Goal: Contribute content

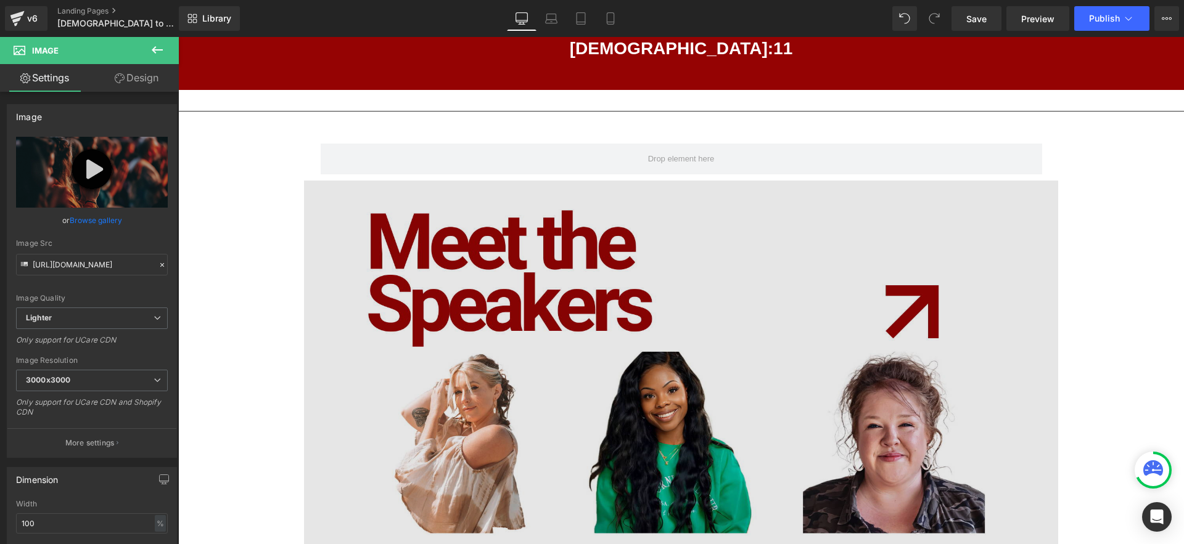
scroll to position [1407, 0]
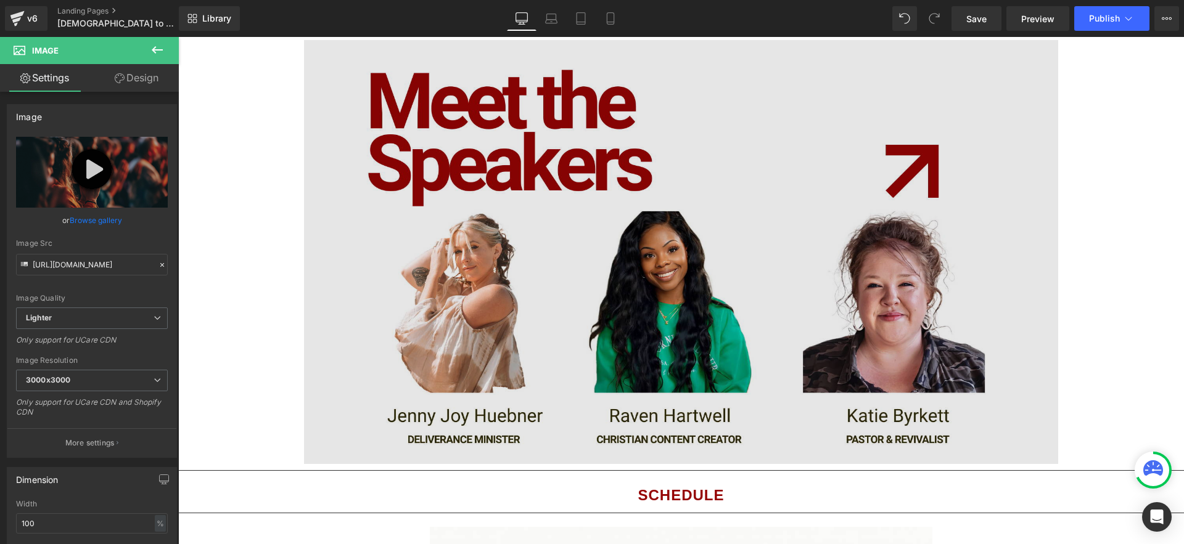
click at [683, 218] on img at bounding box center [681, 252] width 754 height 424
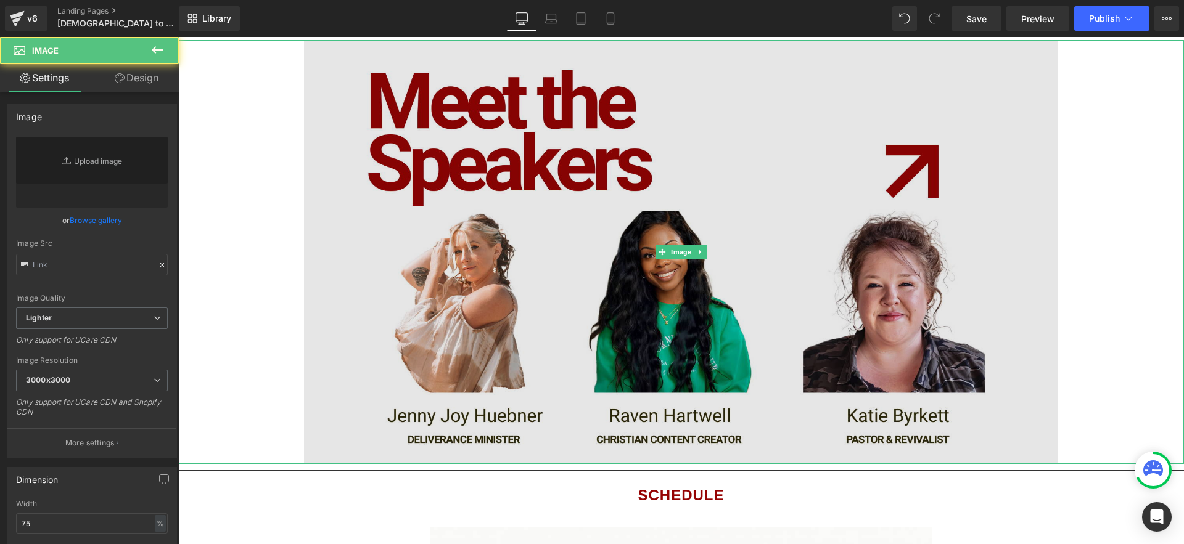
type input "[URL][DOMAIN_NAME]"
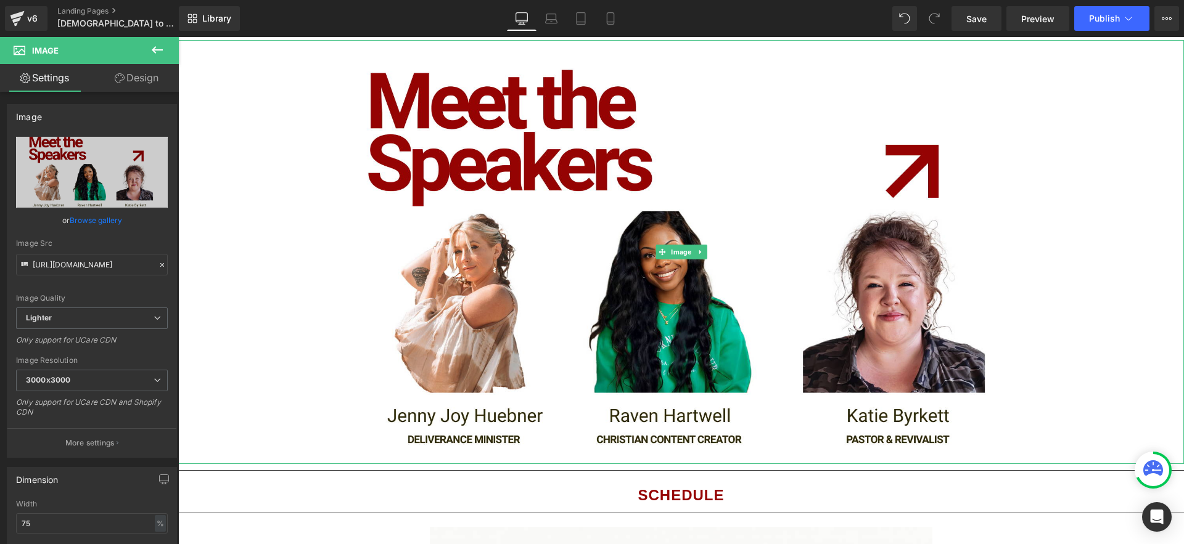
scroll to position [1377, 0]
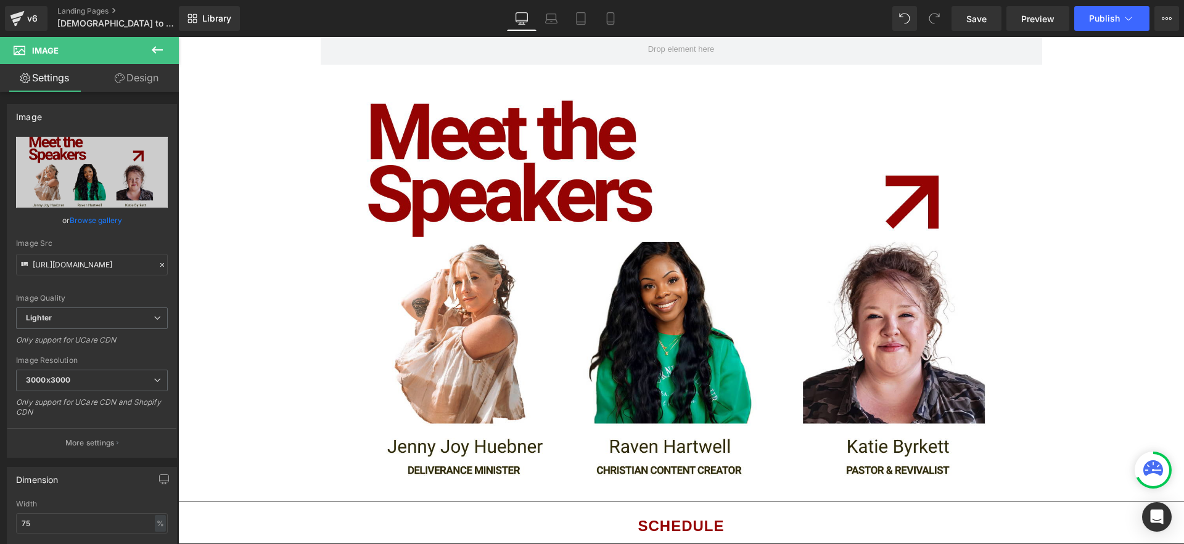
click at [160, 52] on icon at bounding box center [157, 50] width 15 height 15
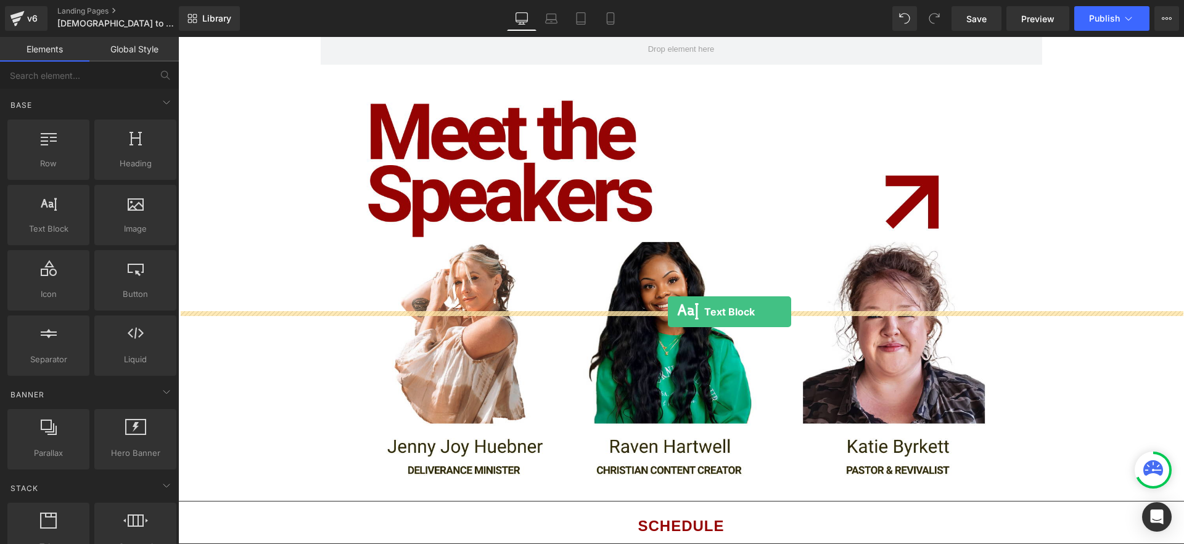
drag, startPoint x: 263, startPoint y: 263, endPoint x: 668, endPoint y: 312, distance: 408.0
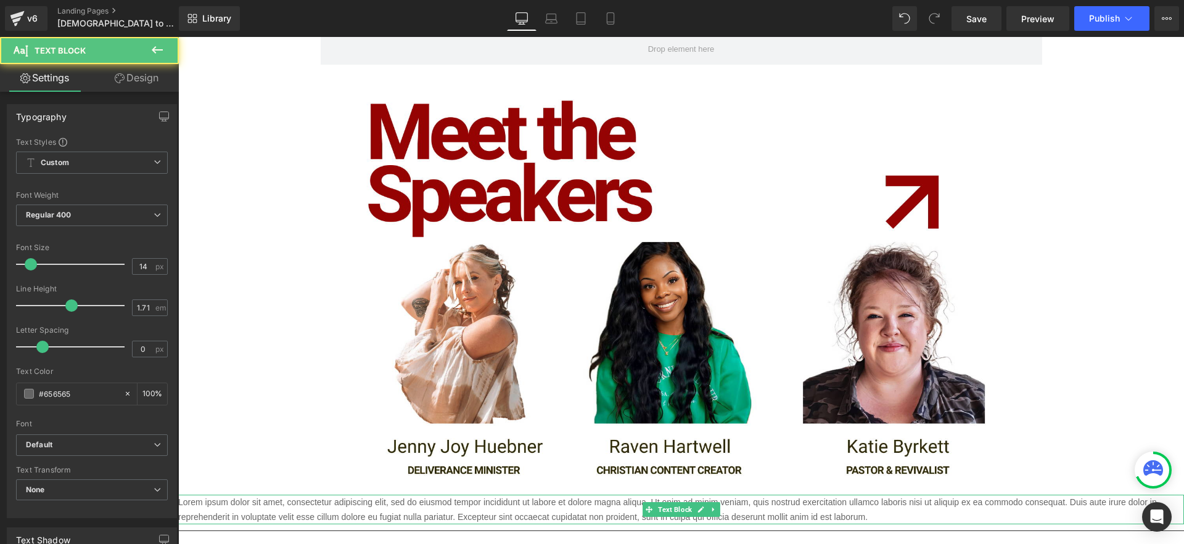
click at [721, 495] on p "Lorem ipsum dolor sit amet, consectetur adipiscing elit, sed do eiusmod tempor …" at bounding box center [680, 510] width 1005 height 30
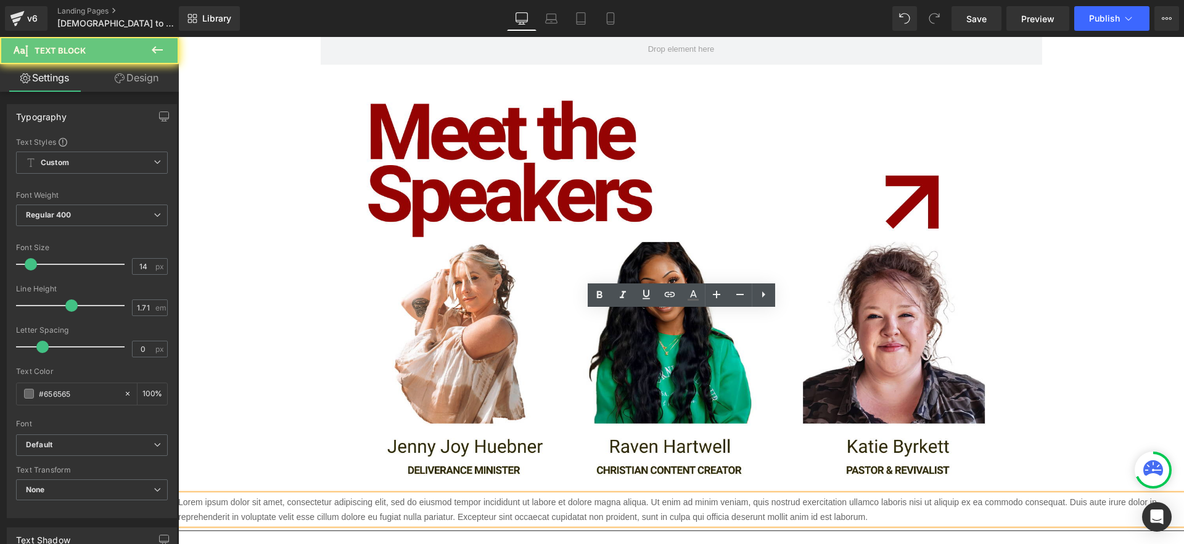
click at [785, 495] on p "Lorem ipsum dolor sit amet, consectetur adipiscing elit, sed do eiusmod tempor …" at bounding box center [680, 510] width 1005 height 30
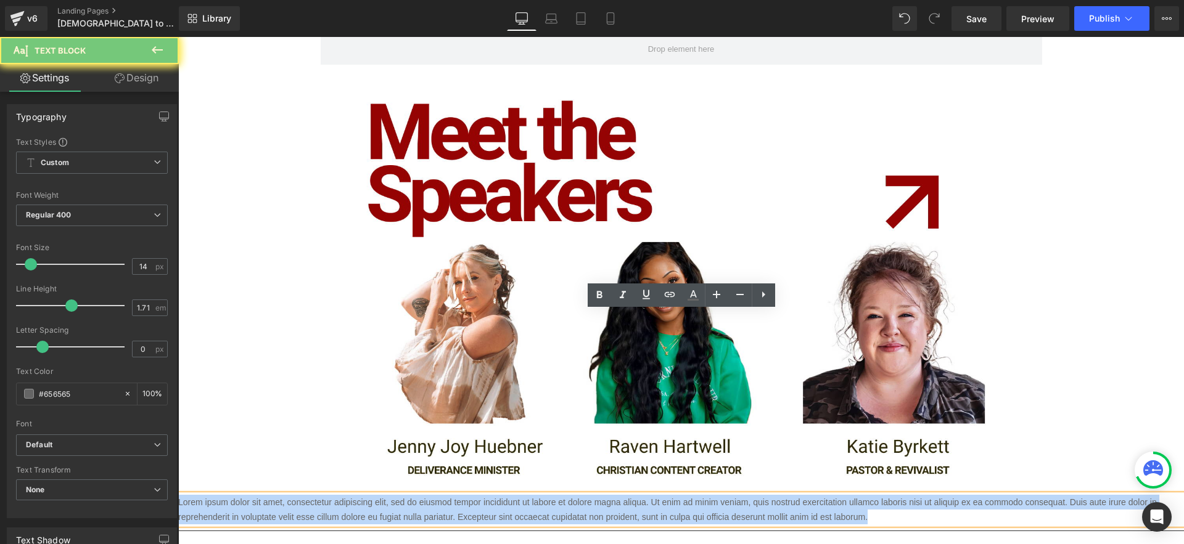
click at [785, 495] on p "Lorem ipsum dolor sit amet, consectetur adipiscing elit, sed do eiusmod tempor …" at bounding box center [680, 510] width 1005 height 30
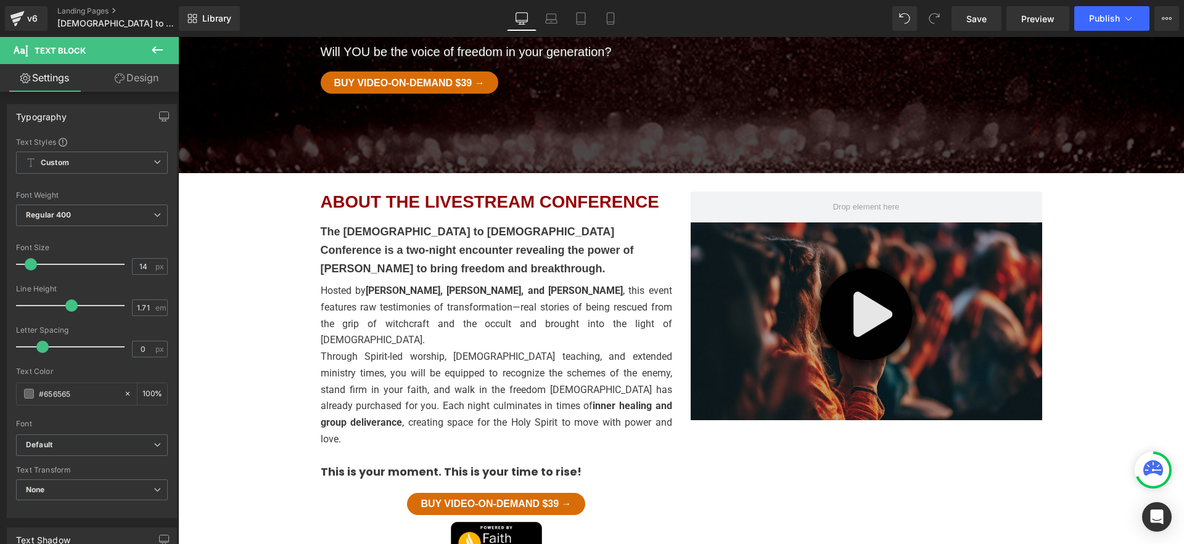
scroll to position [339, 0]
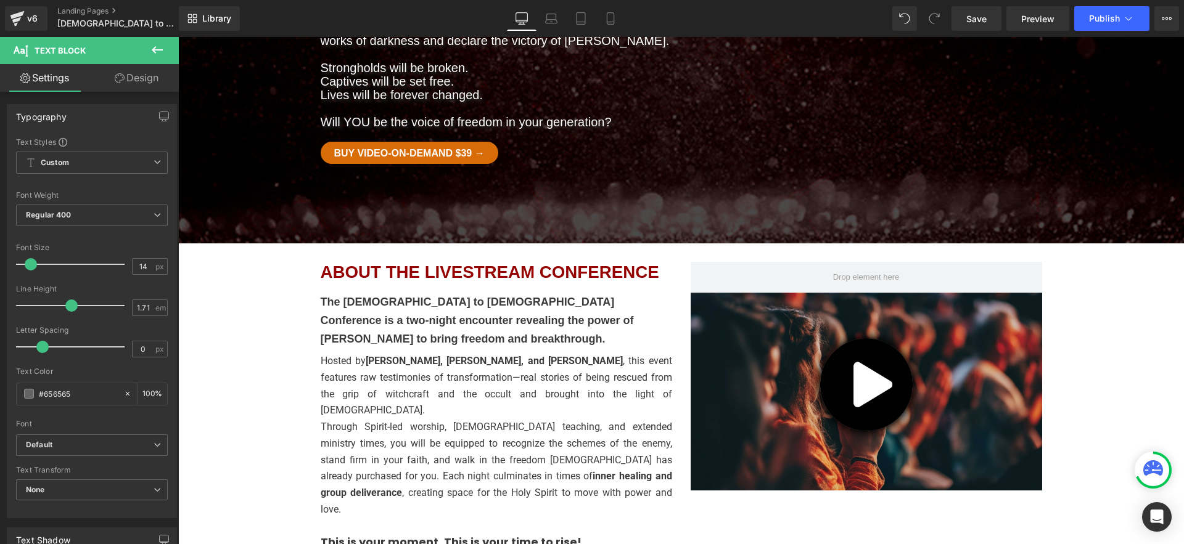
click at [636, 419] on p "Through Spirit-led worship, [DEMOGRAPHIC_DATA] teaching, and extended ministry …" at bounding box center [496, 468] width 351 height 99
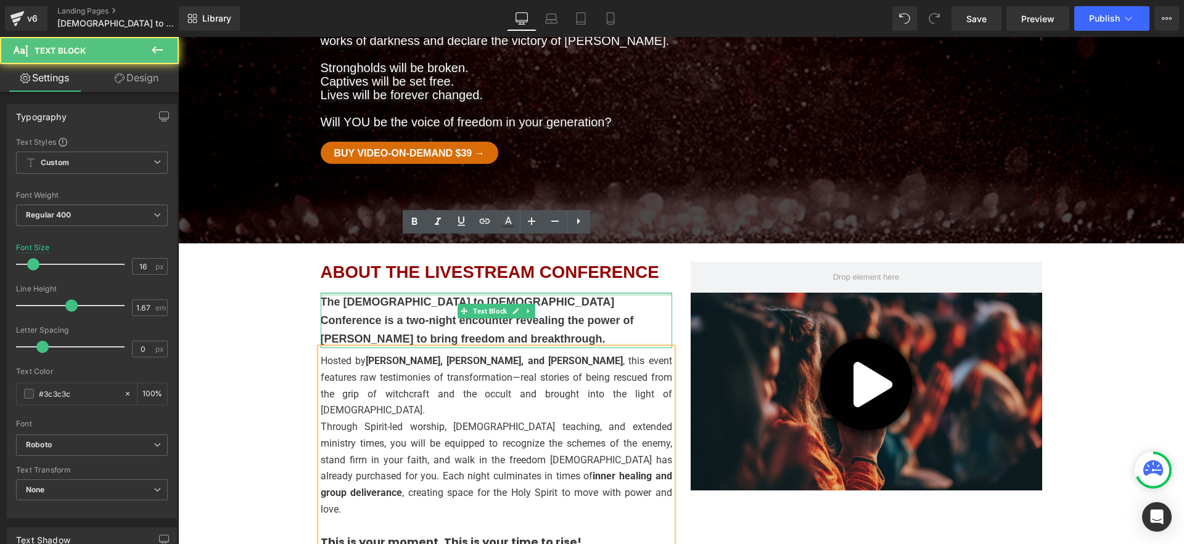
click at [178, 37] on div at bounding box center [178, 37] width 0 height 0
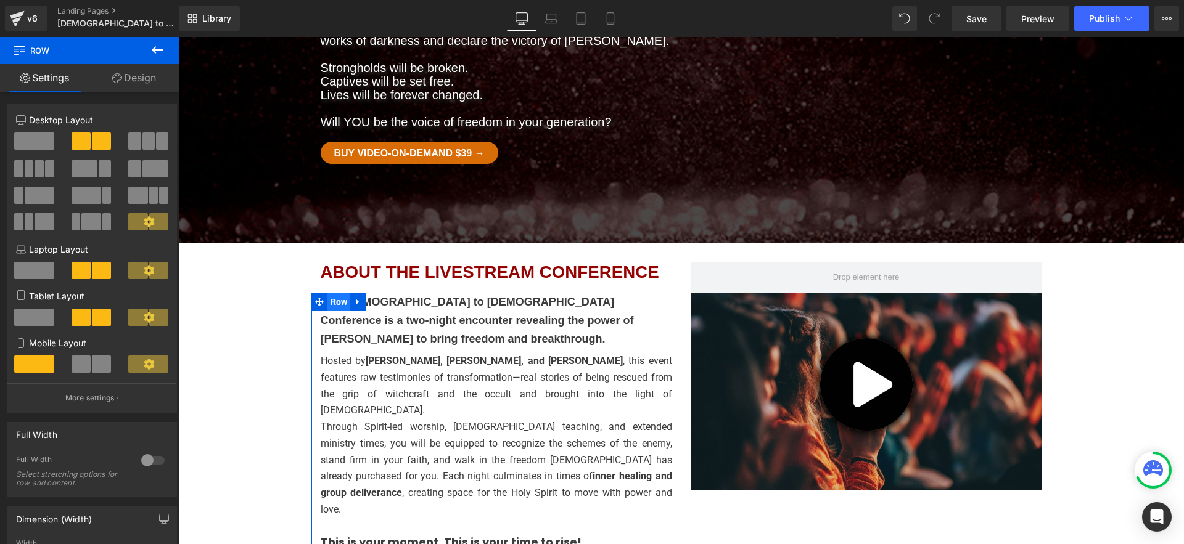
click at [328, 293] on span "Row" at bounding box center [338, 302] width 23 height 18
click at [401, 353] on p "Hosted by [PERSON_NAME], [PERSON_NAME], and [PERSON_NAME] , this event features…" at bounding box center [496, 386] width 351 height 66
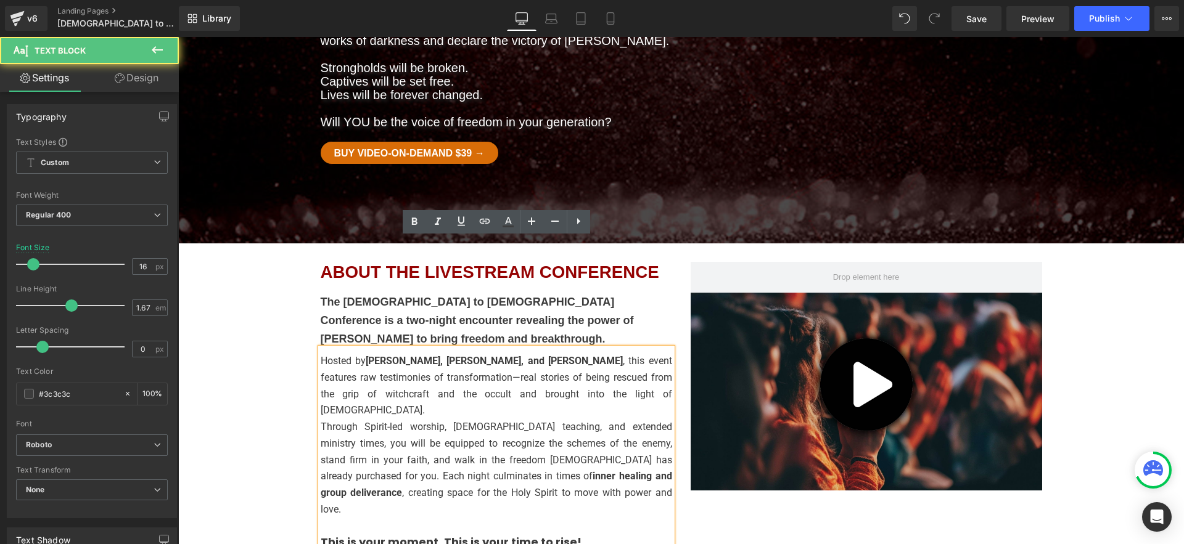
click at [565, 419] on p "Through Spirit-led worship, [DEMOGRAPHIC_DATA] teaching, and extended ministry …" at bounding box center [496, 468] width 351 height 99
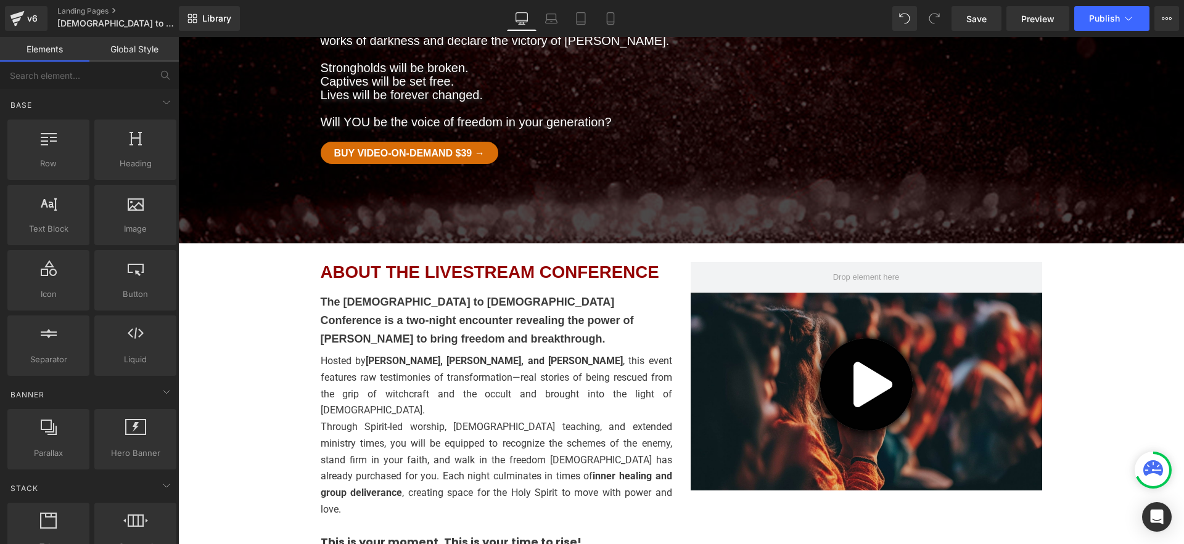
click at [388, 419] on p "Through Spirit-led worship, [DEMOGRAPHIC_DATA] teaching, and extended ministry …" at bounding box center [496, 468] width 351 height 99
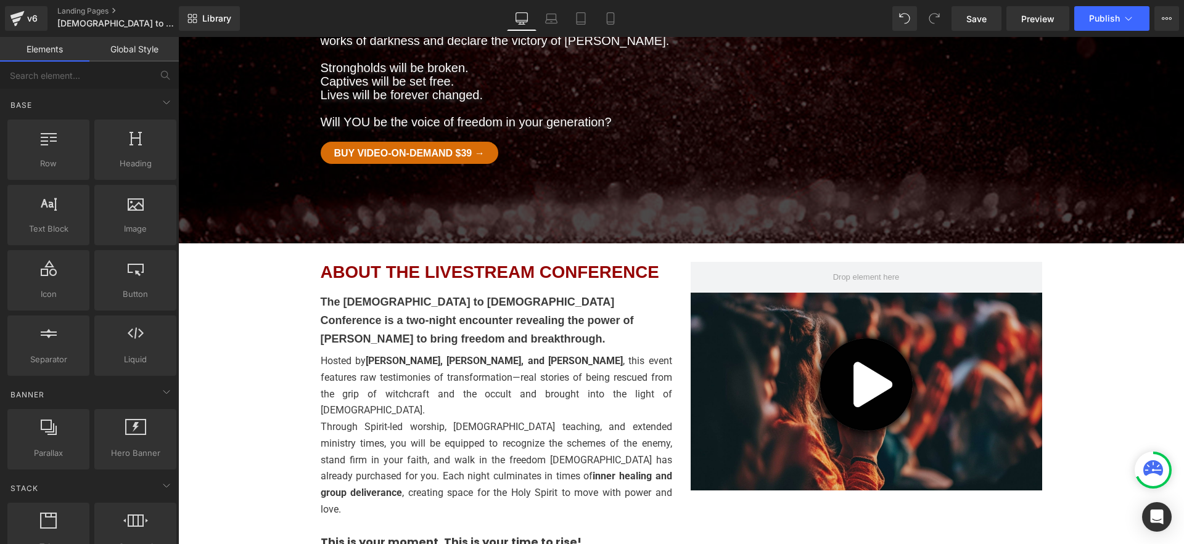
click at [319, 318] on div "The [DEMOGRAPHIC_DATA] to [DEMOGRAPHIC_DATA] Conference is a two-night encounte…" at bounding box center [496, 464] width 370 height 343
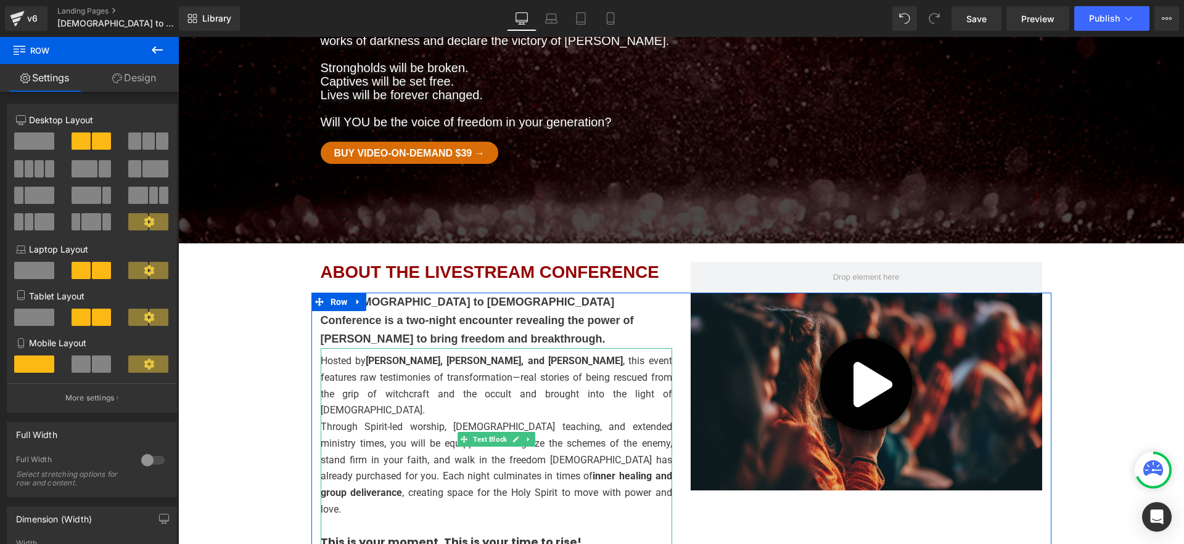
click at [508, 419] on p "Through Spirit-led worship, [DEMOGRAPHIC_DATA] teaching, and extended ministry …" at bounding box center [496, 468] width 351 height 99
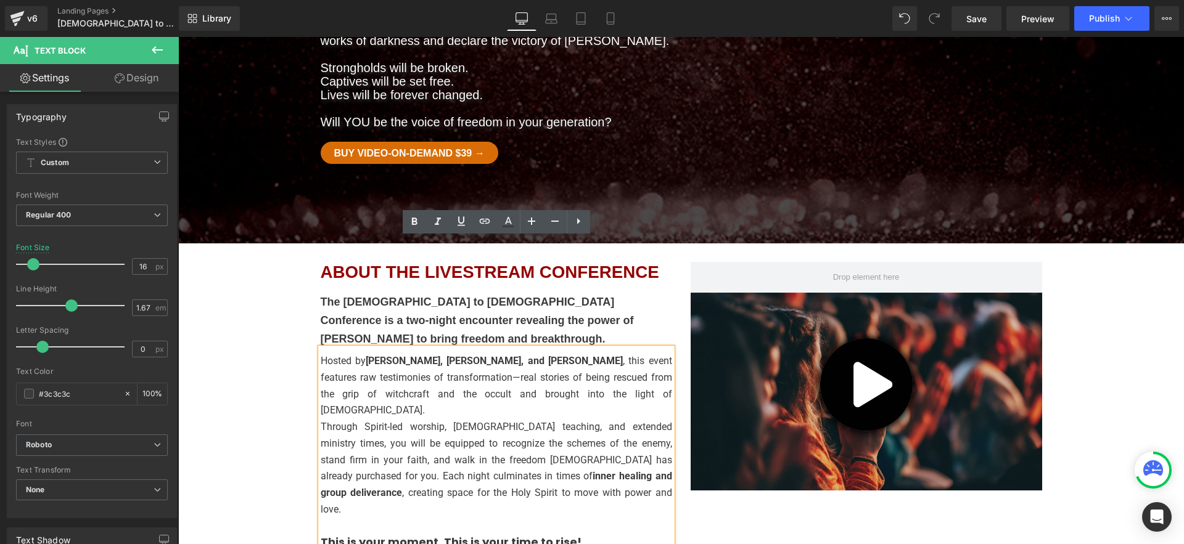
drag, startPoint x: 256, startPoint y: 344, endPoint x: 290, endPoint y: 346, distance: 34.0
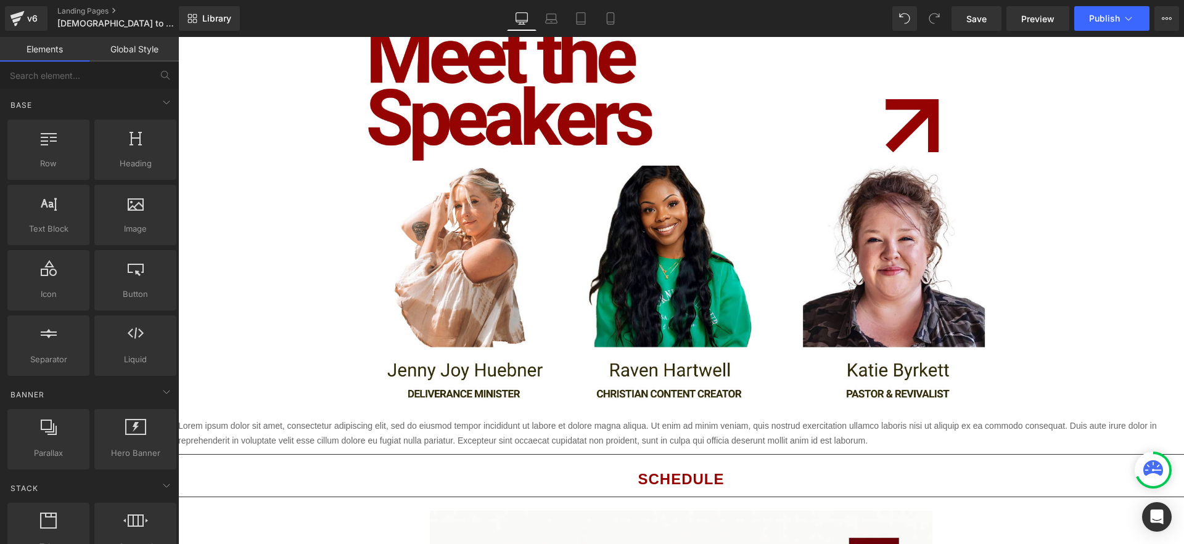
scroll to position [1419, 0]
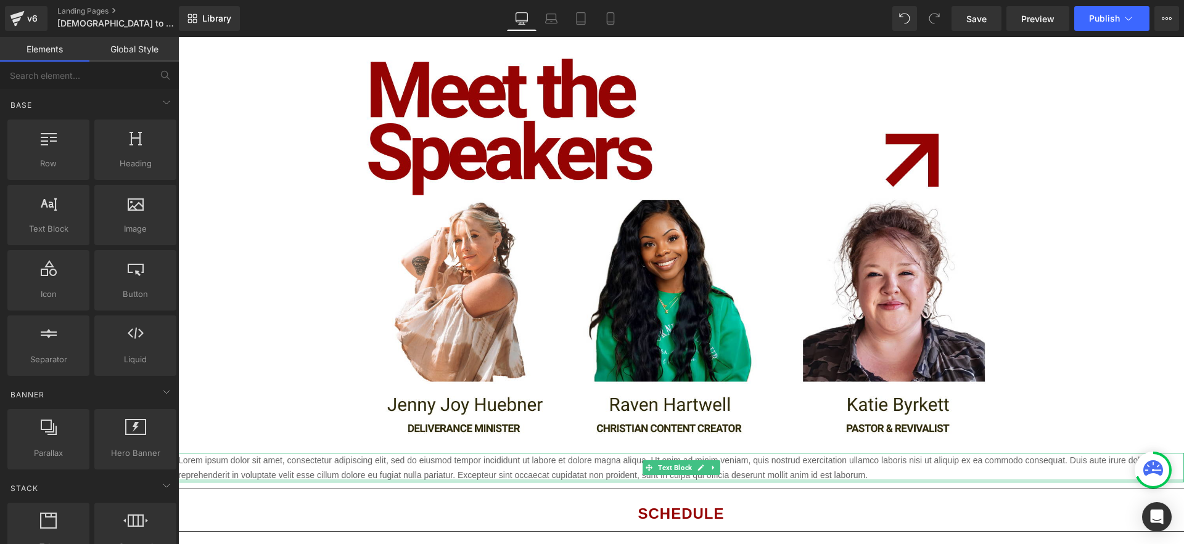
click at [478, 480] on div at bounding box center [680, 481] width 1005 height 3
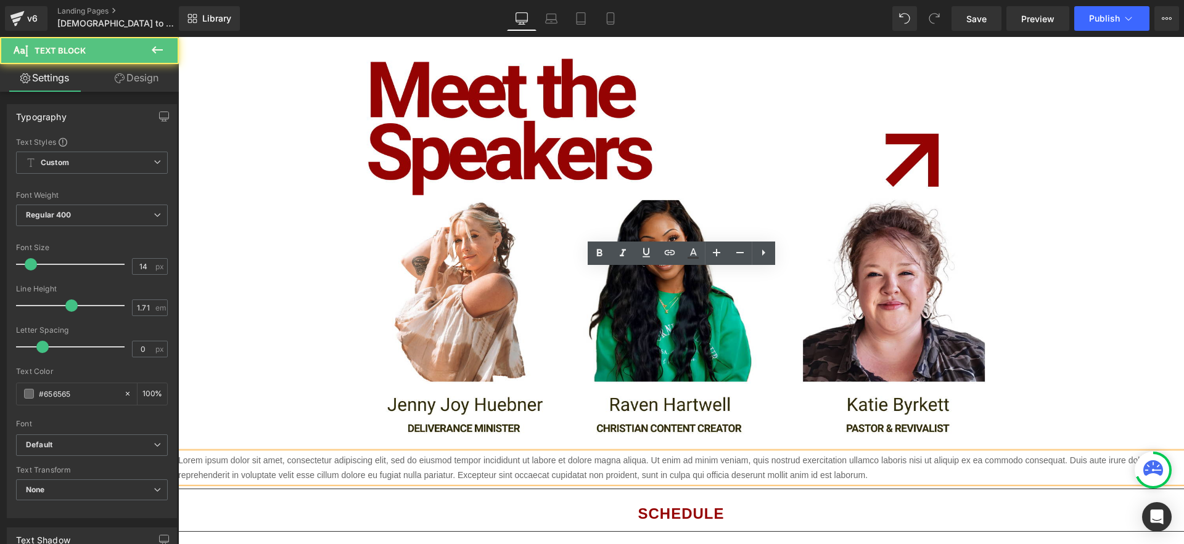
click at [466, 453] on p "Lorem ipsum dolor sit amet, consectetur adipiscing elit, sed do eiusmod tempor …" at bounding box center [680, 468] width 1005 height 30
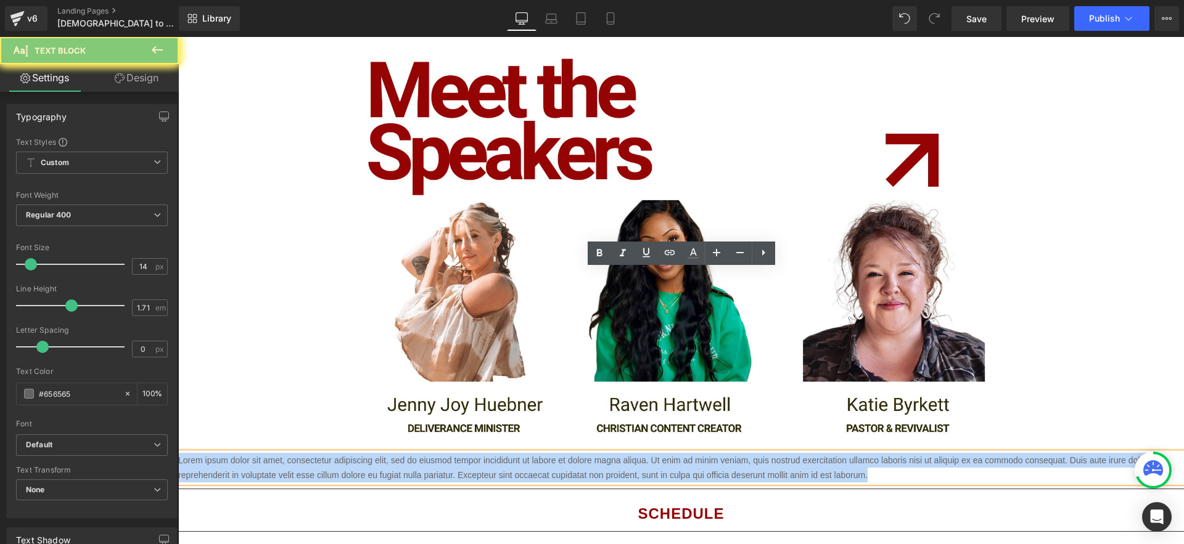
click at [466, 453] on p "Lorem ipsum dolor sit amet, consectetur adipiscing elit, sed do eiusmod tempor …" at bounding box center [680, 468] width 1005 height 30
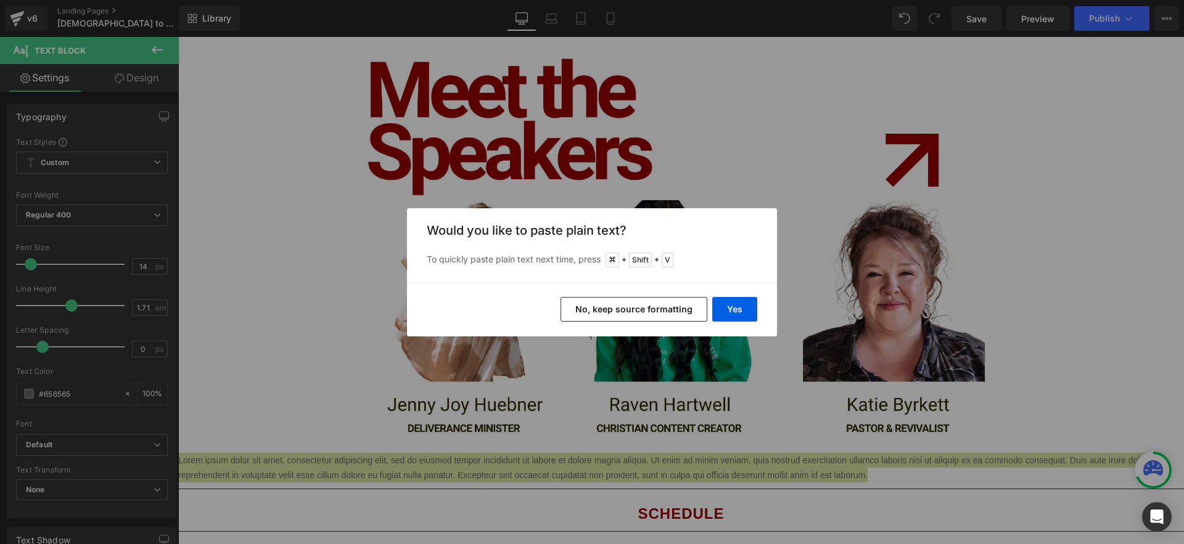
click at [668, 321] on button "No, keep source formatting" at bounding box center [633, 309] width 147 height 25
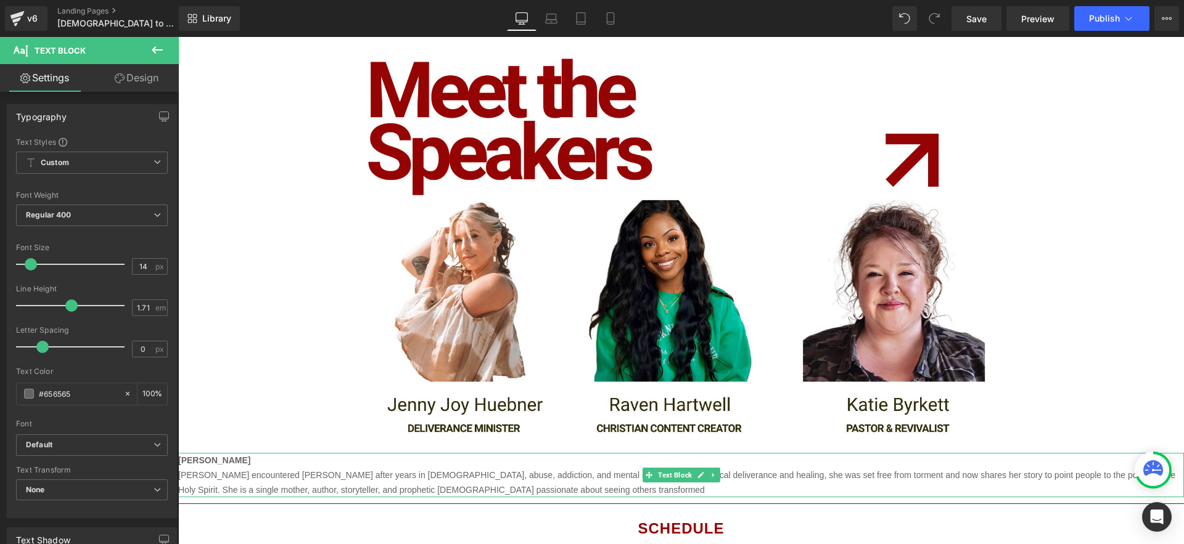
click at [538, 453] on p "[PERSON_NAME] [PERSON_NAME] encountered [PERSON_NAME] after years in witchcraft…" at bounding box center [680, 475] width 1005 height 44
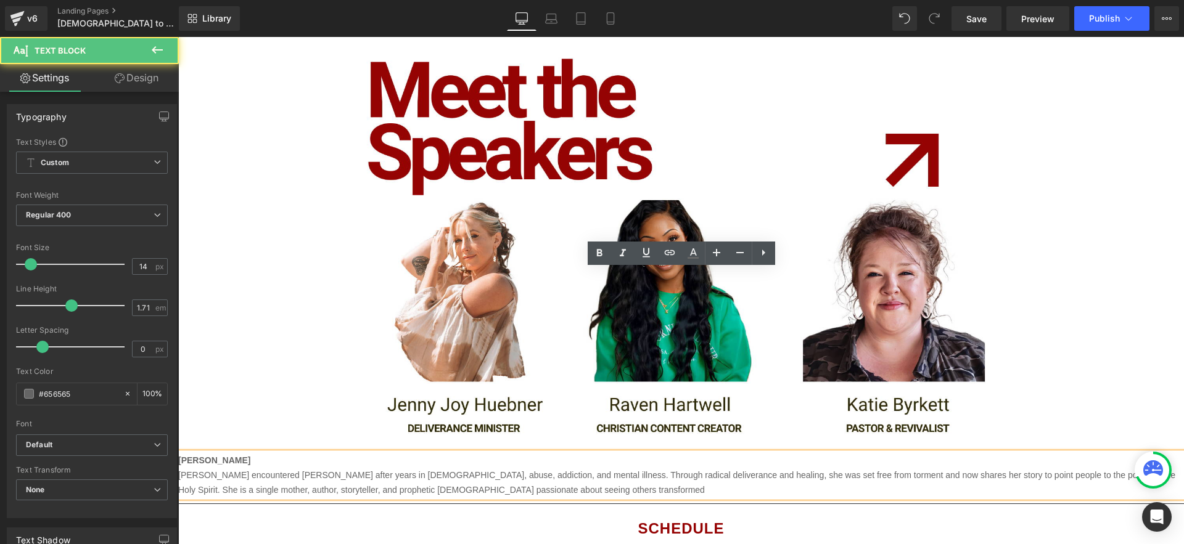
click at [538, 453] on p "[PERSON_NAME] [PERSON_NAME] encountered [PERSON_NAME] after years in witchcraft…" at bounding box center [680, 475] width 1005 height 44
drag, startPoint x: 223, startPoint y: 277, endPoint x: 173, endPoint y: 276, distance: 50.0
click at [178, 276] on html "[DEMOGRAPHIC_DATA] to Heading [DEMOGRAPHIC_DATA] conference Heading Come hear t…" at bounding box center [680, 56] width 1005 height 2877
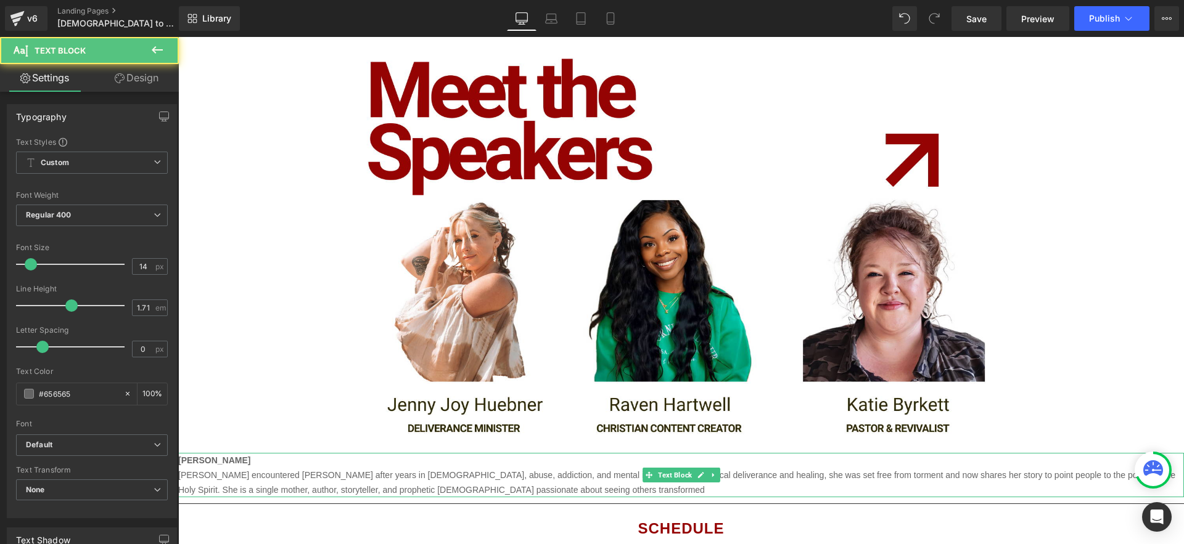
click at [565, 453] on p "[PERSON_NAME] [PERSON_NAME] encountered [PERSON_NAME] after years in witchcraft…" at bounding box center [680, 475] width 1005 height 44
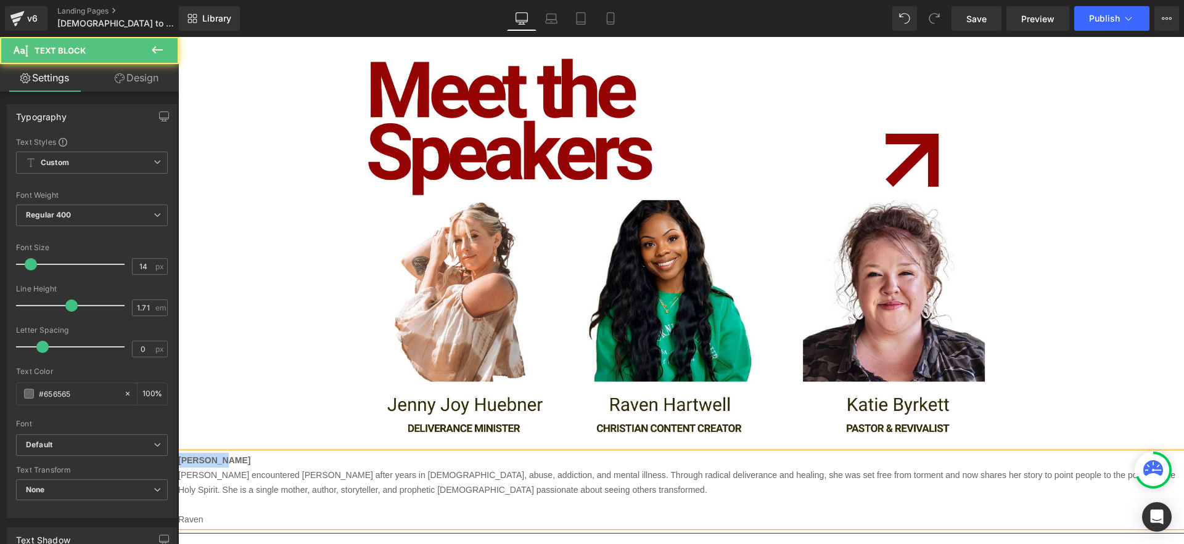
drag, startPoint x: 224, startPoint y: 281, endPoint x: 176, endPoint y: 282, distance: 48.1
click at [178, 282] on html "[DEMOGRAPHIC_DATA] to Heading [DEMOGRAPHIC_DATA] conference Heading Come hear t…" at bounding box center [680, 71] width 1005 height 2907
copy strong "[PERSON_NAME]"
drag, startPoint x: 210, startPoint y: 337, endPoint x: 179, endPoint y: 339, distance: 30.9
click at [179, 512] on p "Raven" at bounding box center [680, 519] width 1005 height 15
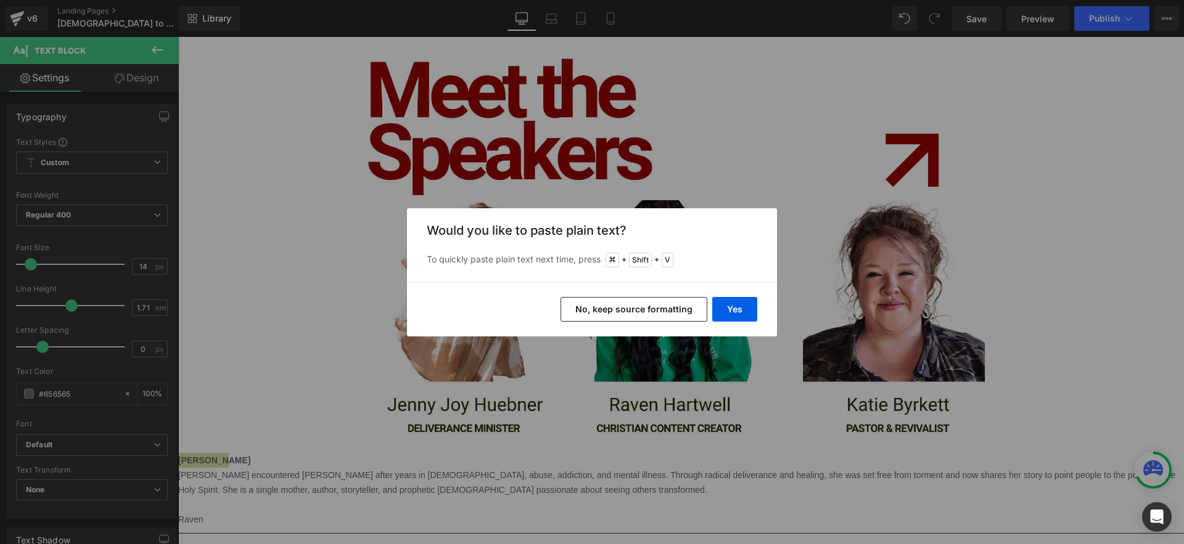
click at [652, 307] on button "No, keep source formatting" at bounding box center [633, 309] width 147 height 25
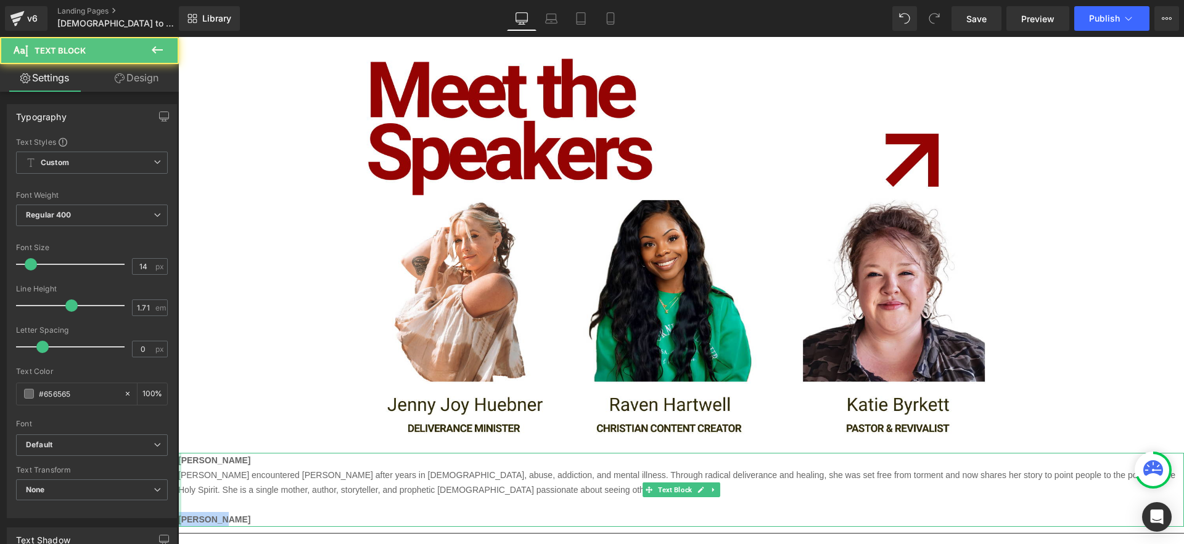
drag, startPoint x: 219, startPoint y: 336, endPoint x: 179, endPoint y: 340, distance: 40.2
click at [179, 453] on div "[PERSON_NAME] [PERSON_NAME] encountered [PERSON_NAME] after years in witchcraft…" at bounding box center [680, 490] width 1005 height 74
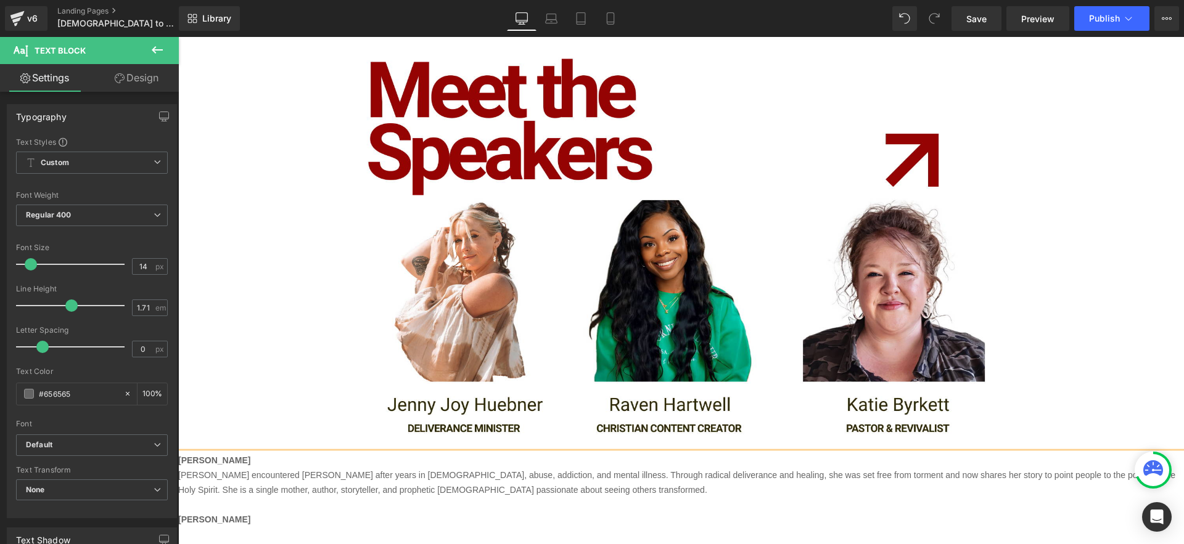
click at [244, 527] on p at bounding box center [680, 534] width 1005 height 15
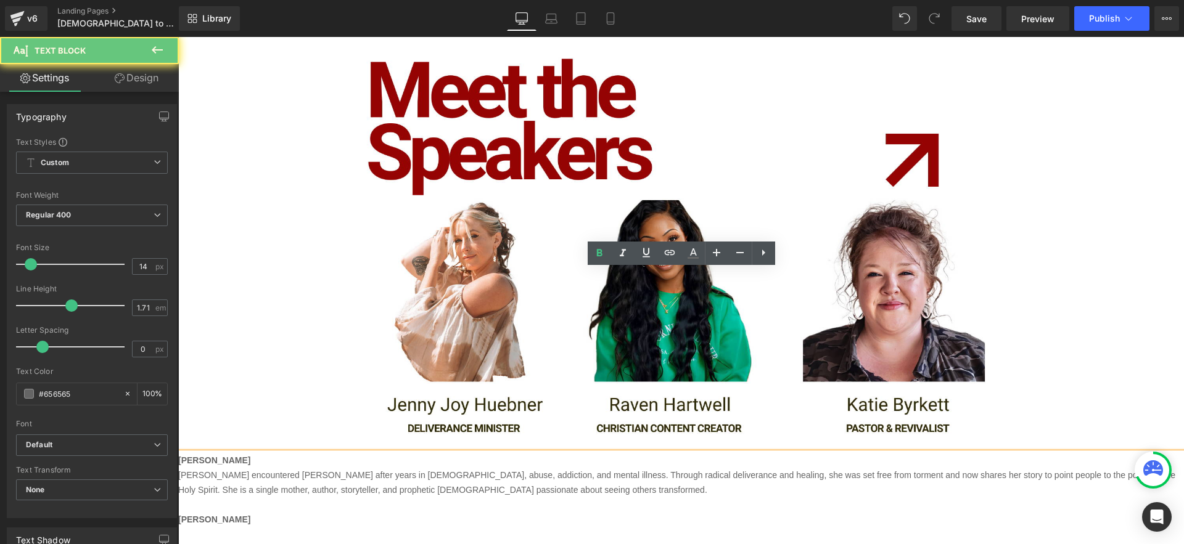
click at [213, 527] on p at bounding box center [680, 534] width 1005 height 15
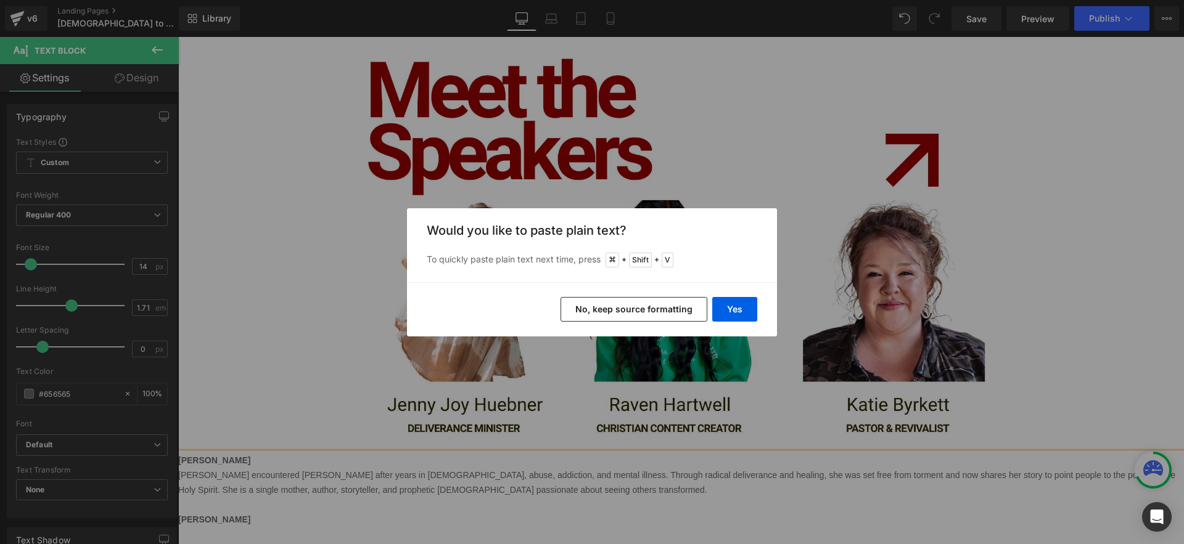
drag, startPoint x: 685, startPoint y: 313, endPoint x: 506, endPoint y: 276, distance: 182.6
click at [685, 313] on button "No, keep source formatting" at bounding box center [633, 309] width 147 height 25
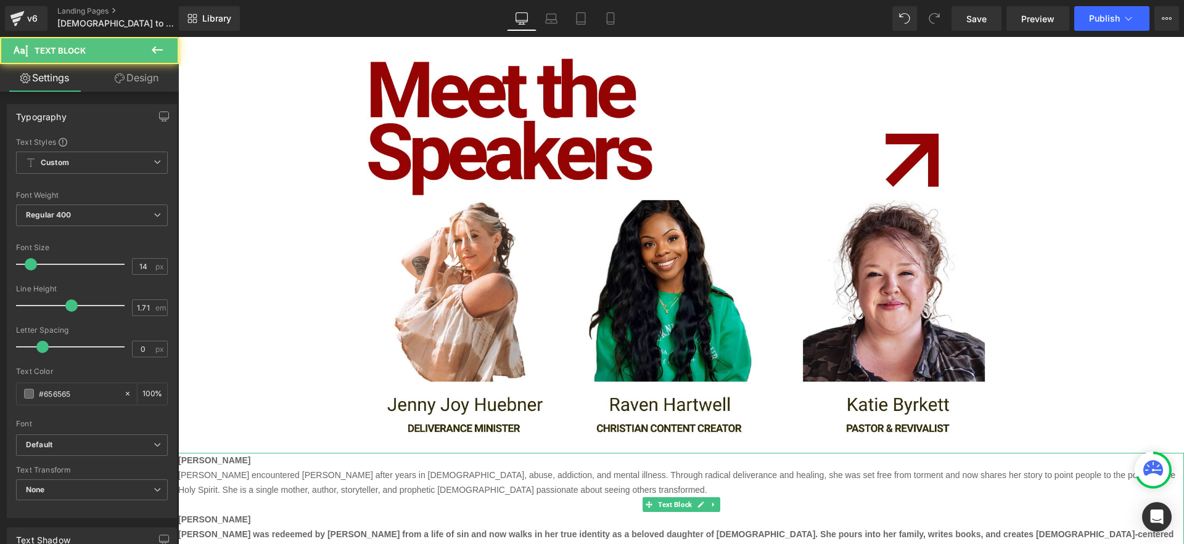
click at [528, 527] on p "[PERSON_NAME] was redeemed by [PERSON_NAME] from a life of sin and now walks in…" at bounding box center [680, 542] width 1005 height 30
click at [250, 512] on p "[PERSON_NAME]" at bounding box center [680, 519] width 1005 height 15
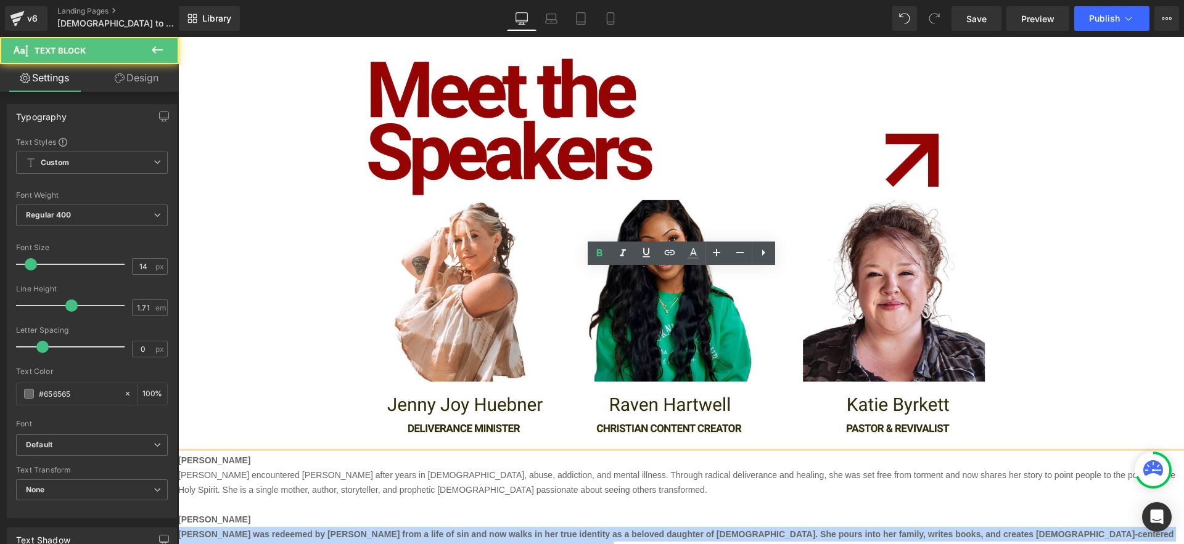
drag, startPoint x: 543, startPoint y: 365, endPoint x: 177, endPoint y: 351, distance: 366.5
click at [178, 351] on html "[DEMOGRAPHIC_DATA] to Heading [DEMOGRAPHIC_DATA] conference Heading Come hear t…" at bounding box center [680, 86] width 1005 height 2936
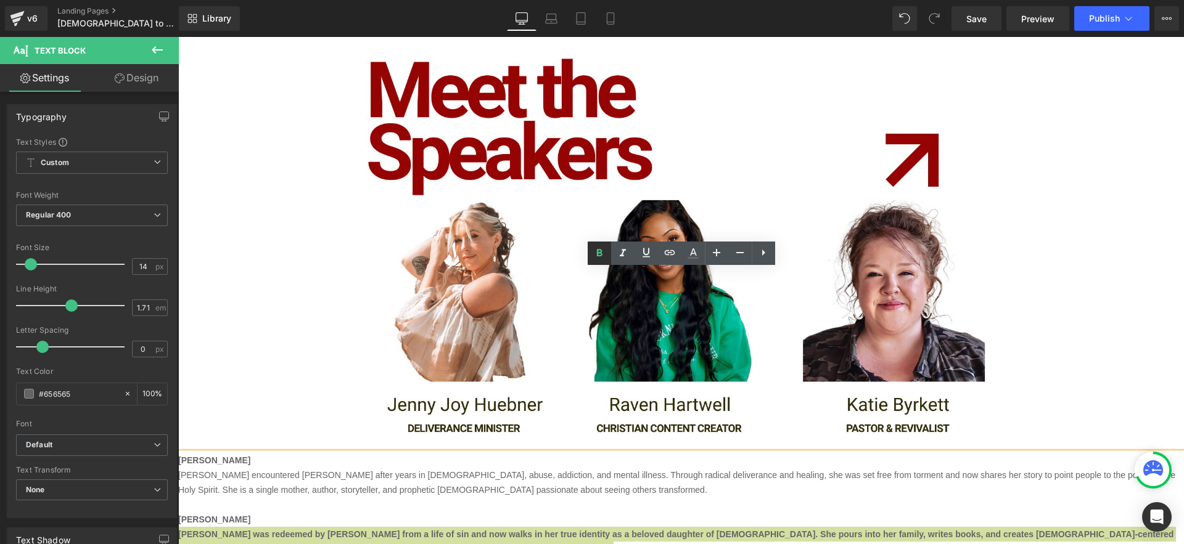
click at [599, 252] on icon at bounding box center [599, 253] width 15 height 15
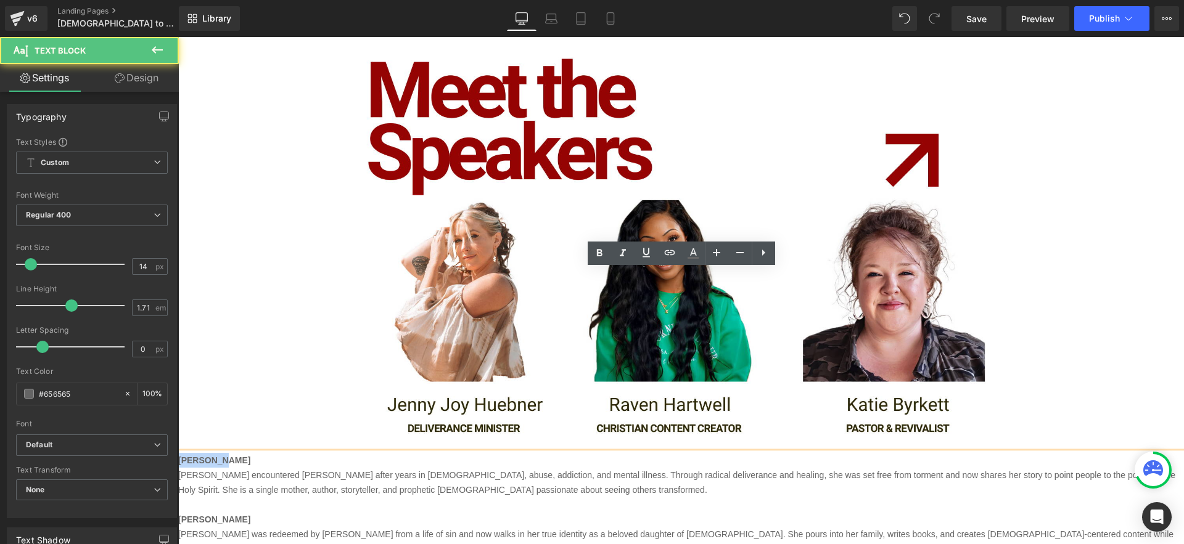
drag, startPoint x: 238, startPoint y: 277, endPoint x: 189, endPoint y: 274, distance: 49.4
click at [178, 276] on html "[DEMOGRAPHIC_DATA] to Heading [DEMOGRAPHIC_DATA] conference Heading Come hear t…" at bounding box center [680, 86] width 1005 height 2936
click at [696, 254] on icon at bounding box center [693, 253] width 15 height 15
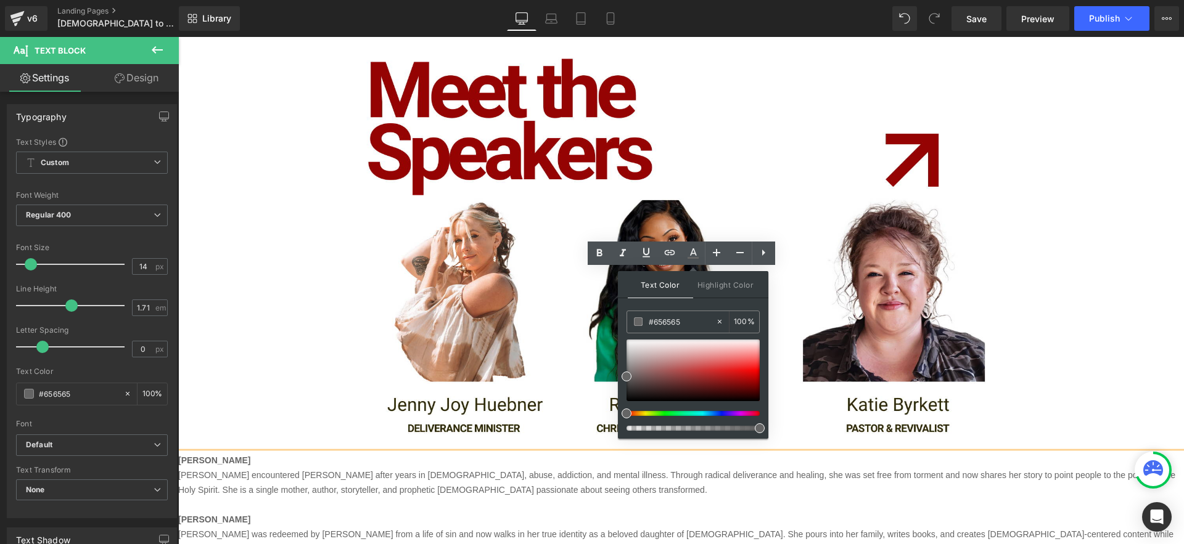
click at [839, 453] on p "[PERSON_NAME] [PERSON_NAME] encountered [PERSON_NAME] after years in witchcraft…" at bounding box center [680, 475] width 1005 height 44
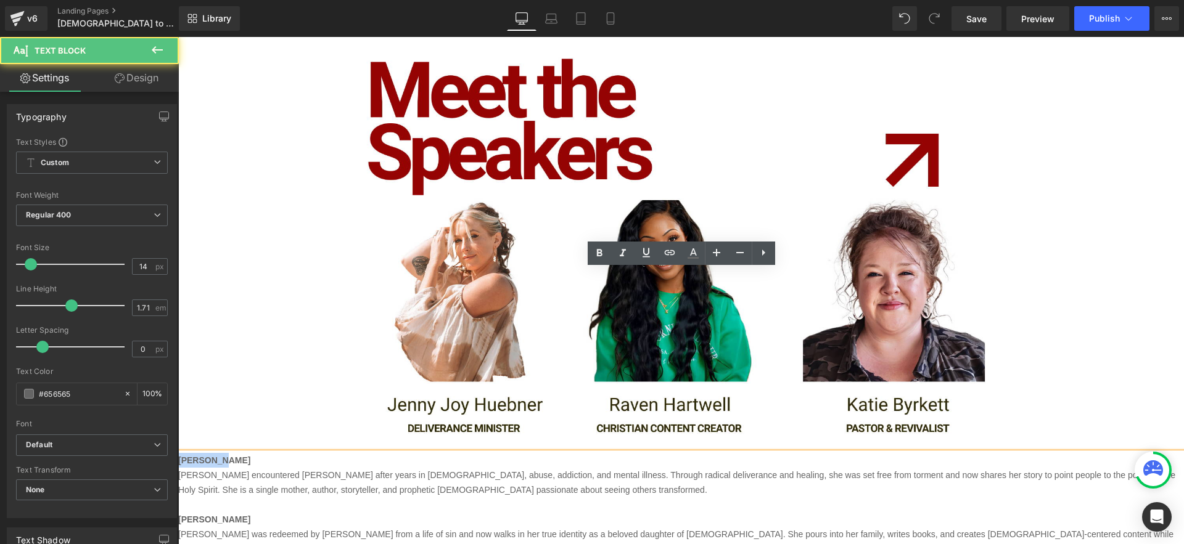
drag, startPoint x: 231, startPoint y: 278, endPoint x: 179, endPoint y: 275, distance: 51.3
click at [179, 453] on p "[PERSON_NAME] [PERSON_NAME] encountered [PERSON_NAME] after years in witchcraft…" at bounding box center [680, 475] width 1005 height 44
click at [699, 258] on icon at bounding box center [693, 253] width 15 height 15
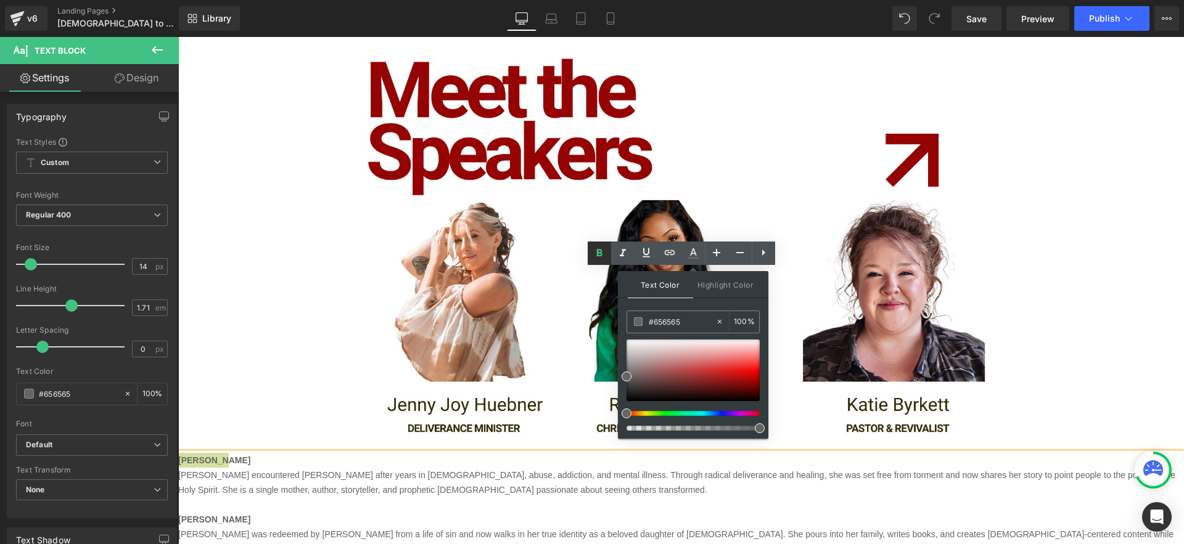
click at [600, 255] on icon at bounding box center [599, 252] width 6 height 7
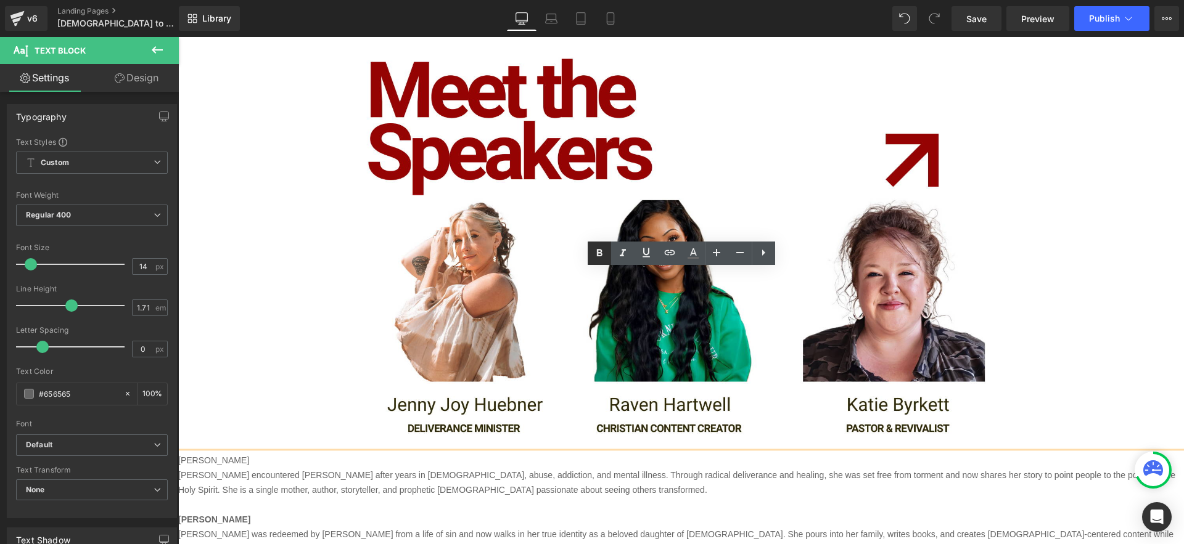
click at [597, 255] on icon at bounding box center [599, 252] width 6 height 7
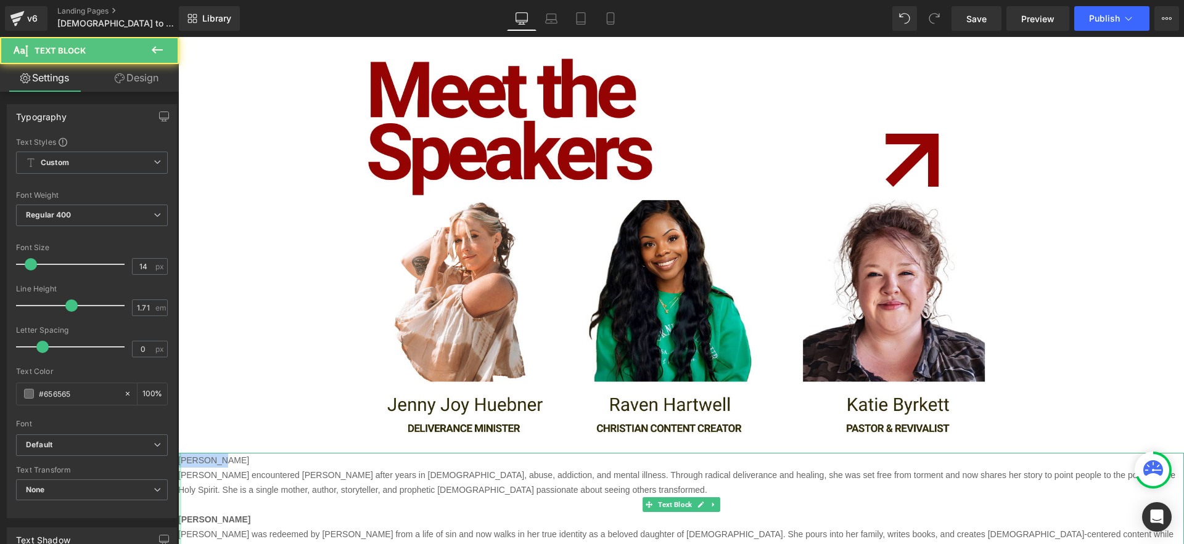
drag, startPoint x: 223, startPoint y: 276, endPoint x: 180, endPoint y: 279, distance: 43.3
click at [180, 453] on div "[PERSON_NAME] [PERSON_NAME] encountered [PERSON_NAME] after years in witchcraft…" at bounding box center [680, 505] width 1005 height 104
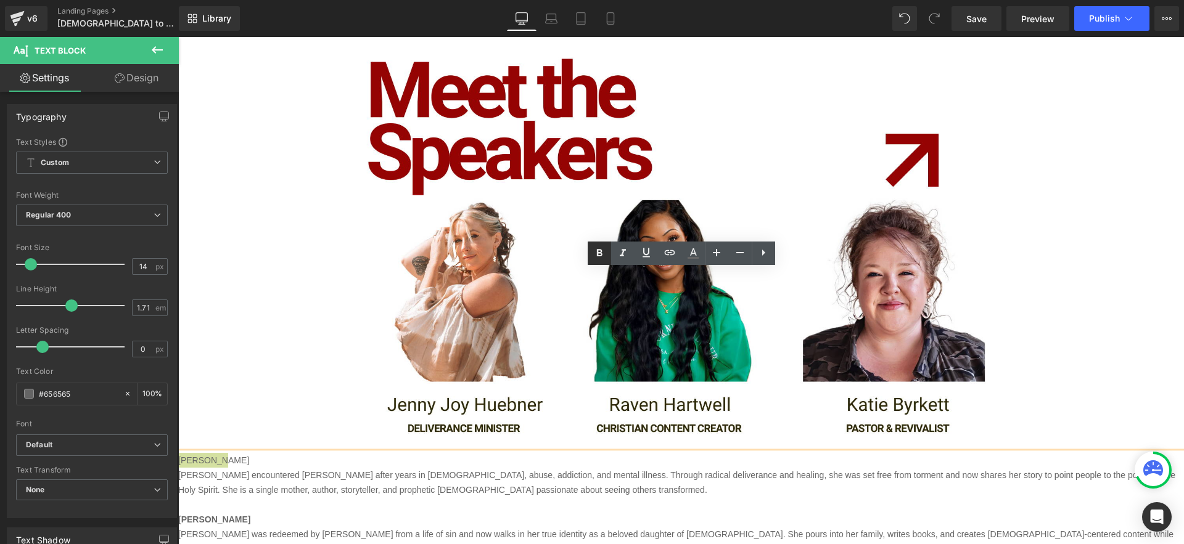
click at [599, 256] on icon at bounding box center [599, 253] width 15 height 15
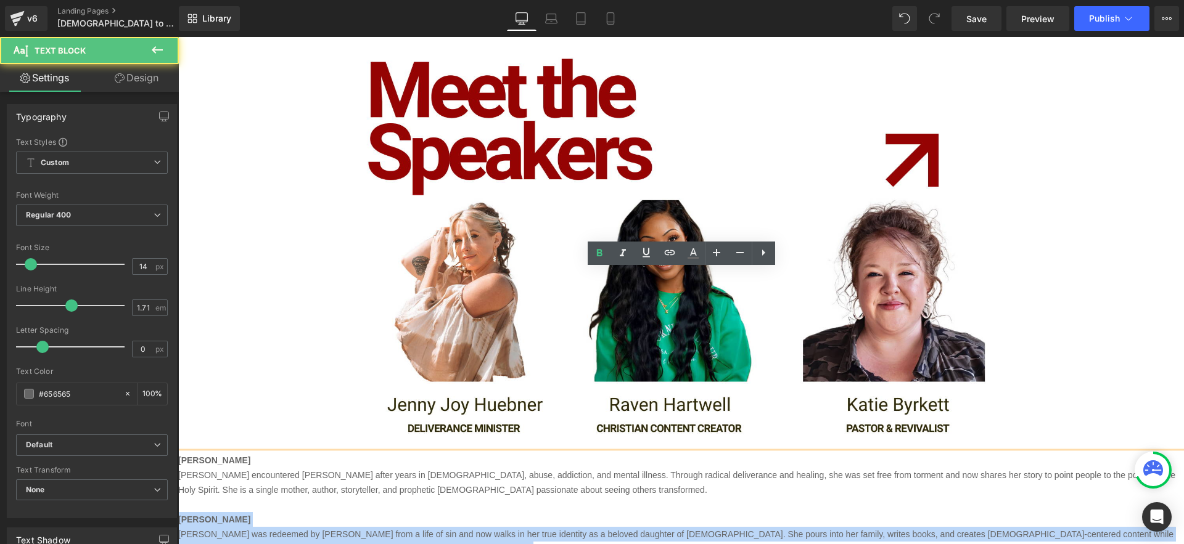
drag, startPoint x: 441, startPoint y: 367, endPoint x: 167, endPoint y: 334, distance: 275.8
click at [178, 334] on html "[DEMOGRAPHIC_DATA] to Heading [DEMOGRAPHIC_DATA] conference Heading Come hear t…" at bounding box center [680, 86] width 1005 height 2936
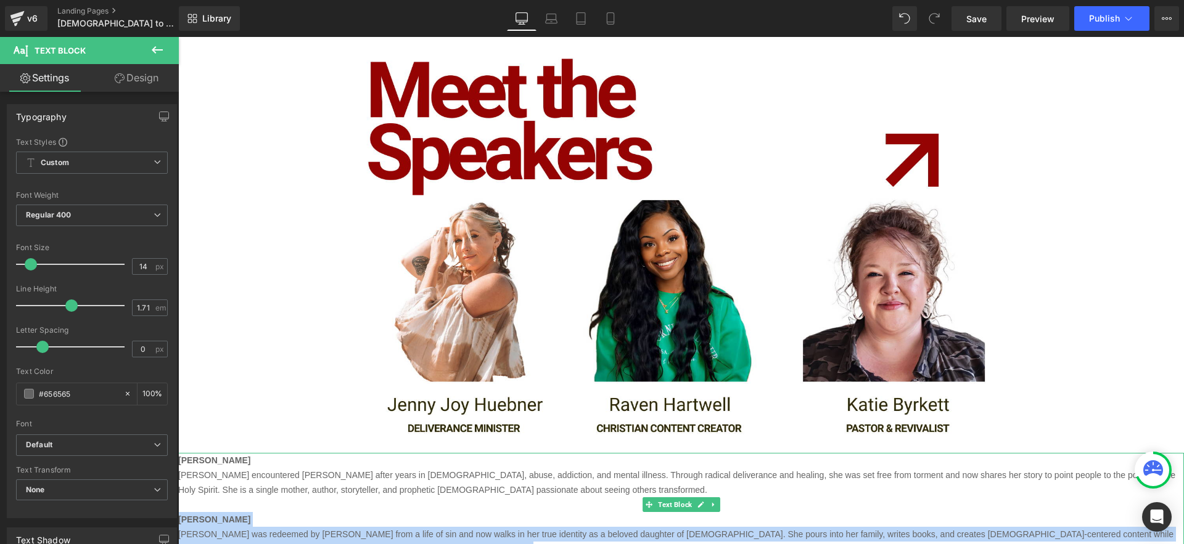
copy div "[PERSON_NAME] [PERSON_NAME] was redeemed by [PERSON_NAME] from a life of sin an…"
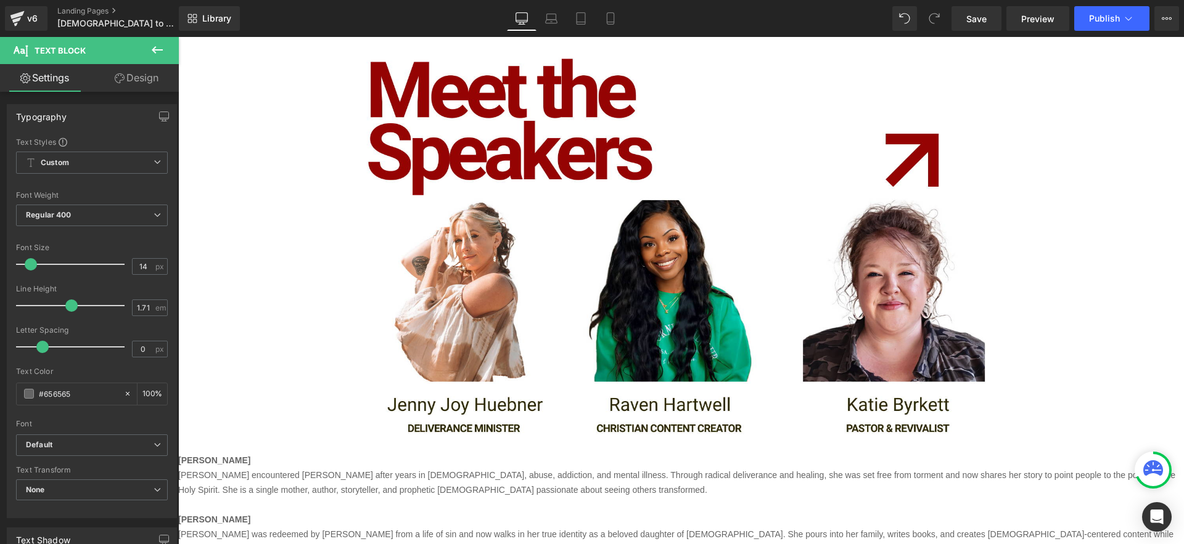
click at [462, 527] on p "[PERSON_NAME] was redeemed by [PERSON_NAME] from a life of sin and now walks in…" at bounding box center [680, 542] width 1005 height 30
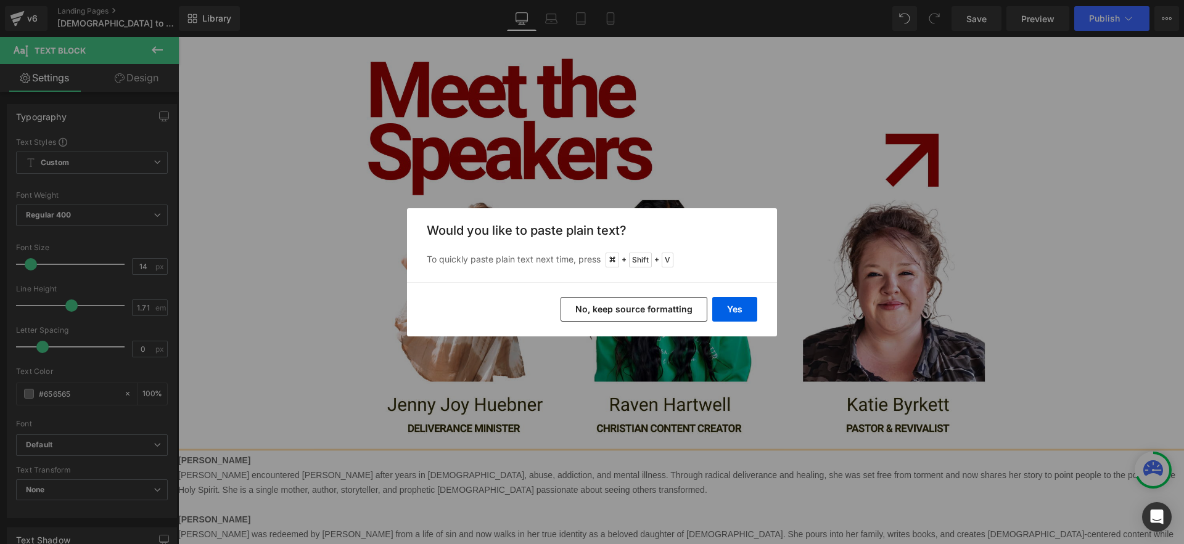
click at [674, 306] on button "No, keep source formatting" at bounding box center [633, 309] width 147 height 25
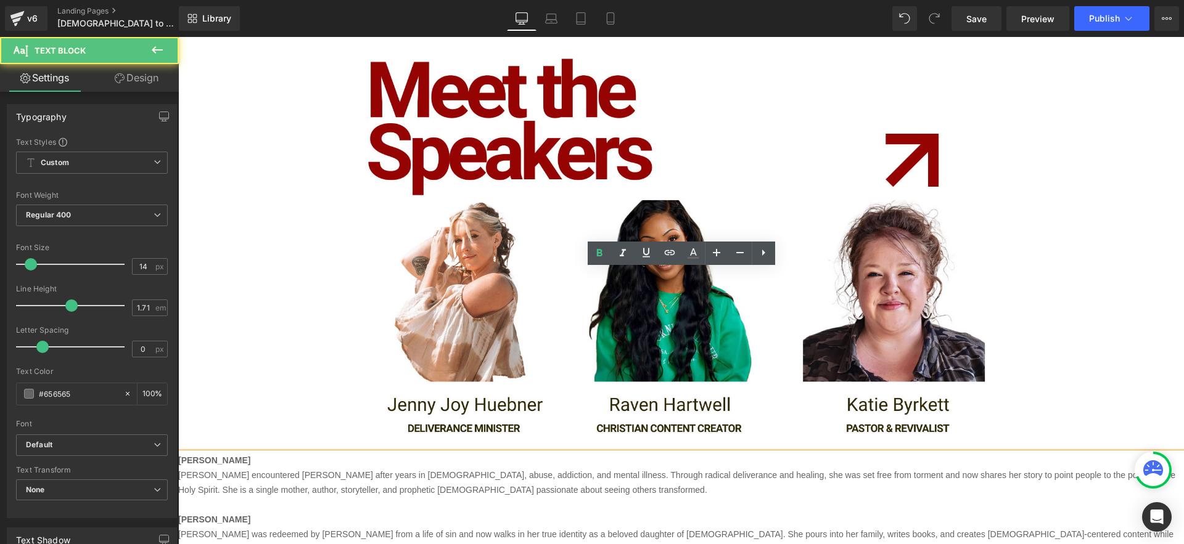
drag, startPoint x: 245, startPoint y: 396, endPoint x: 170, endPoint y: 398, distance: 74.6
click at [178, 398] on html "[DEMOGRAPHIC_DATA] to Heading [DEMOGRAPHIC_DATA] conference Heading Come hear t…" at bounding box center [680, 116] width 1005 height 2996
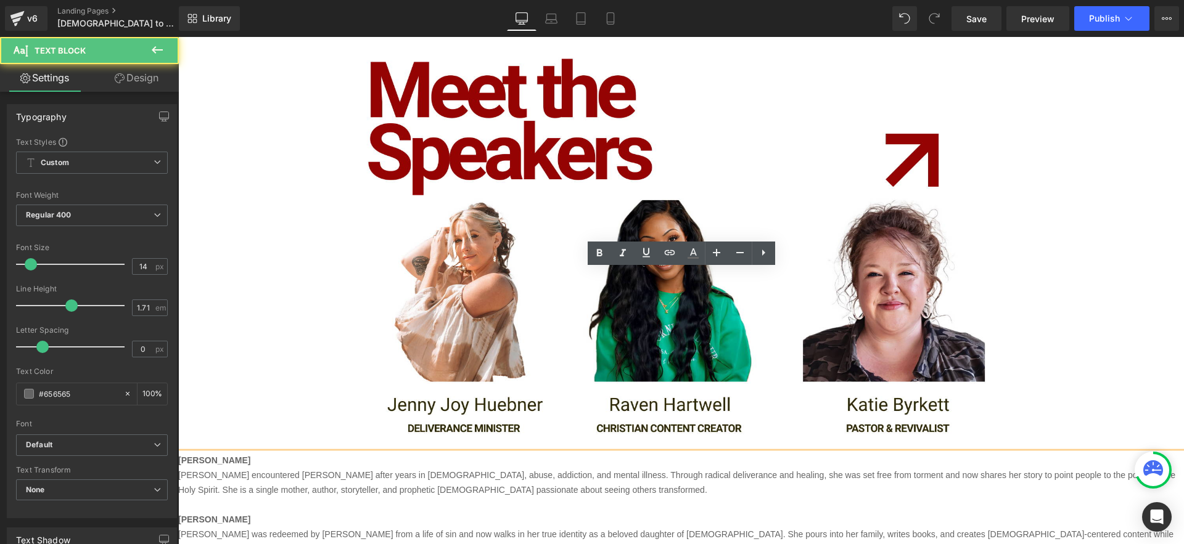
drag, startPoint x: 449, startPoint y: 428, endPoint x: 173, endPoint y: 409, distance: 277.5
click at [178, 409] on html "[DEMOGRAPHIC_DATA] to Heading [DEMOGRAPHIC_DATA] conference Heading Come hear t…" at bounding box center [680, 116] width 1005 height 2996
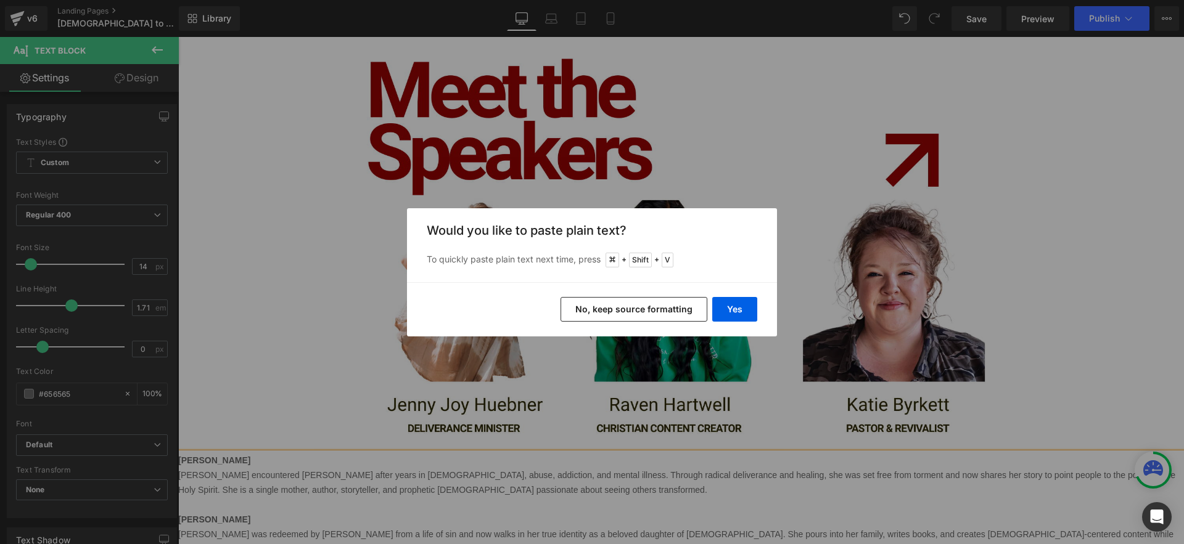
drag, startPoint x: 609, startPoint y: 310, endPoint x: 419, endPoint y: 279, distance: 192.4
click at [609, 310] on button "No, keep source formatting" at bounding box center [633, 309] width 147 height 25
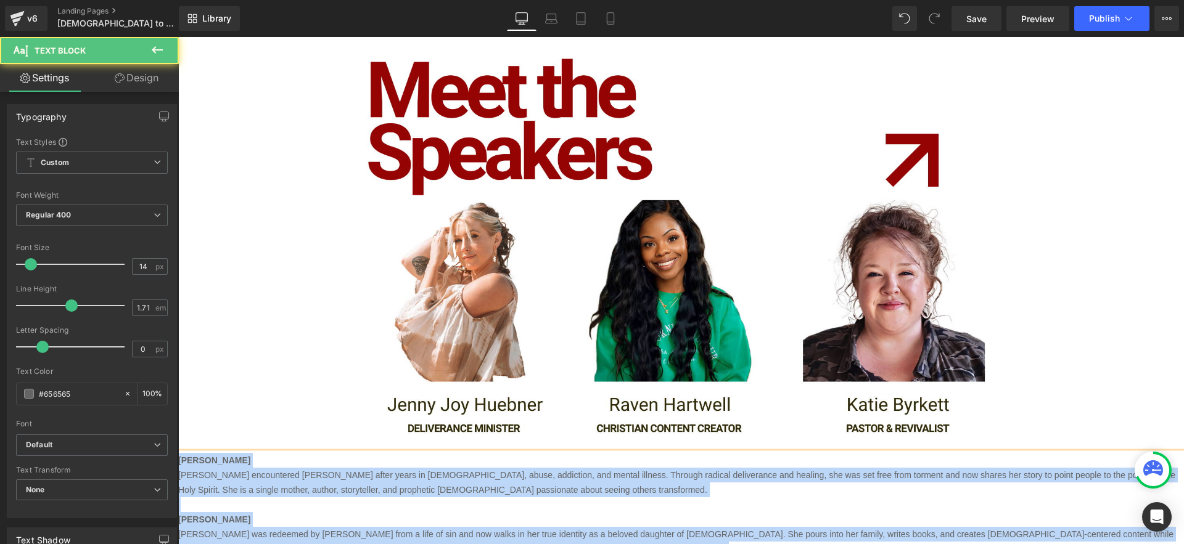
drag, startPoint x: 489, startPoint y: 419, endPoint x: 172, endPoint y: 273, distance: 348.7
click at [178, 273] on html "[DEMOGRAPHIC_DATA] to Heading [DEMOGRAPHIC_DATA] conference Heading Come hear t…" at bounding box center [680, 116] width 1005 height 2996
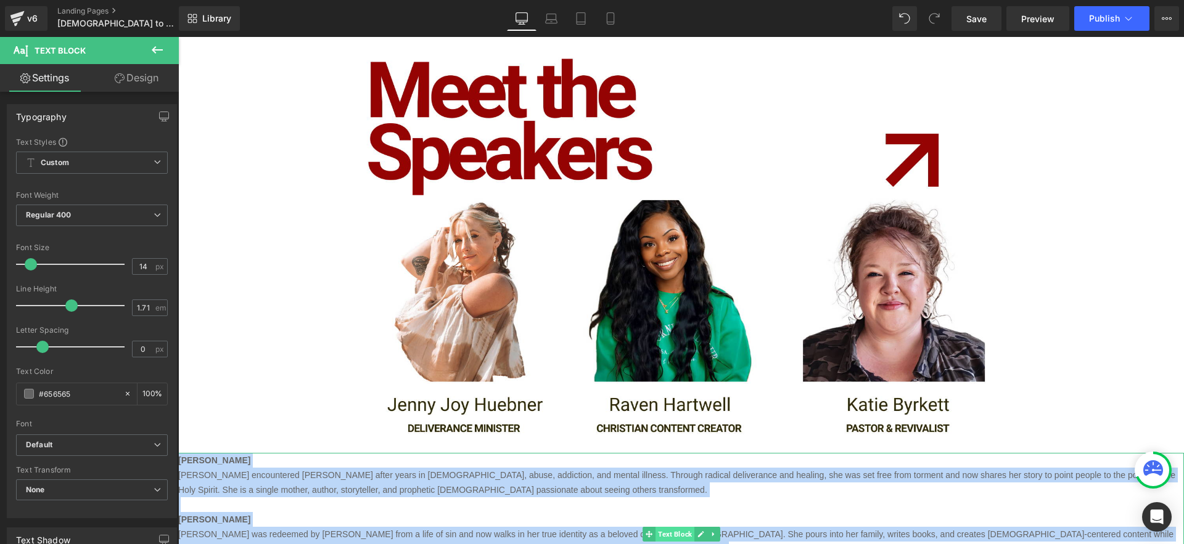
click at [684, 527] on span "Text Block" at bounding box center [674, 534] width 39 height 15
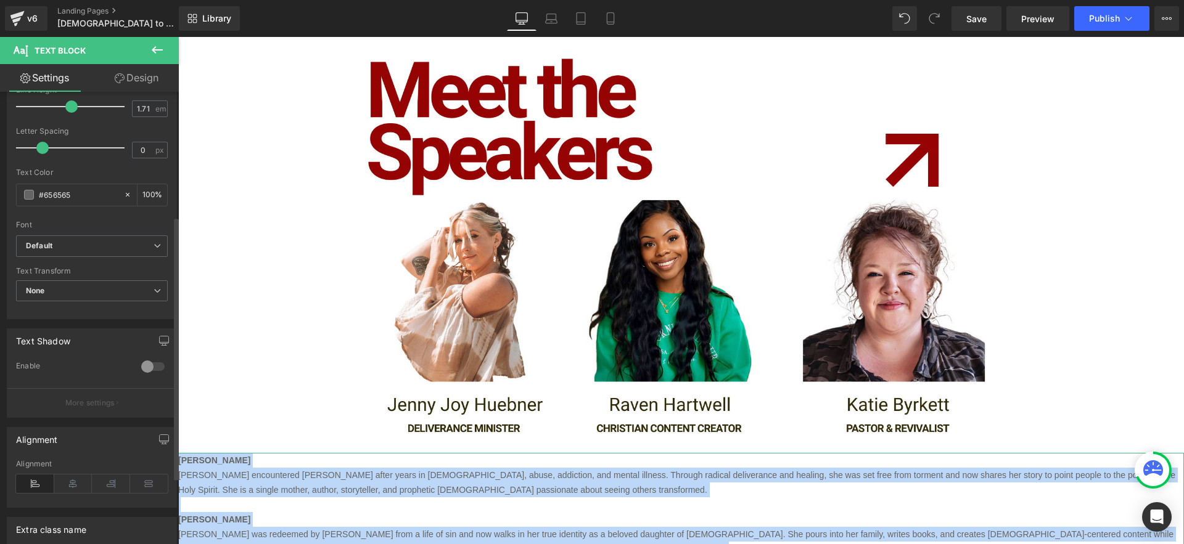
scroll to position [241, 0]
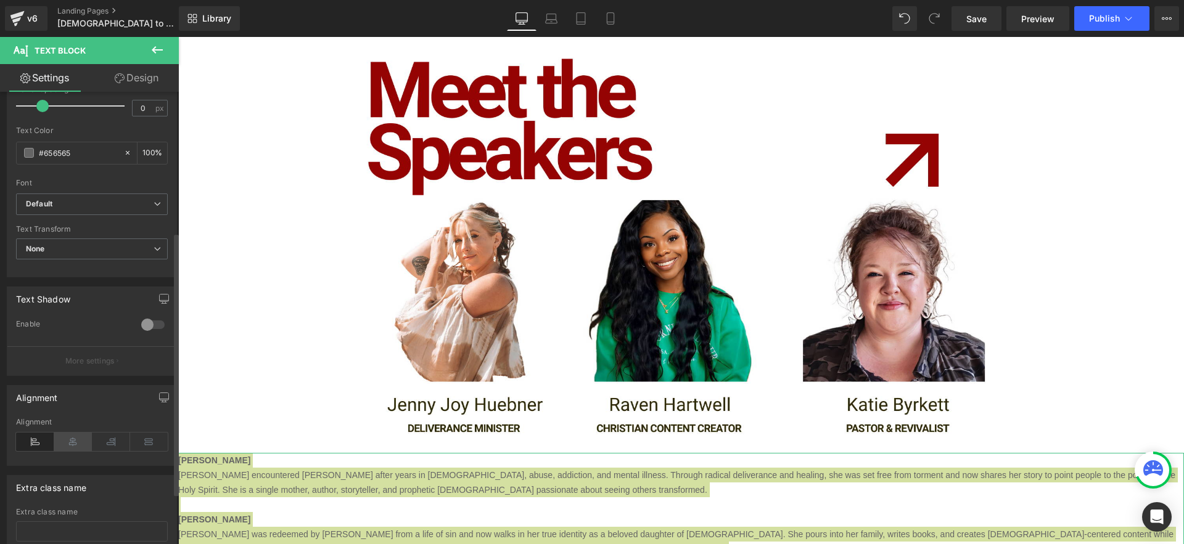
click at [71, 436] on icon at bounding box center [73, 442] width 38 height 18
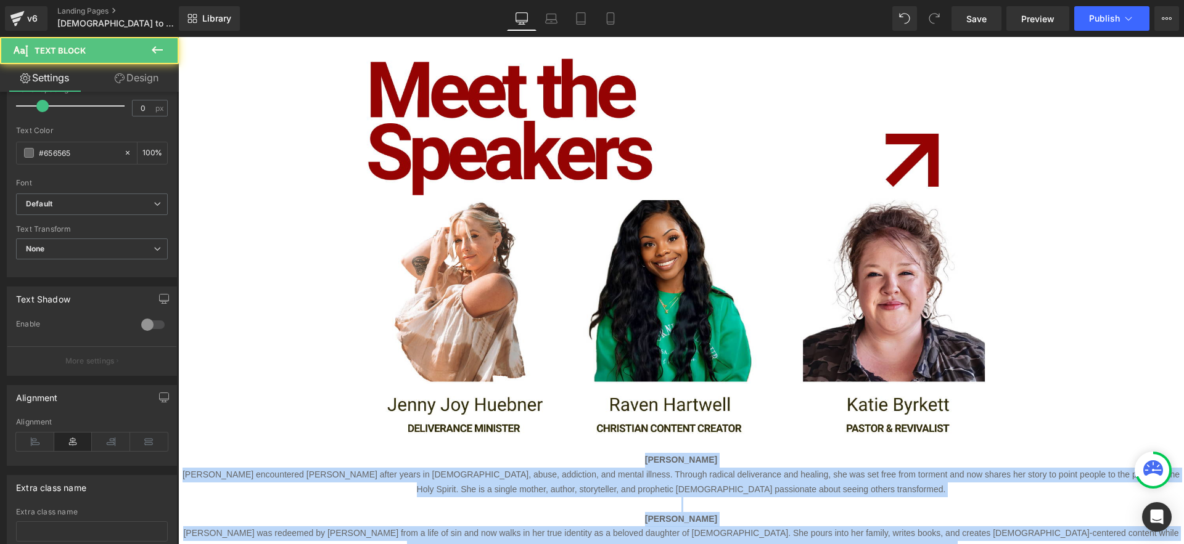
click at [605, 498] on p at bounding box center [680, 505] width 1005 height 15
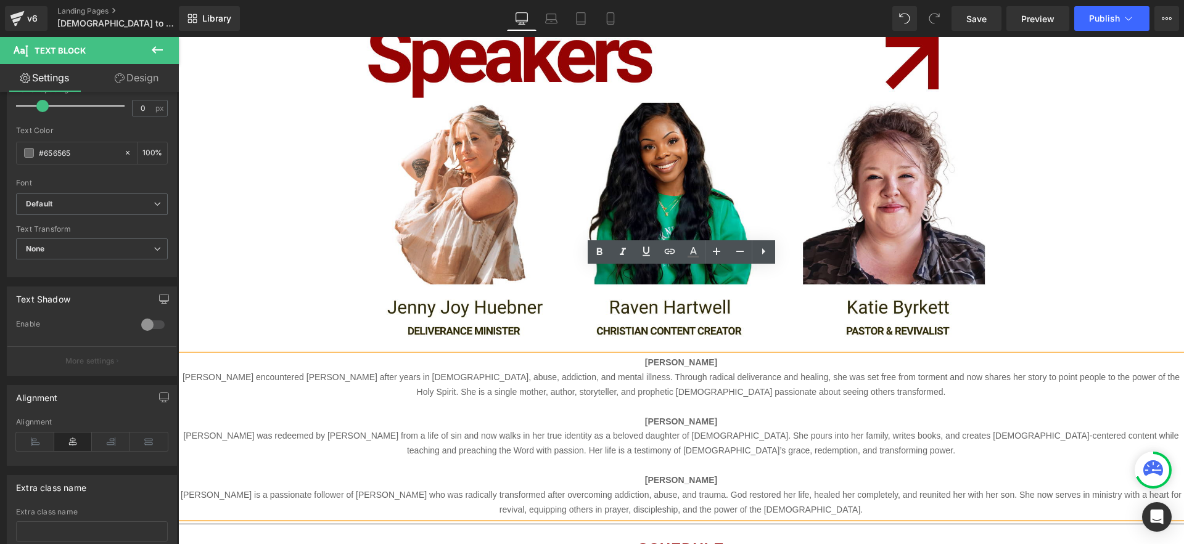
scroll to position [1571, 0]
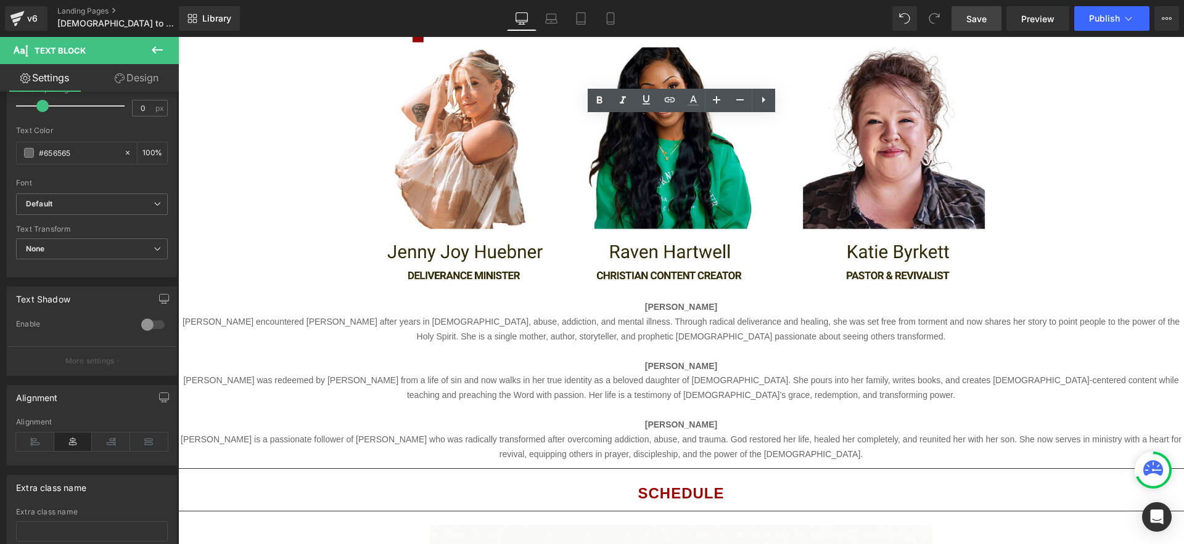
click at [969, 16] on span "Save" at bounding box center [976, 18] width 20 height 13
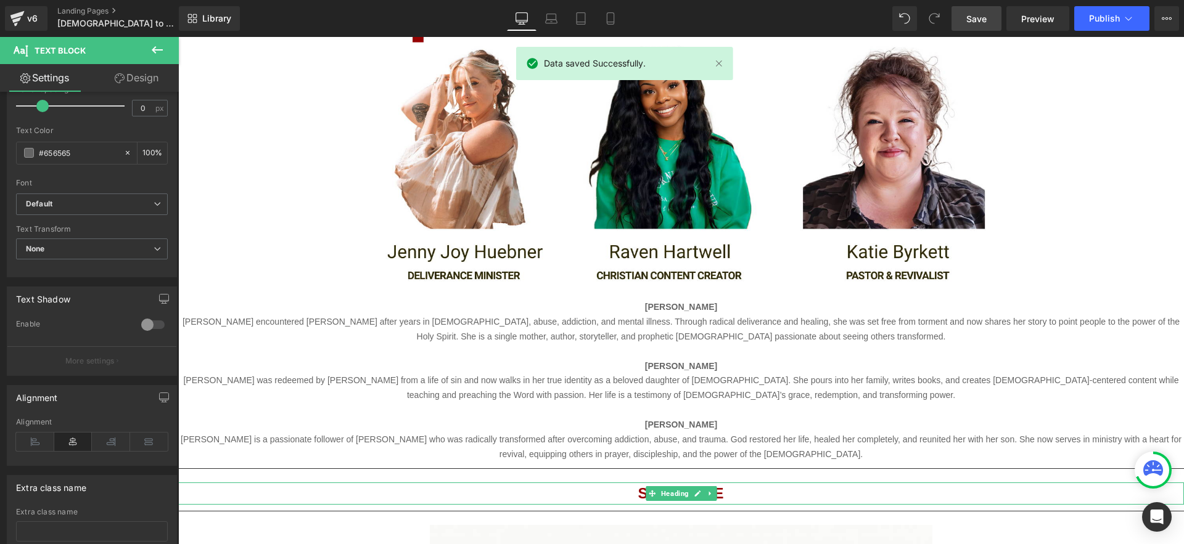
click at [741, 483] on h1 "Schedule" at bounding box center [680, 494] width 1005 height 22
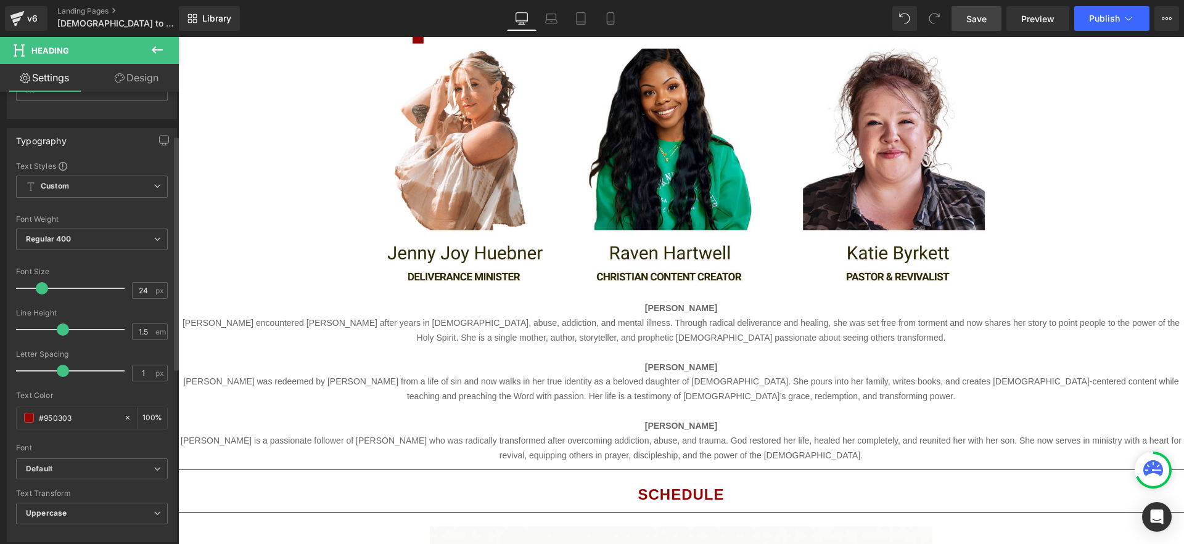
scroll to position [106, 0]
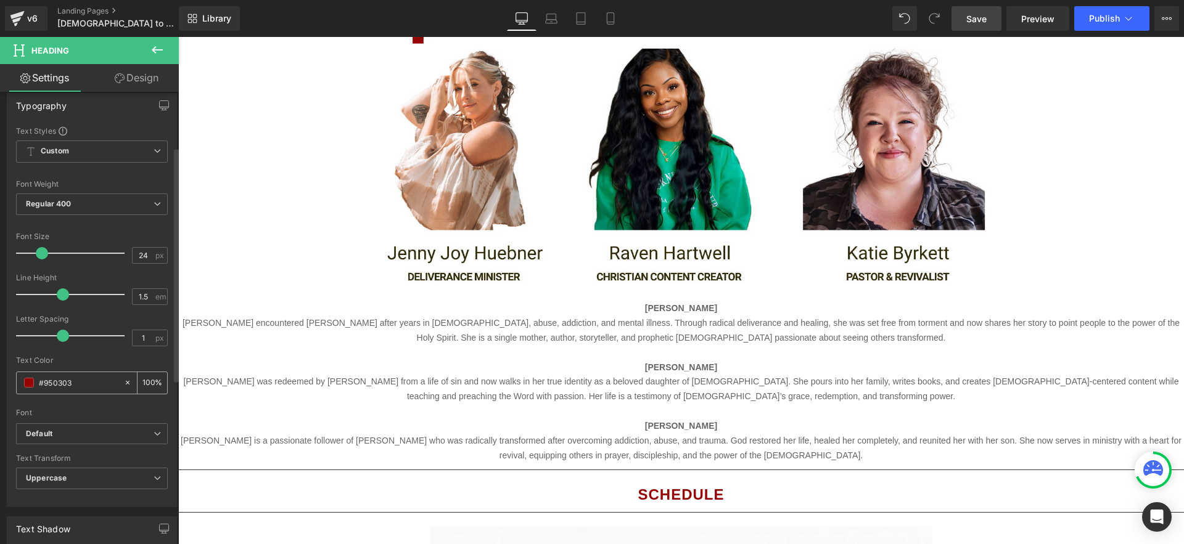
click at [29, 385] on span at bounding box center [29, 383] width 10 height 10
click at [49, 382] on input "#950303" at bounding box center [78, 383] width 79 height 14
drag, startPoint x: 442, startPoint y: 376, endPoint x: 529, endPoint y: 319, distance: 103.8
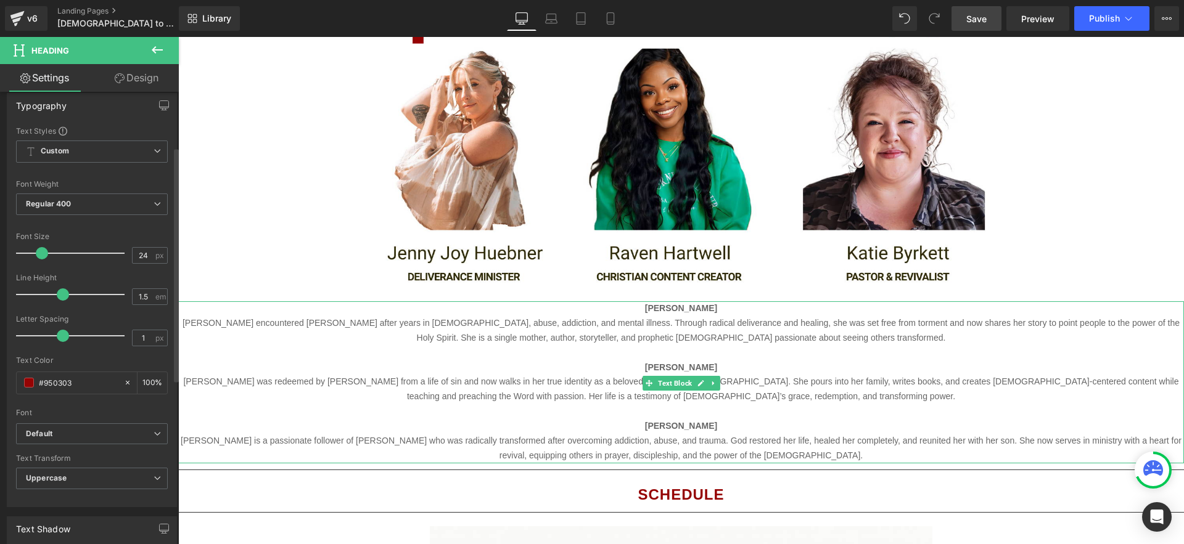
click at [711, 301] on p "[PERSON_NAME] [PERSON_NAME] encountered [PERSON_NAME] after years in witchcraft…" at bounding box center [680, 323] width 1005 height 44
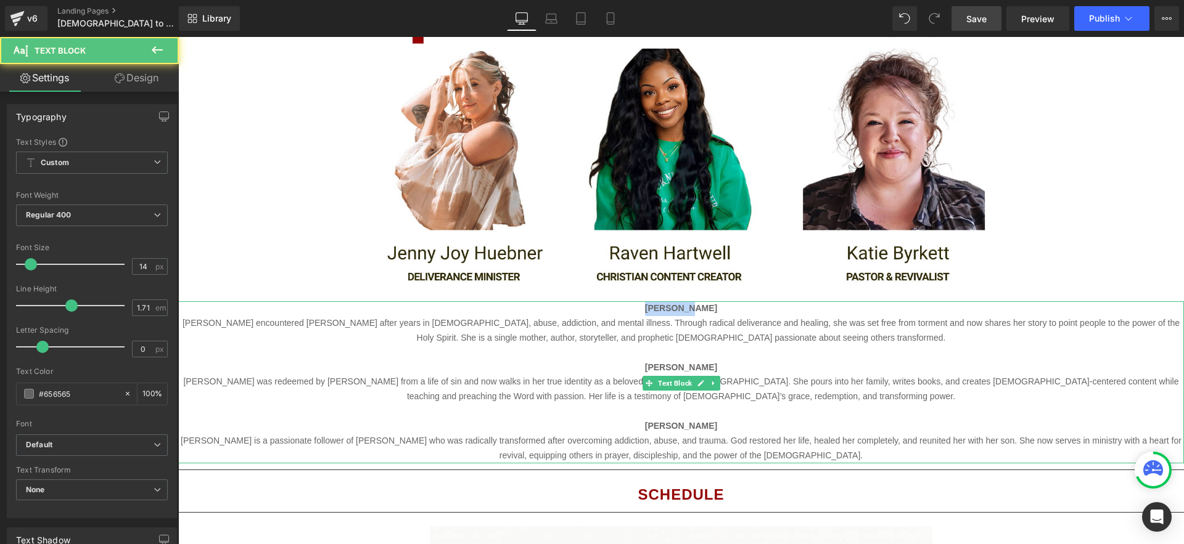
drag, startPoint x: 675, startPoint y: 128, endPoint x: 645, endPoint y: 128, distance: 29.6
click at [645, 301] on p "[PERSON_NAME] [PERSON_NAME] encountered [PERSON_NAME] after years in witchcraft…" at bounding box center [680, 323] width 1005 height 44
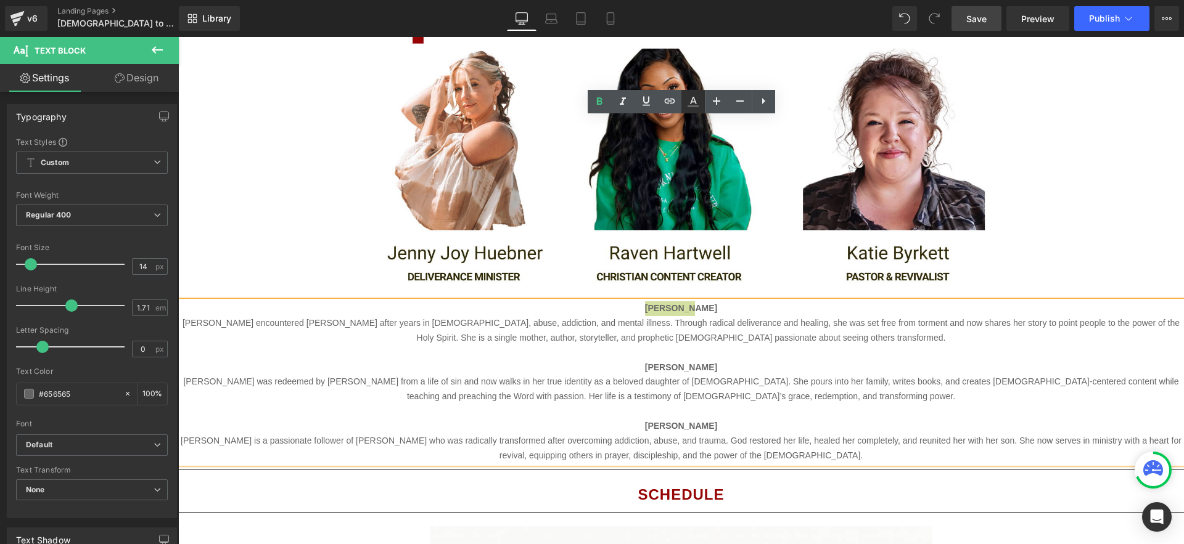
click at [691, 102] on icon at bounding box center [693, 101] width 15 height 15
type input "100"
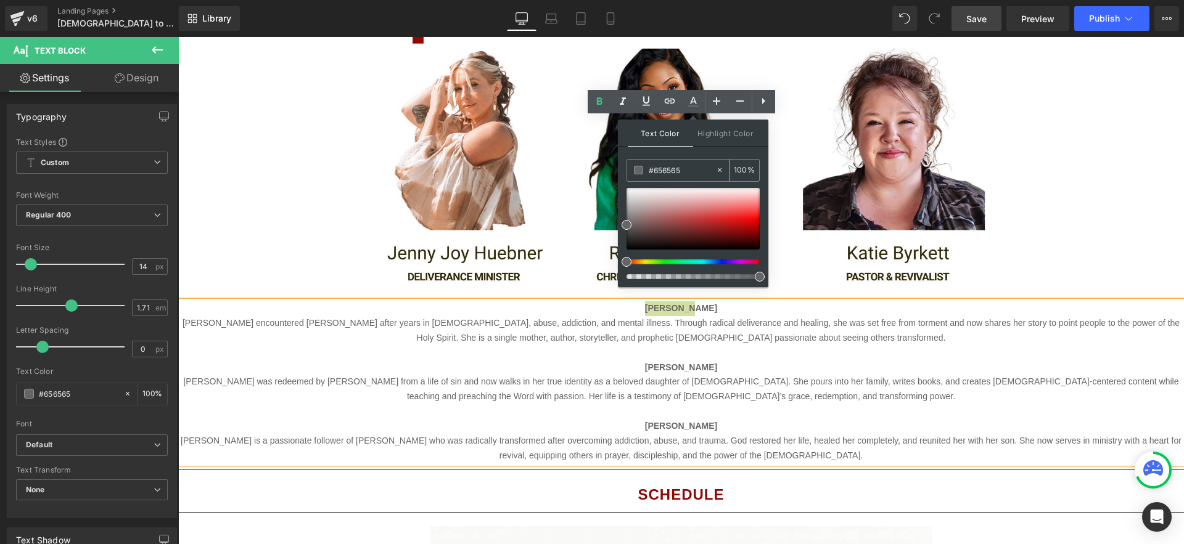
click at [676, 170] on input "#656565" at bounding box center [682, 170] width 67 height 14
paste input "950303"
click at [843, 361] on p "[PERSON_NAME]" at bounding box center [680, 368] width 1005 height 15
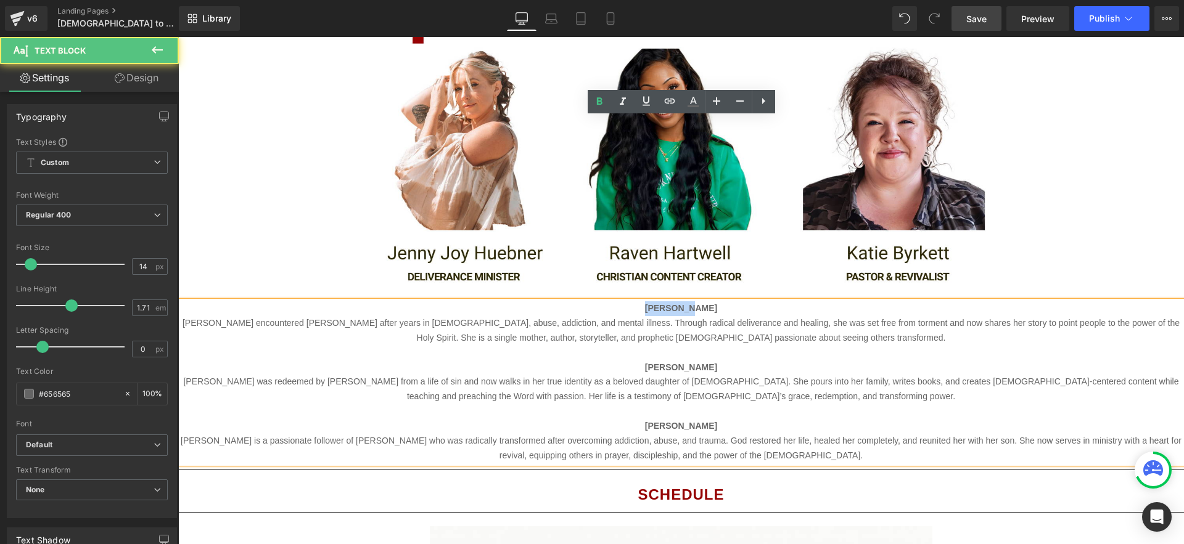
drag, startPoint x: 705, startPoint y: 125, endPoint x: 640, endPoint y: 124, distance: 65.4
click at [640, 301] on p "[PERSON_NAME] [PERSON_NAME] encountered [PERSON_NAME] after years in witchcraft…" at bounding box center [680, 323] width 1005 height 44
click at [689, 100] on icon at bounding box center [693, 101] width 15 height 15
type input "#656565"
type input "100"
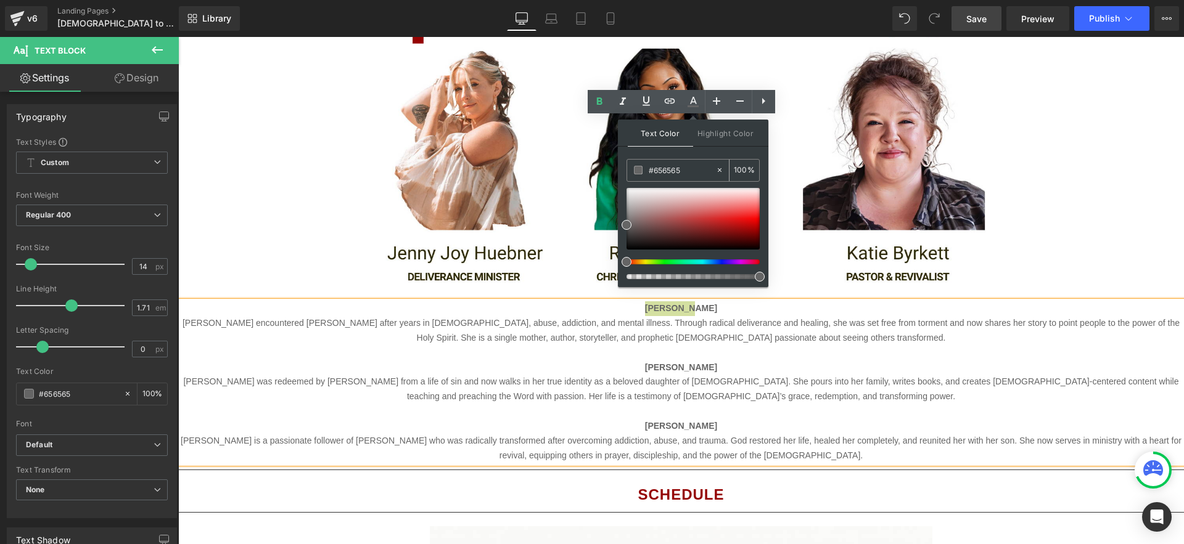
click at [671, 169] on input "#656565" at bounding box center [682, 170] width 67 height 14
paste input "#950303"
type input "##950303"
type input "0"
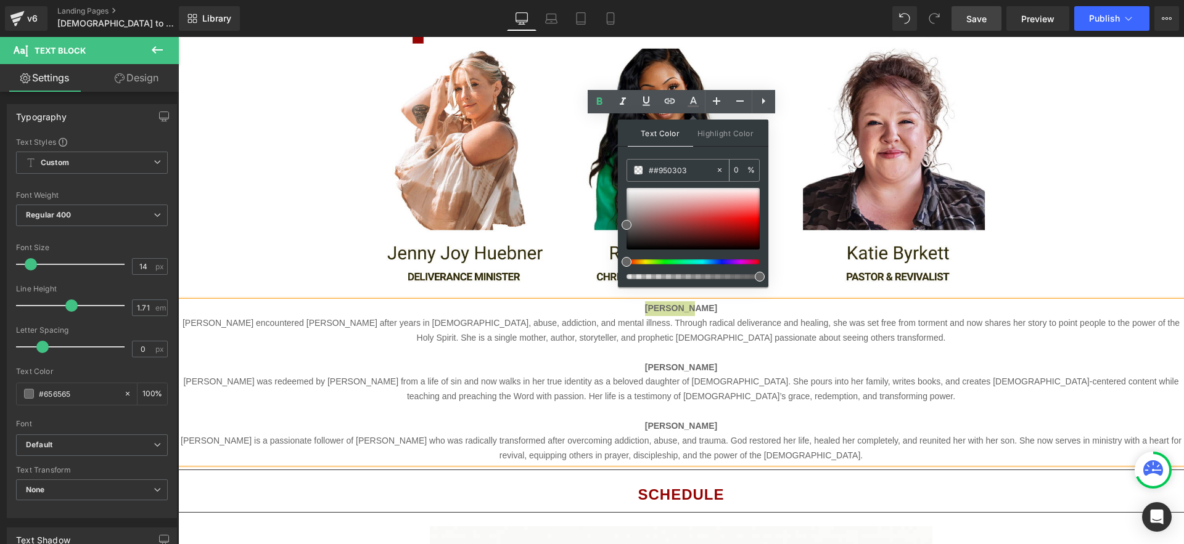
click at [655, 172] on input "##950303" at bounding box center [682, 170] width 67 height 14
type input "#950303"
type input "100"
click at [824, 361] on p "[PERSON_NAME]" at bounding box center [680, 368] width 1005 height 15
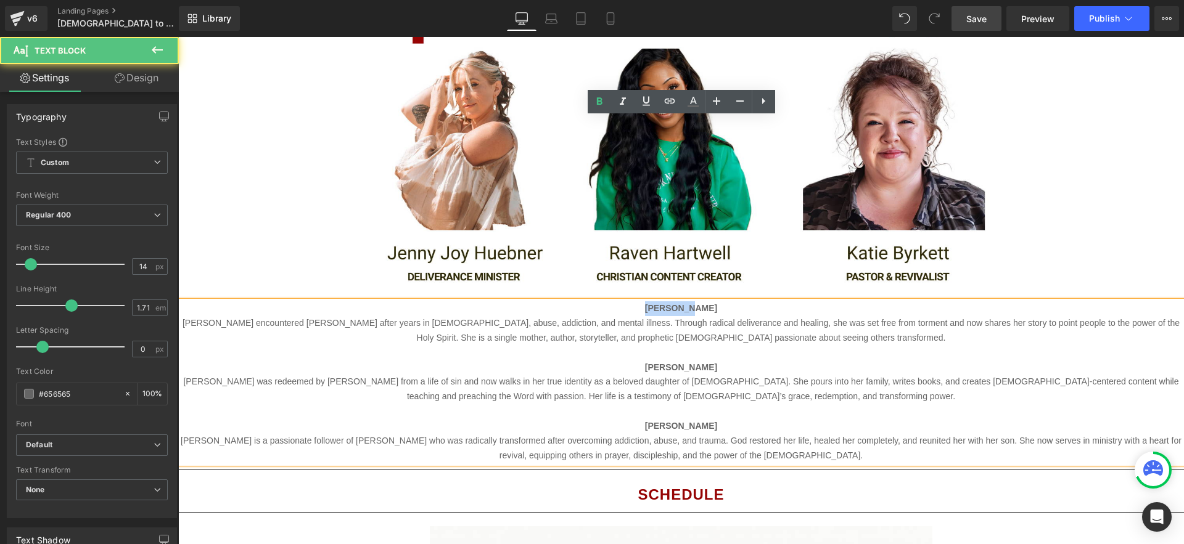
drag, startPoint x: 711, startPoint y: 127, endPoint x: 644, endPoint y: 125, distance: 67.8
click at [644, 301] on p "[PERSON_NAME] [PERSON_NAME] encountered [PERSON_NAME] after years in witchcraft…" at bounding box center [680, 323] width 1005 height 44
click at [692, 100] on icon at bounding box center [693, 101] width 15 height 15
type input "#656565"
type input "100"
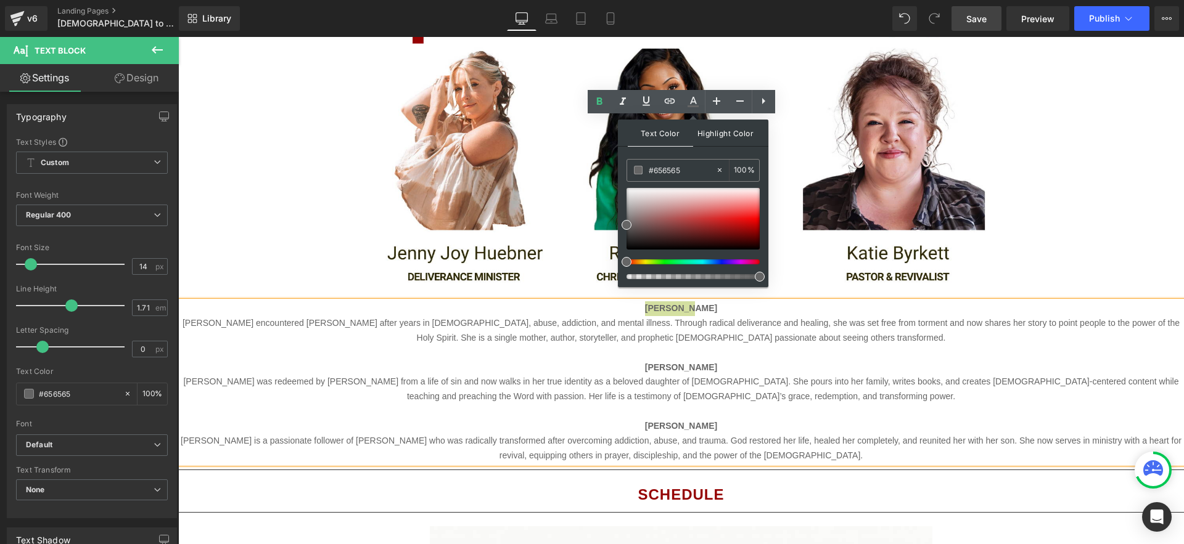
click at [707, 139] on span "Highlight Color" at bounding box center [725, 133] width 65 height 27
click at [660, 137] on span "Text Color" at bounding box center [660, 133] width 65 height 27
type input "#f32020"
drag, startPoint x: 846, startPoint y: 268, endPoint x: 851, endPoint y: 192, distance: 75.3
click at [895, 375] on p "[PERSON_NAME] was redeemed by [PERSON_NAME] from a life of sin and now walks in…" at bounding box center [680, 390] width 1005 height 30
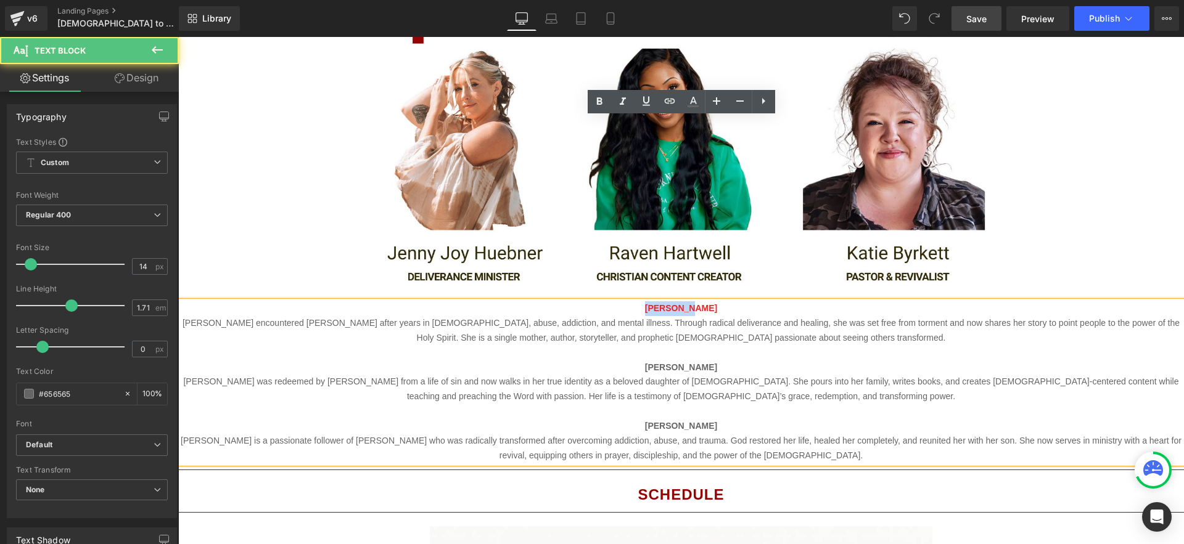
drag, startPoint x: 707, startPoint y: 125, endPoint x: 646, endPoint y: 125, distance: 61.0
click at [646, 301] on p "[PERSON_NAME] [PERSON_NAME] encountered [PERSON_NAME] after years in witchcraft…" at bounding box center [680, 323] width 1005 height 44
click at [696, 101] on icon at bounding box center [693, 101] width 15 height 15
type input "100"
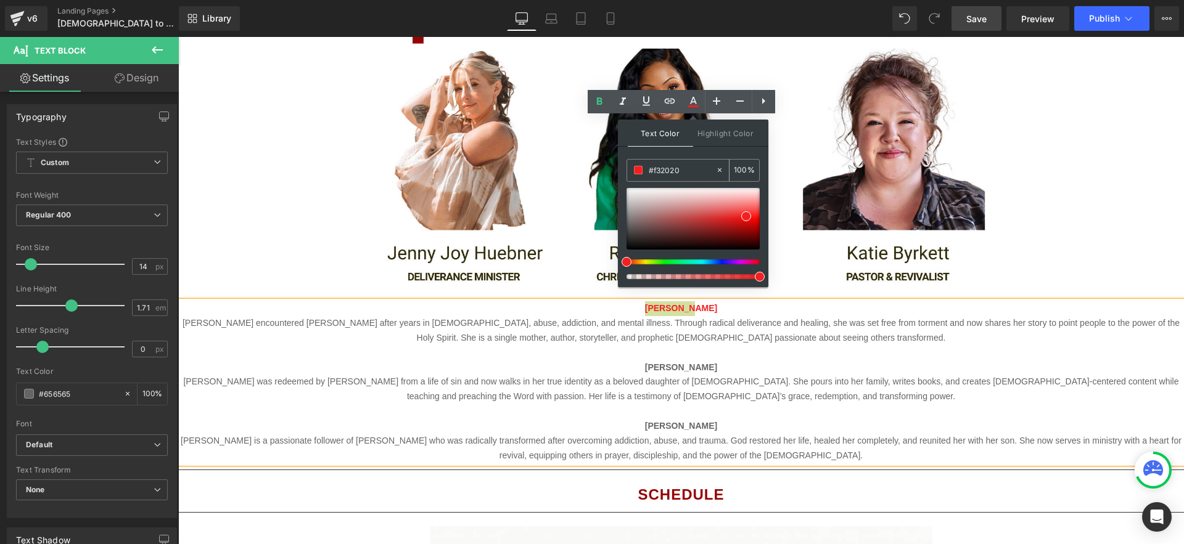
drag, startPoint x: 682, startPoint y: 172, endPoint x: 637, endPoint y: 168, distance: 45.8
click at [637, 168] on div "#f32020" at bounding box center [671, 171] width 88 height 22
paste input "950303"
click at [849, 361] on p "[PERSON_NAME]" at bounding box center [680, 368] width 1005 height 15
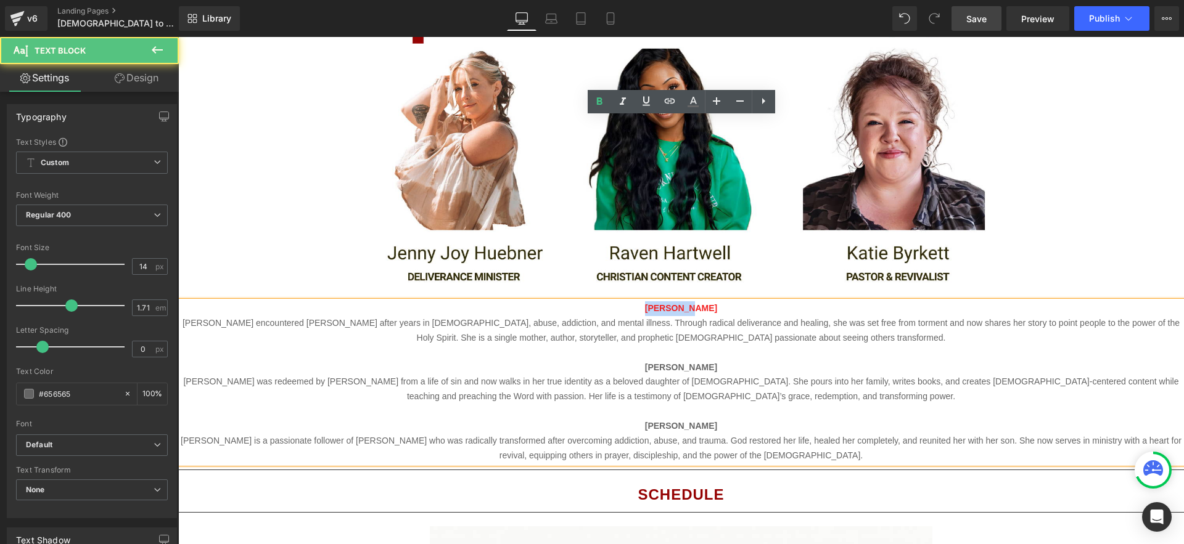
drag, startPoint x: 713, startPoint y: 126, endPoint x: 633, endPoint y: 125, distance: 80.8
click at [633, 301] on p "[PERSON_NAME] [PERSON_NAME] encountered [PERSON_NAME] after years in witchcraft…" at bounding box center [680, 323] width 1005 height 44
click at [690, 105] on icon at bounding box center [692, 106] width 11 height 2
type input "#f32020"
type input "100"
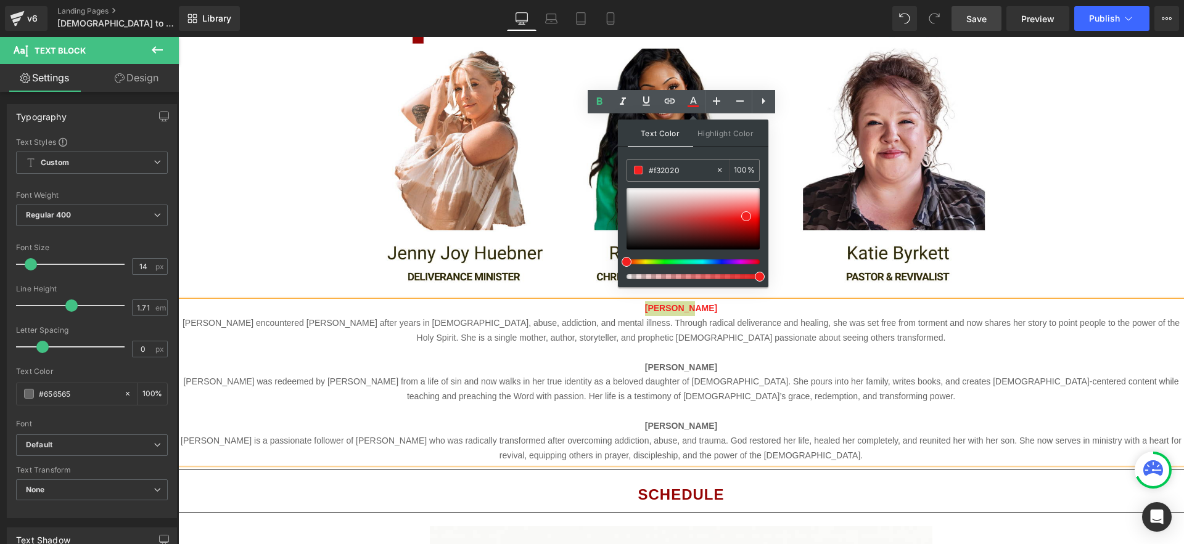
drag, startPoint x: 868, startPoint y: 203, endPoint x: 616, endPoint y: 160, distance: 255.7
paste input "950303"
click at [756, 231] on span at bounding box center [754, 231] width 10 height 10
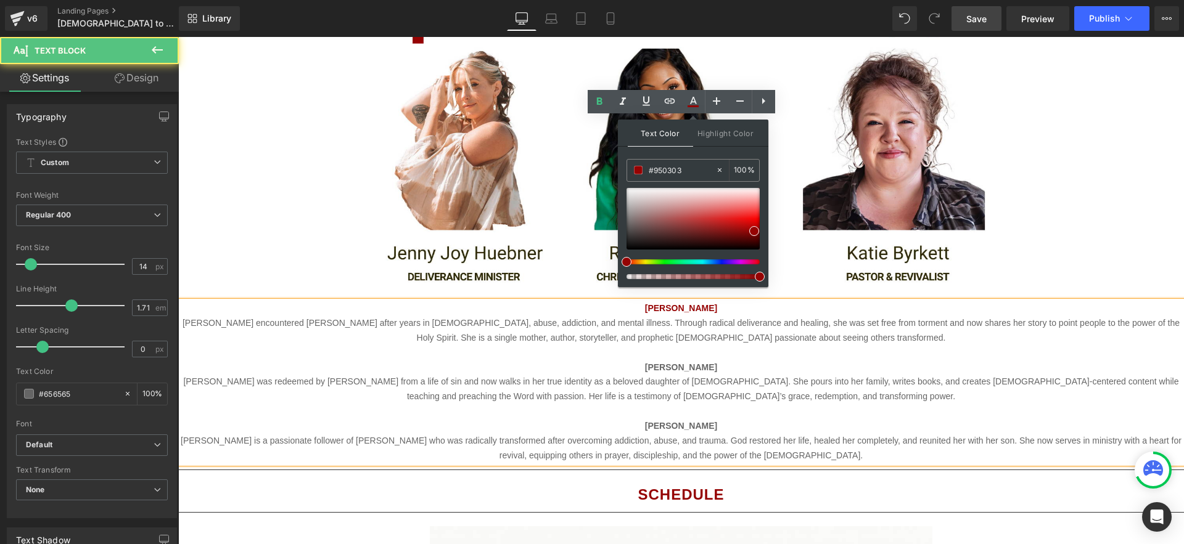
click at [862, 361] on p "[PERSON_NAME]" at bounding box center [680, 368] width 1005 height 15
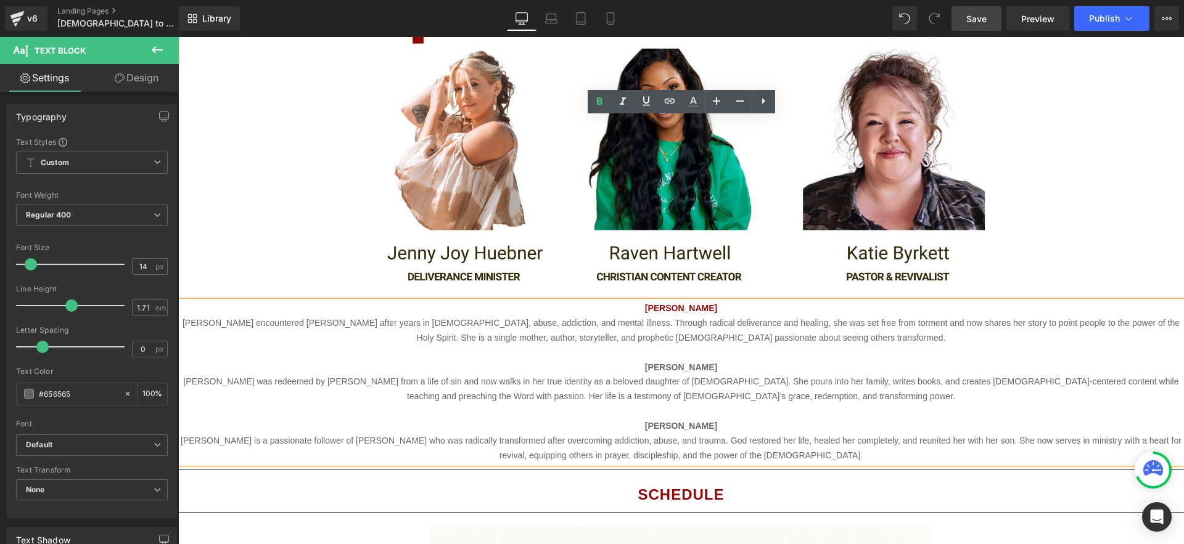
click at [705, 362] on span "[PERSON_NAME]" at bounding box center [681, 367] width 72 height 10
drag, startPoint x: 724, startPoint y: 185, endPoint x: 637, endPoint y: 183, distance: 86.9
click at [637, 361] on p "[PERSON_NAME]" at bounding box center [680, 368] width 1005 height 15
click at [694, 97] on icon at bounding box center [693, 101] width 15 height 15
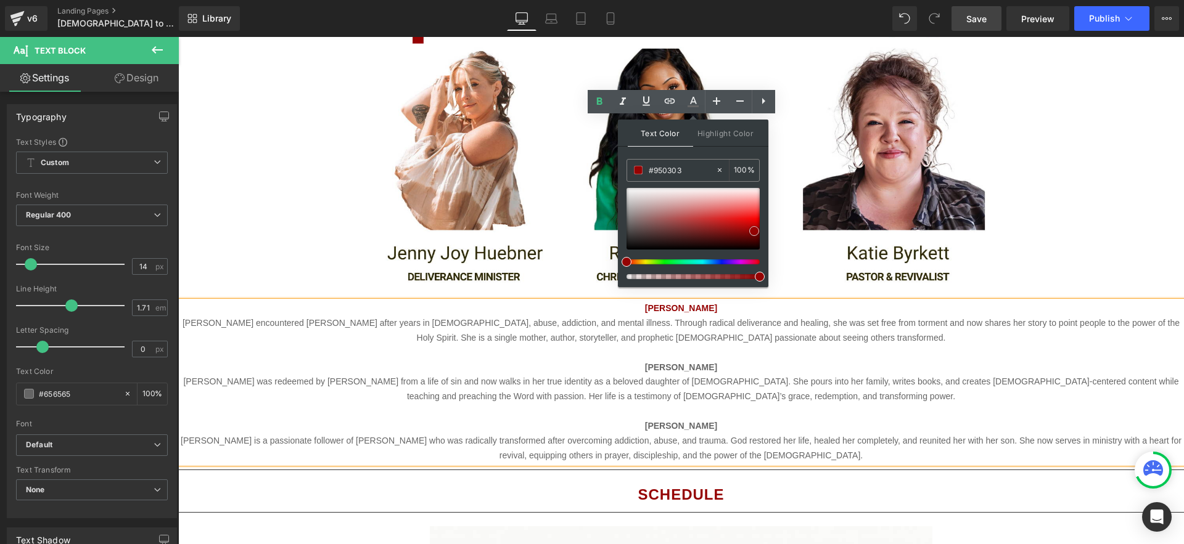
click at [753, 230] on span at bounding box center [754, 231] width 10 height 10
click at [797, 377] on span "[PERSON_NAME] was redeemed by [PERSON_NAME] from a life of sin and now walks in…" at bounding box center [680, 389] width 995 height 25
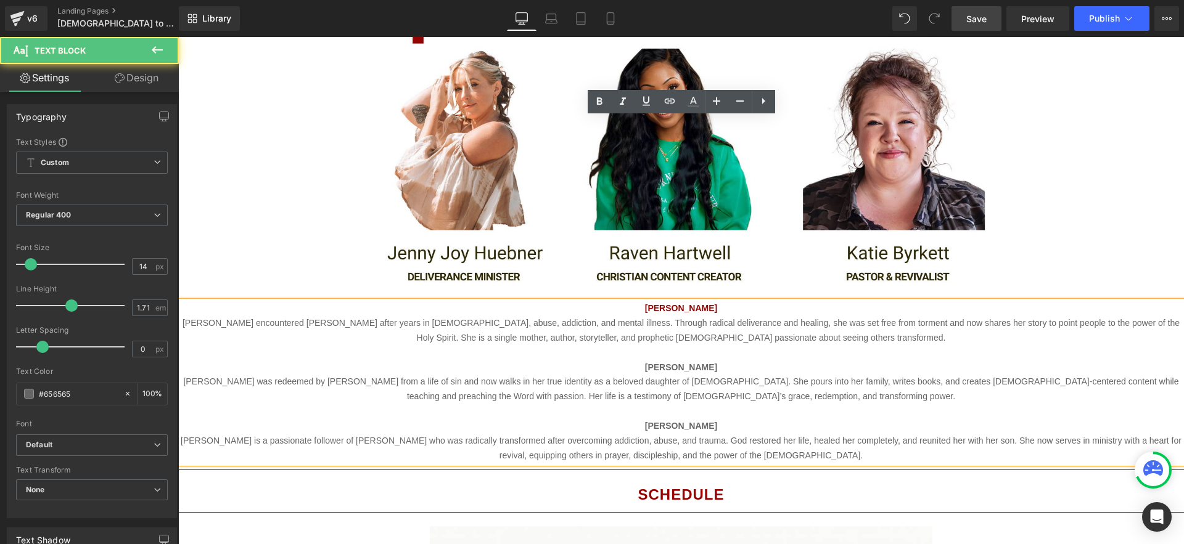
drag, startPoint x: 666, startPoint y: 187, endPoint x: 625, endPoint y: 187, distance: 41.3
click at [625, 361] on p "[PERSON_NAME]" at bounding box center [680, 368] width 1005 height 15
click at [695, 98] on icon at bounding box center [693, 101] width 15 height 15
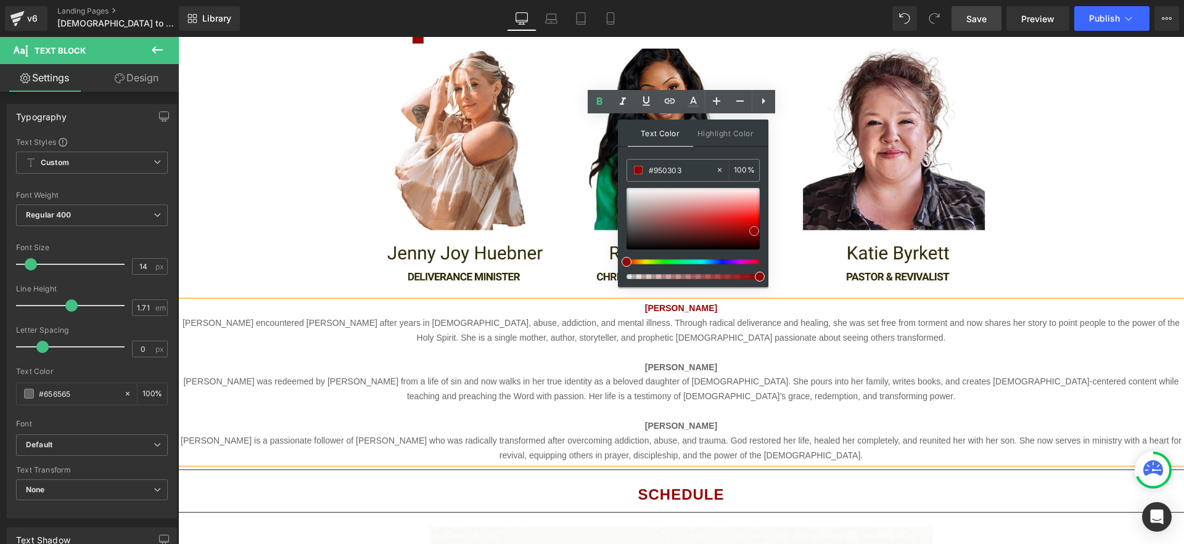
click at [753, 233] on span at bounding box center [754, 231] width 10 height 10
click at [676, 170] on input "#950303" at bounding box center [682, 170] width 67 height 14
paste input "#"
type input "##950303"
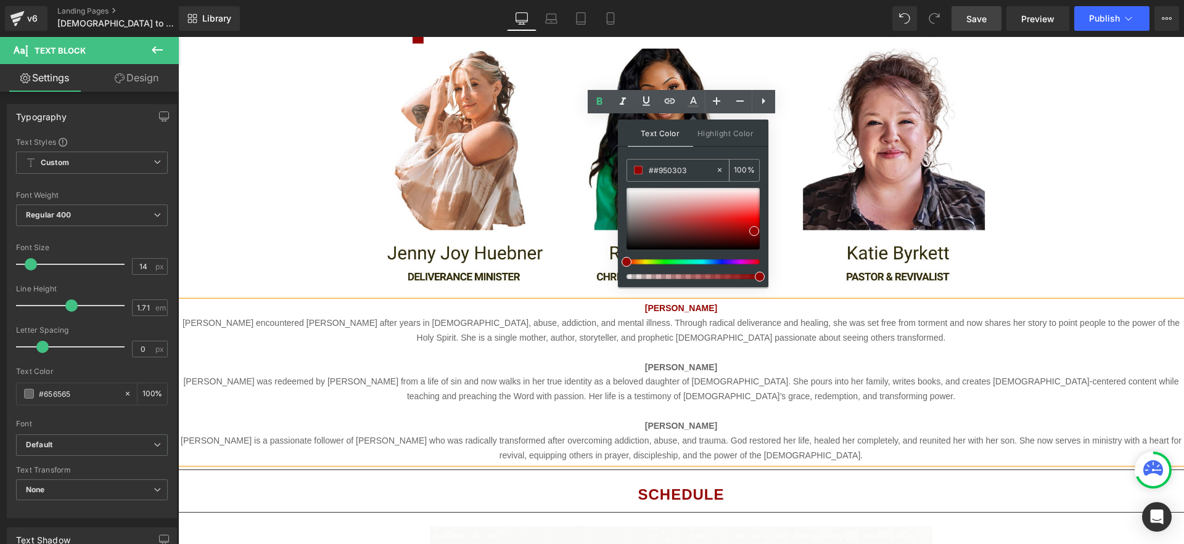
type input "0"
drag, startPoint x: 870, startPoint y: 208, endPoint x: 601, endPoint y: 166, distance: 272.1
paste input "text"
type input "#9f0303"
type input "100"
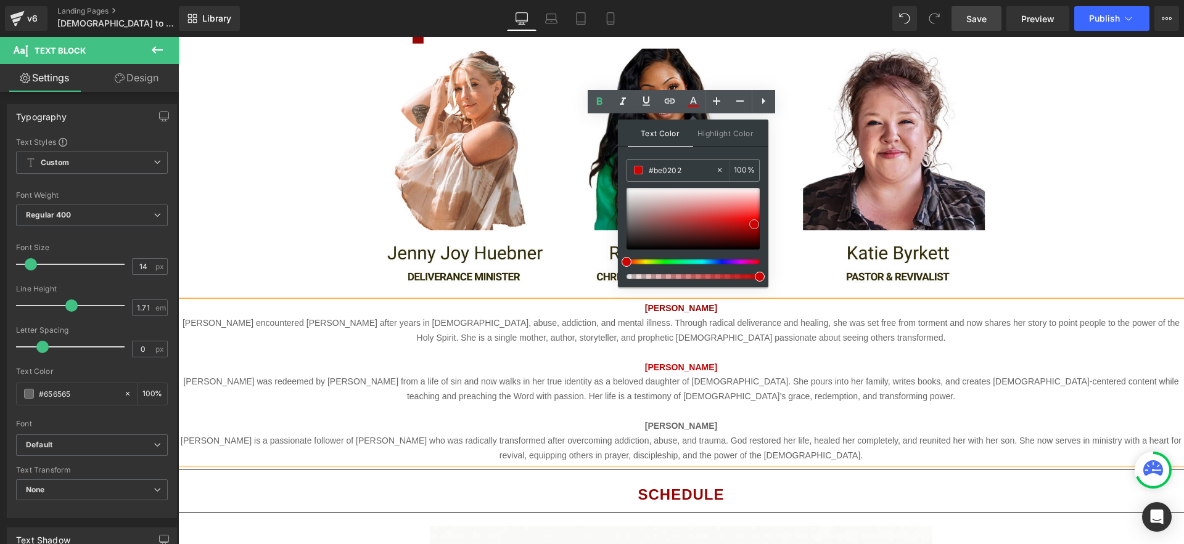
click at [754, 225] on span at bounding box center [754, 224] width 10 height 10
click at [754, 225] on span at bounding box center [754, 226] width 10 height 10
drag, startPoint x: 687, startPoint y: 170, endPoint x: 645, endPoint y: 169, distance: 42.5
click at [645, 169] on div "#be0202" at bounding box center [671, 171] width 88 height 22
paste input "950303"
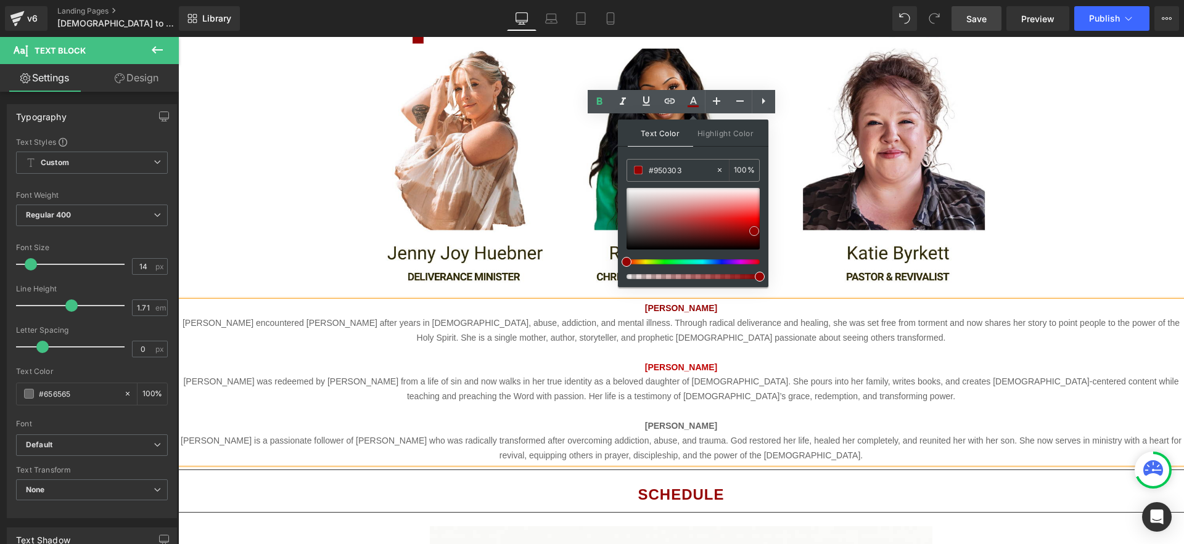
click at [755, 231] on span at bounding box center [754, 231] width 10 height 10
click at [834, 404] on p at bounding box center [680, 411] width 1005 height 15
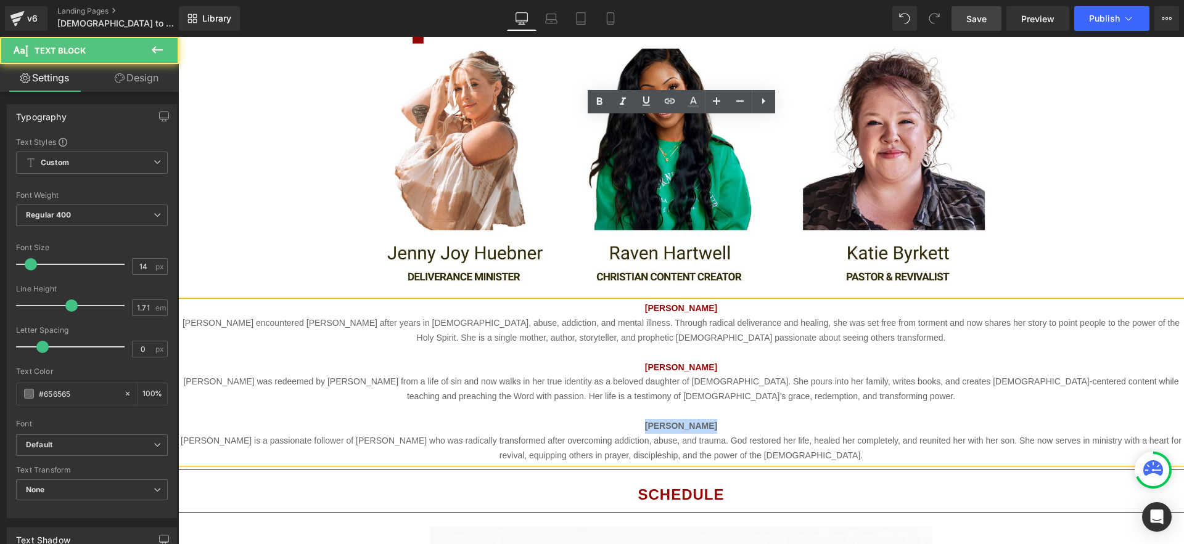
drag, startPoint x: 714, startPoint y: 247, endPoint x: 638, endPoint y: 242, distance: 76.0
click at [638, 419] on p "[PERSON_NAME]" at bounding box center [680, 426] width 1005 height 15
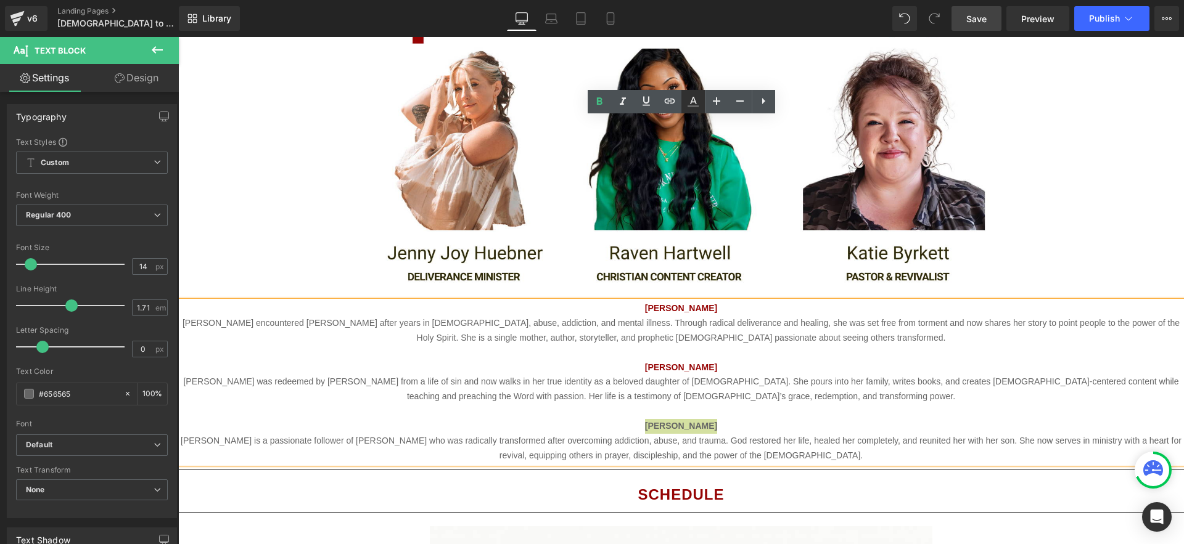
click at [684, 100] on link at bounding box center [692, 101] width 23 height 23
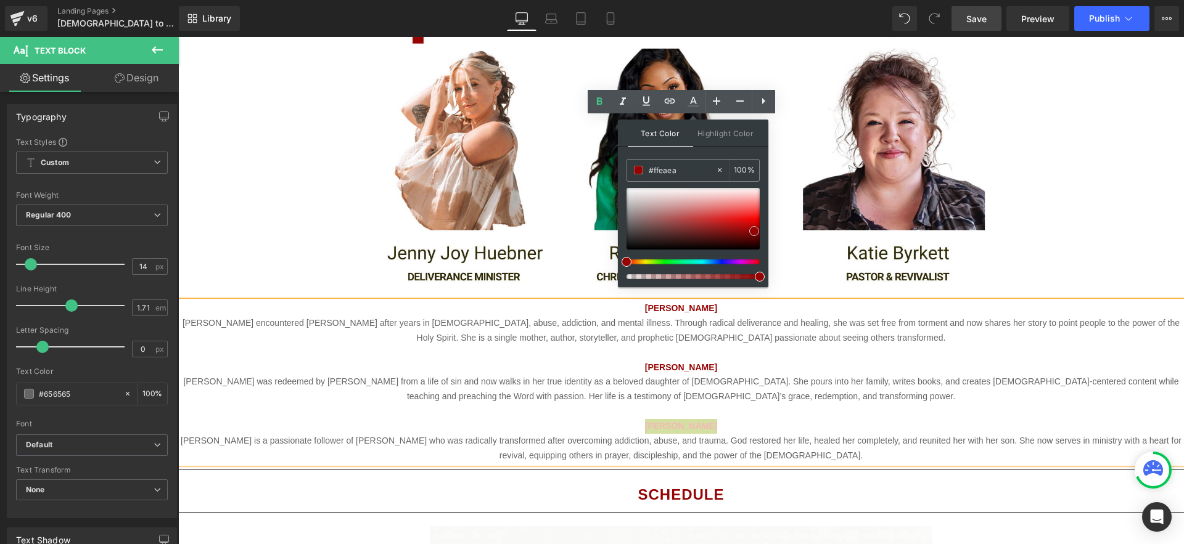
drag, startPoint x: 694, startPoint y: 205, endPoint x: 763, endPoint y: 190, distance: 71.1
click at [760, 190] on div at bounding box center [692, 219] width 133 height 62
drag, startPoint x: 858, startPoint y: 207, endPoint x: 614, endPoint y: 165, distance: 247.2
paste input "950303"
type input "#950303"
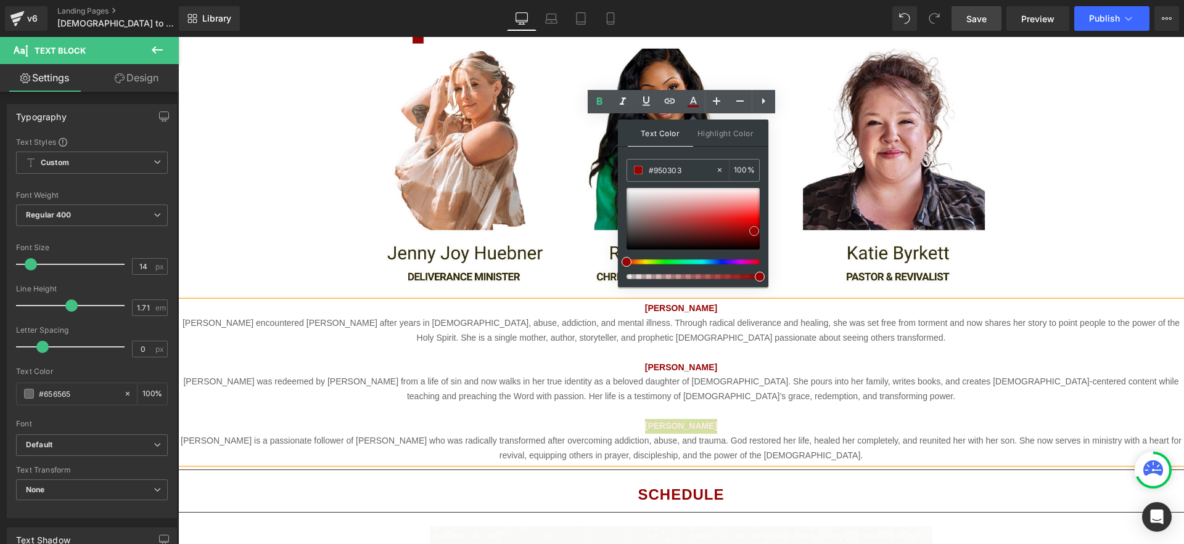
click at [755, 233] on span at bounding box center [754, 231] width 10 height 10
click at [825, 375] on p "[PERSON_NAME] was redeemed by [PERSON_NAME] from a life of sin and now walks in…" at bounding box center [680, 390] width 1005 height 30
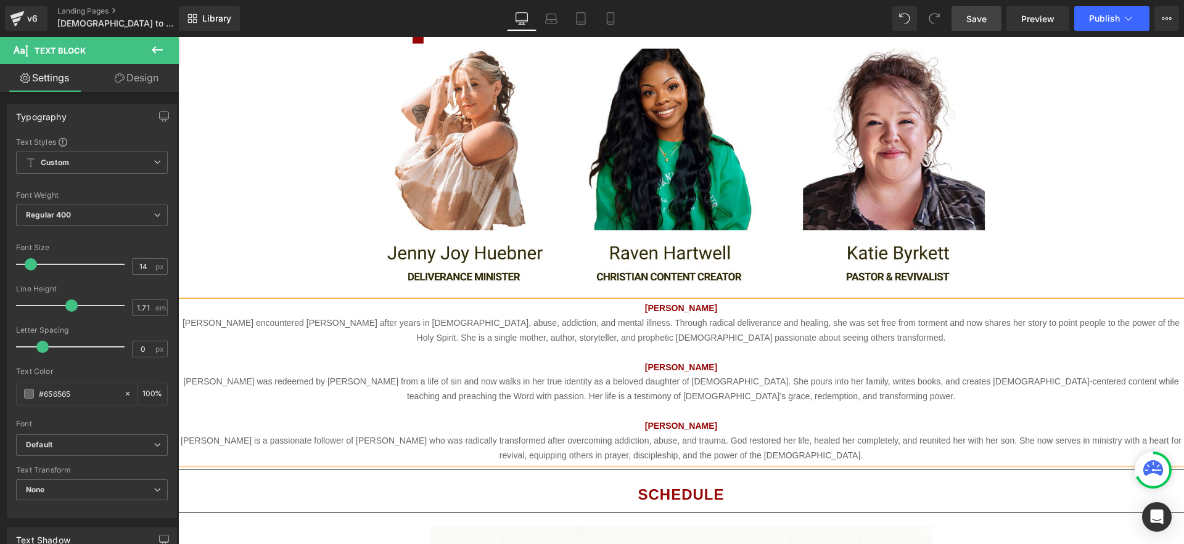
click at [975, 10] on link "Save" at bounding box center [976, 18] width 50 height 25
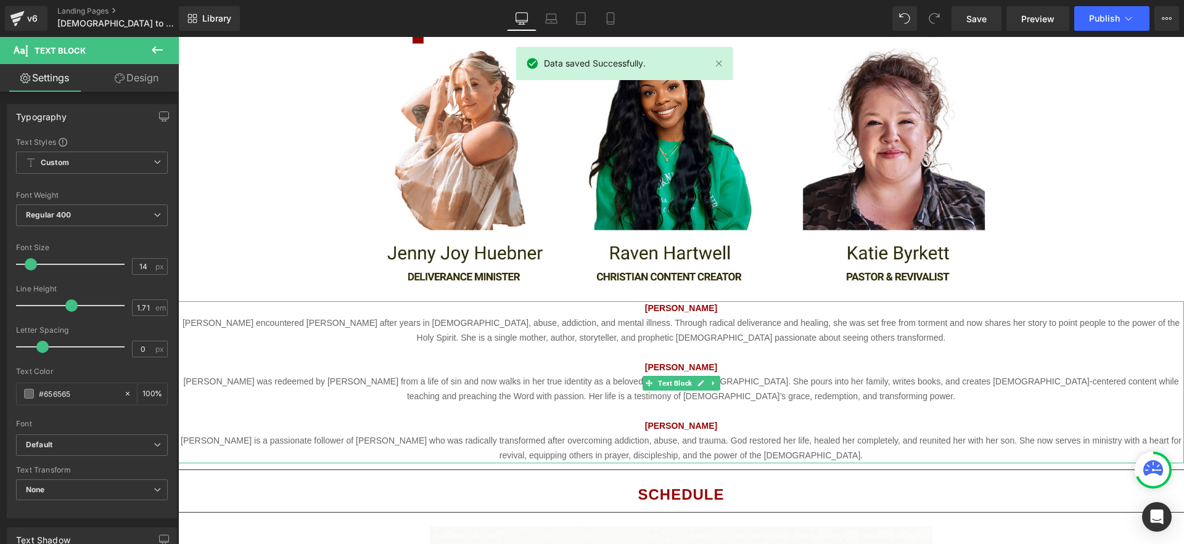
click at [822, 301] on p "[PERSON_NAME] [PERSON_NAME] encountered [PERSON_NAME] after years in witchcraft…" at bounding box center [680, 323] width 1005 height 44
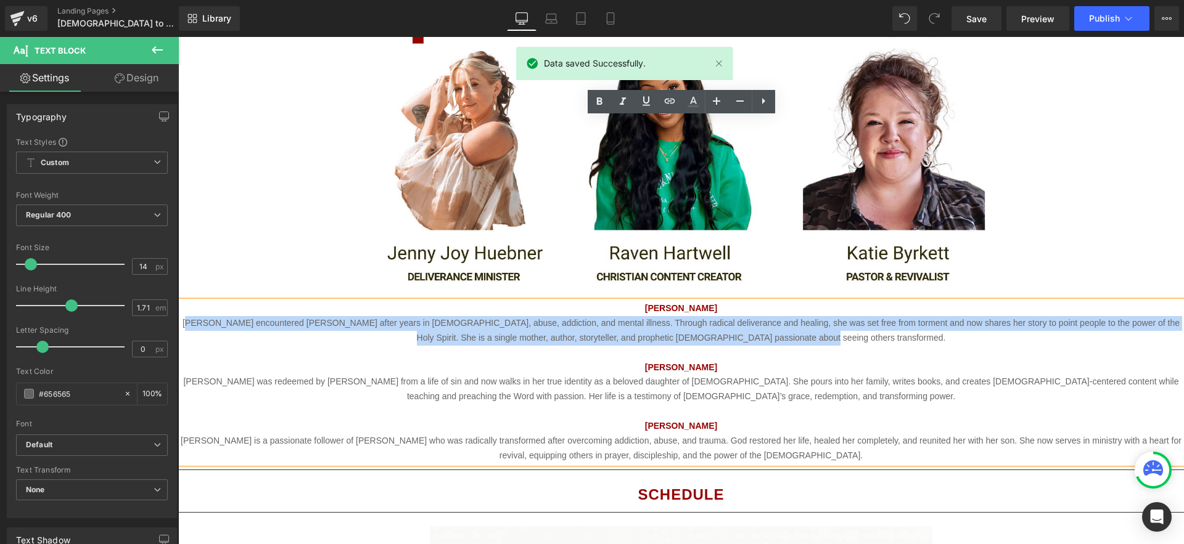
drag, startPoint x: 880, startPoint y: 153, endPoint x: 163, endPoint y: 136, distance: 717.8
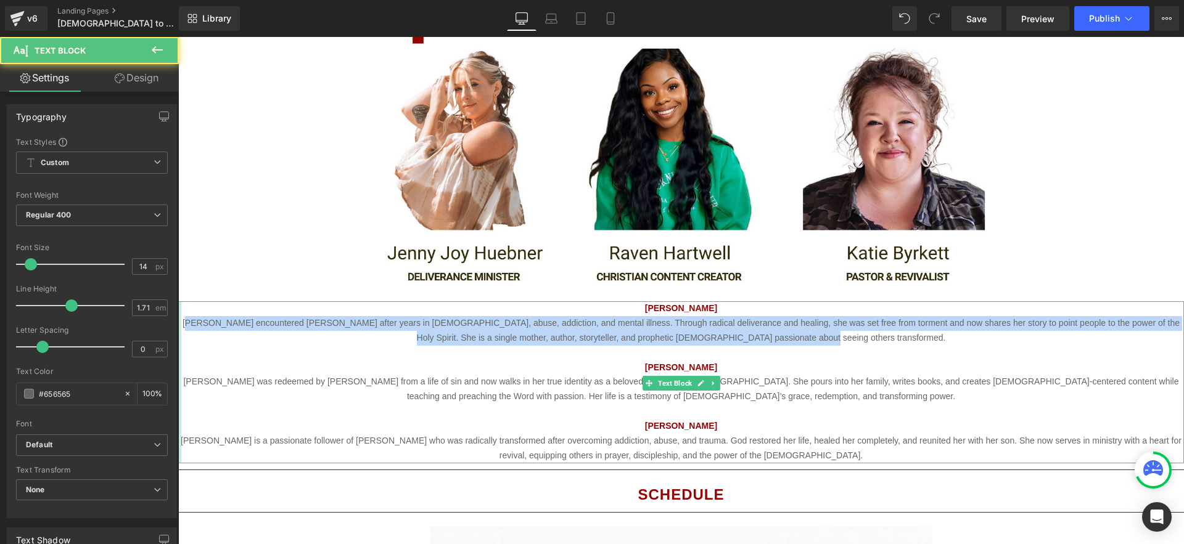
drag, startPoint x: 806, startPoint y: 152, endPoint x: 180, endPoint y: 143, distance: 625.8
click at [180, 301] on div "[PERSON_NAME] [PERSON_NAME] encountered [PERSON_NAME] after years in witchcraft…" at bounding box center [680, 382] width 1005 height 162
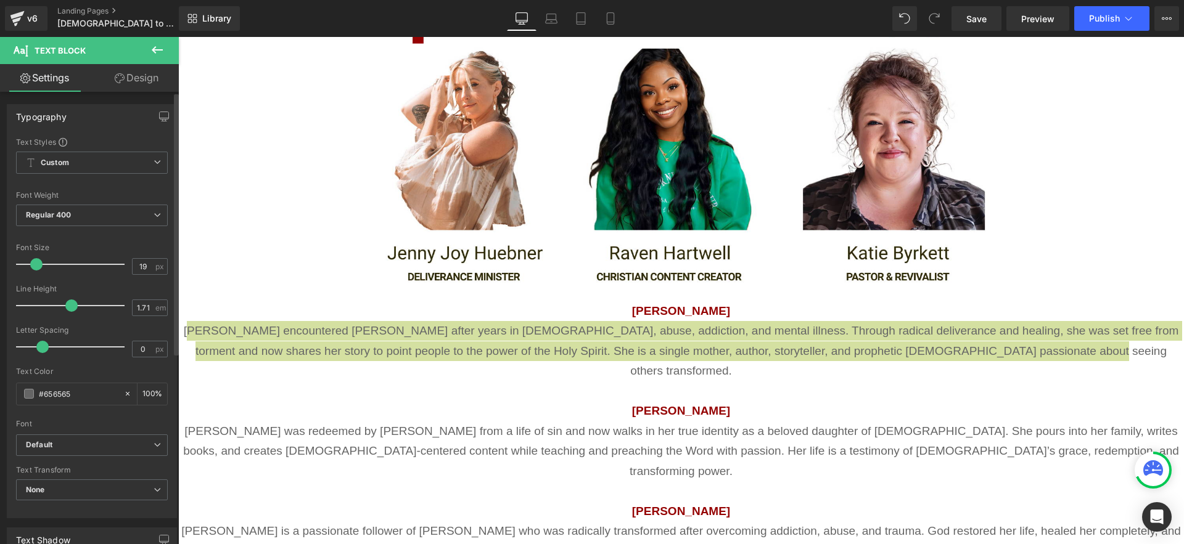
click at [34, 263] on span at bounding box center [36, 264] width 12 height 12
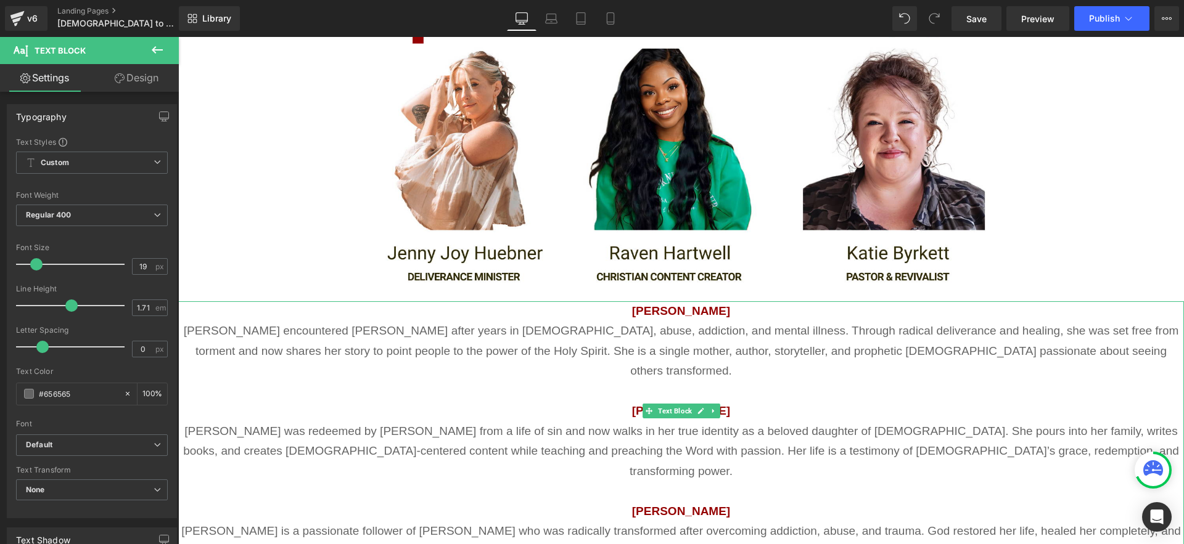
click at [405, 422] on p "[PERSON_NAME] was redeemed by [PERSON_NAME] from a life of sin and now walks in…" at bounding box center [680, 452] width 1005 height 60
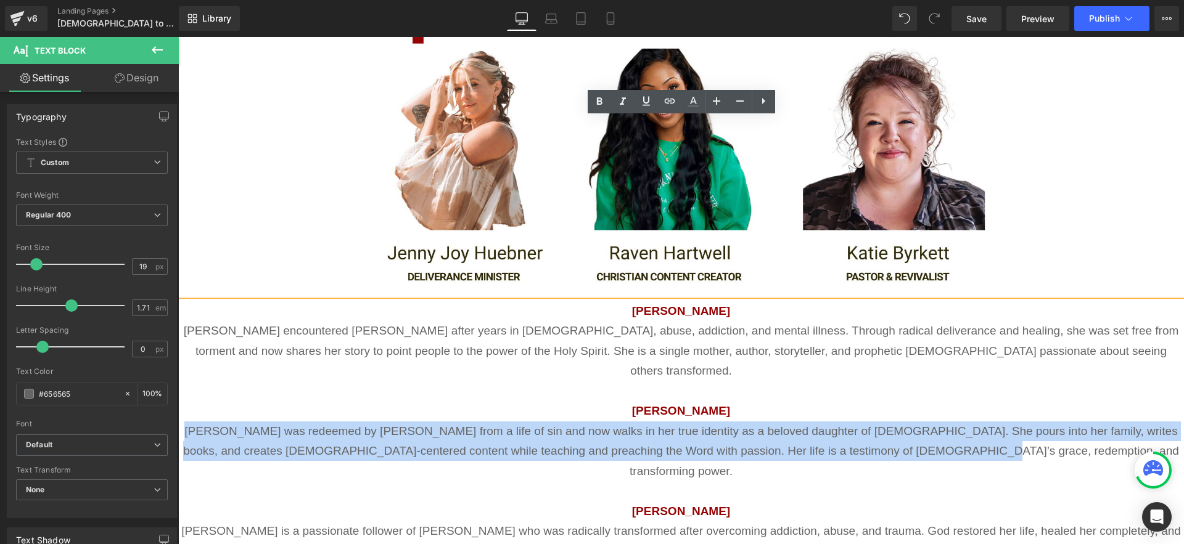
drag, startPoint x: 1063, startPoint y: 252, endPoint x: 239, endPoint y: 300, distance: 826.2
click at [178, 231] on html "[DEMOGRAPHIC_DATA] to Heading [DEMOGRAPHIC_DATA] conference Heading Come hear t…" at bounding box center [680, 13] width 1005 height 3093
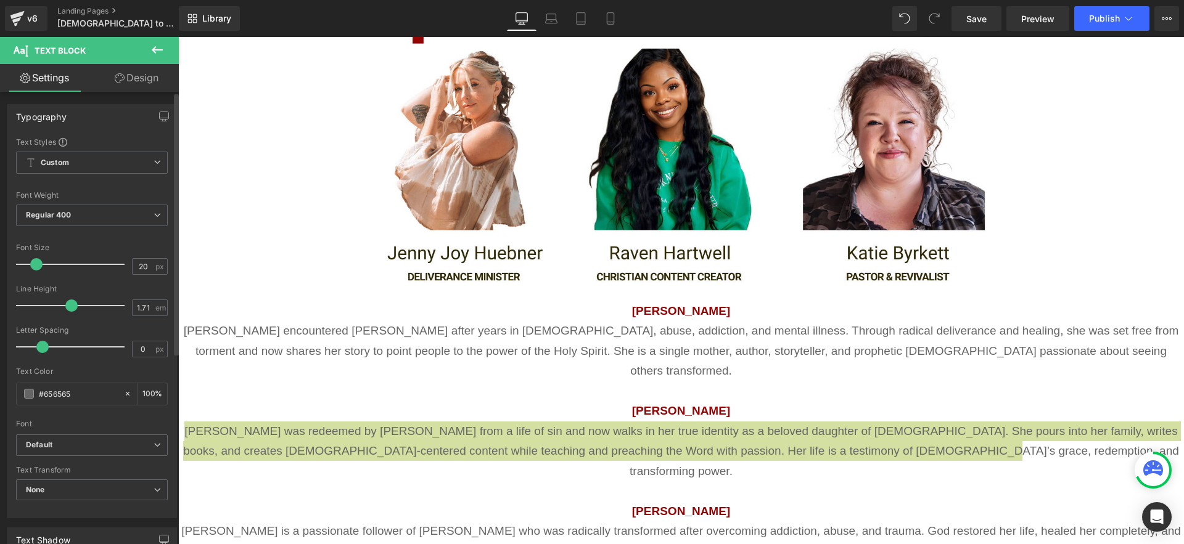
type input "21"
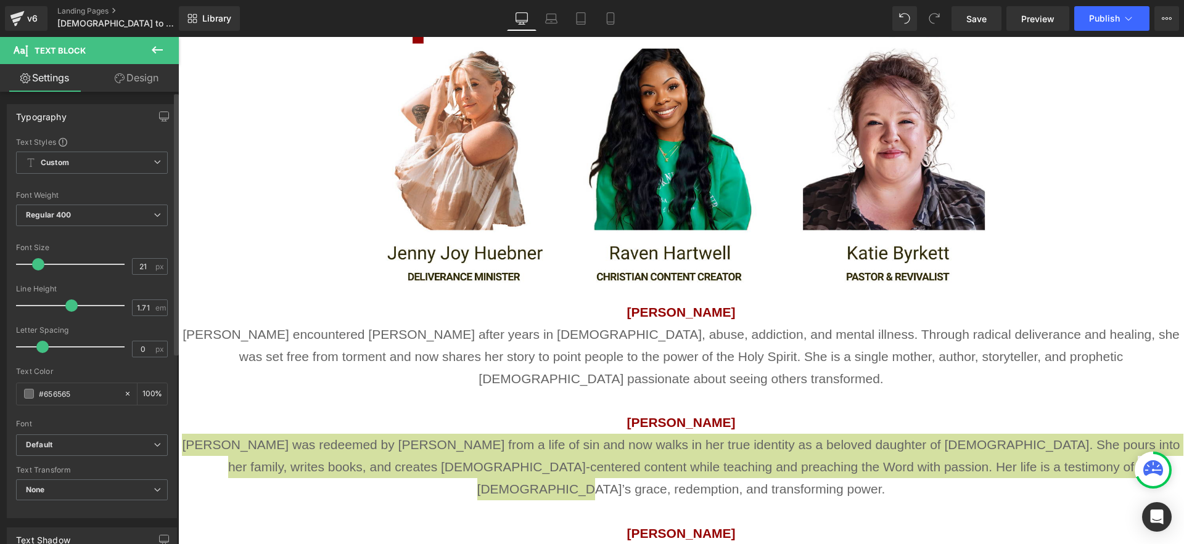
click at [39, 266] on span at bounding box center [38, 264] width 12 height 12
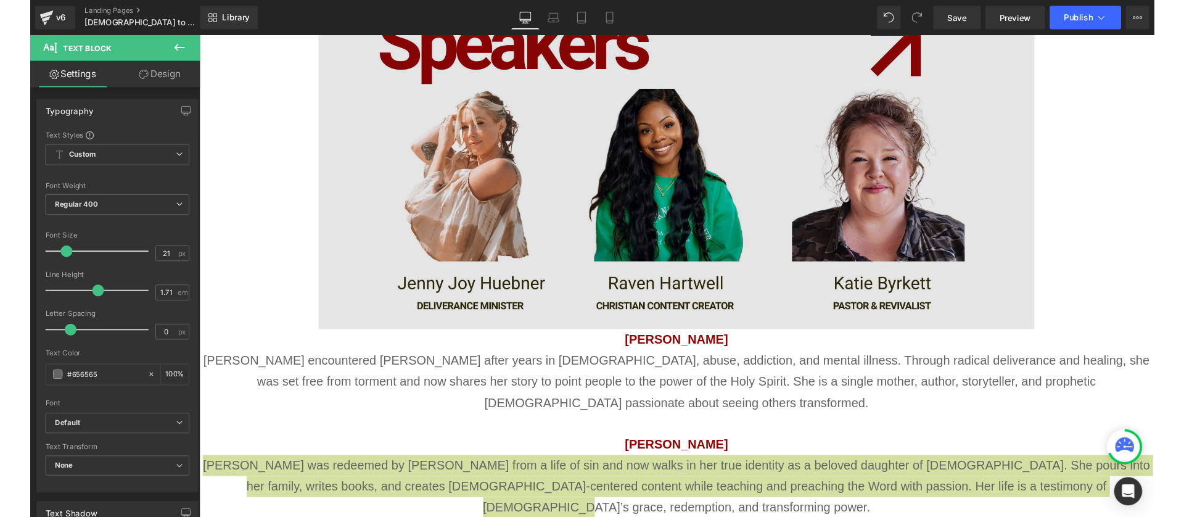
scroll to position [1527, 0]
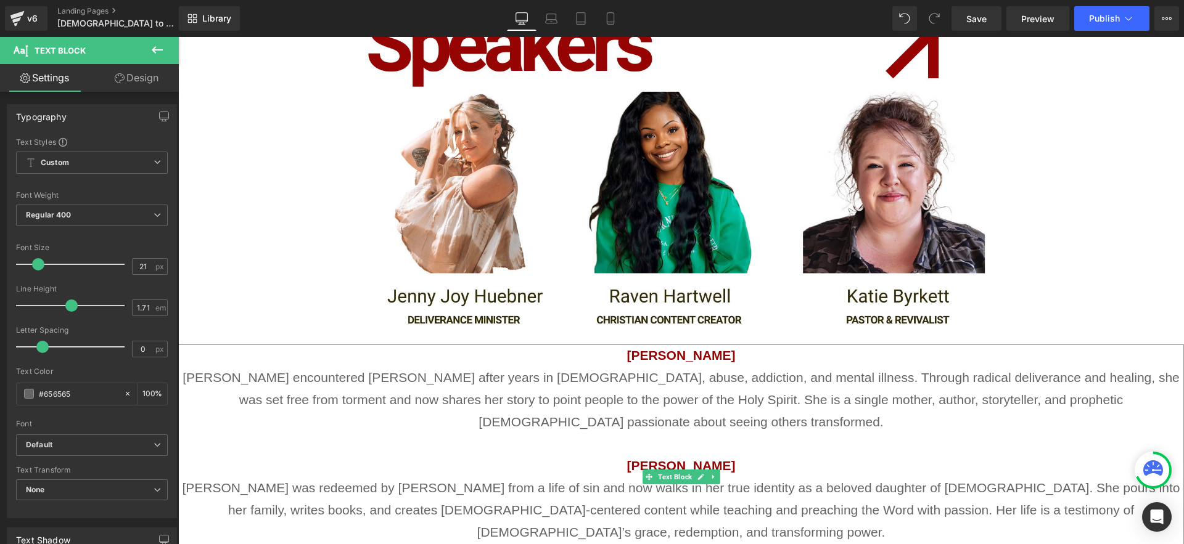
click at [890, 345] on p "[PERSON_NAME] [PERSON_NAME] encountered [PERSON_NAME] after years in witchcraft…" at bounding box center [680, 389] width 1005 height 89
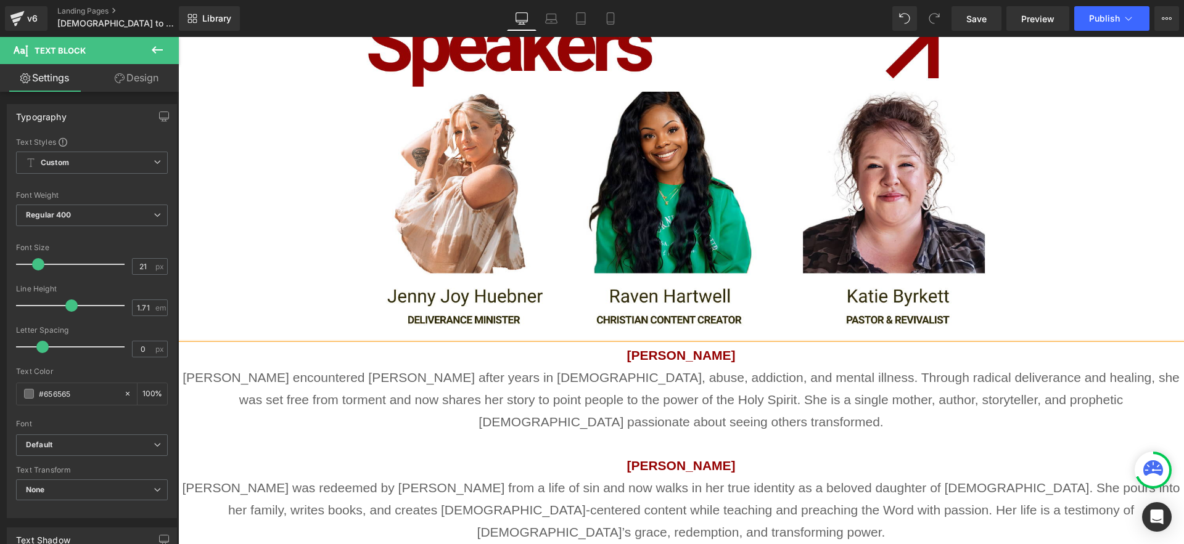
click at [134, 76] on link "Design" at bounding box center [136, 78] width 89 height 28
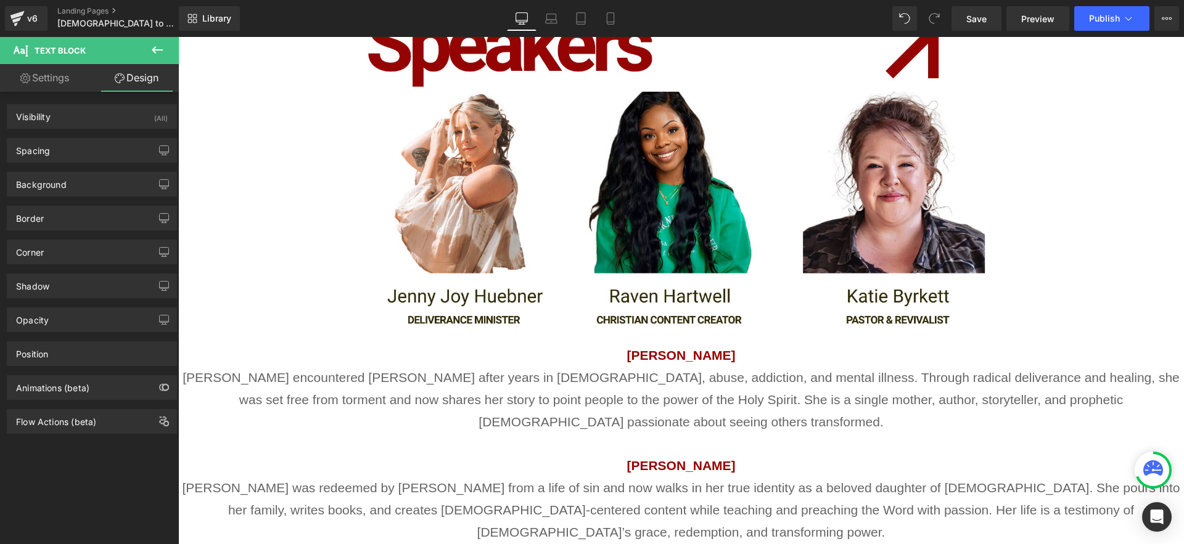
click at [159, 50] on icon at bounding box center [157, 49] width 11 height 7
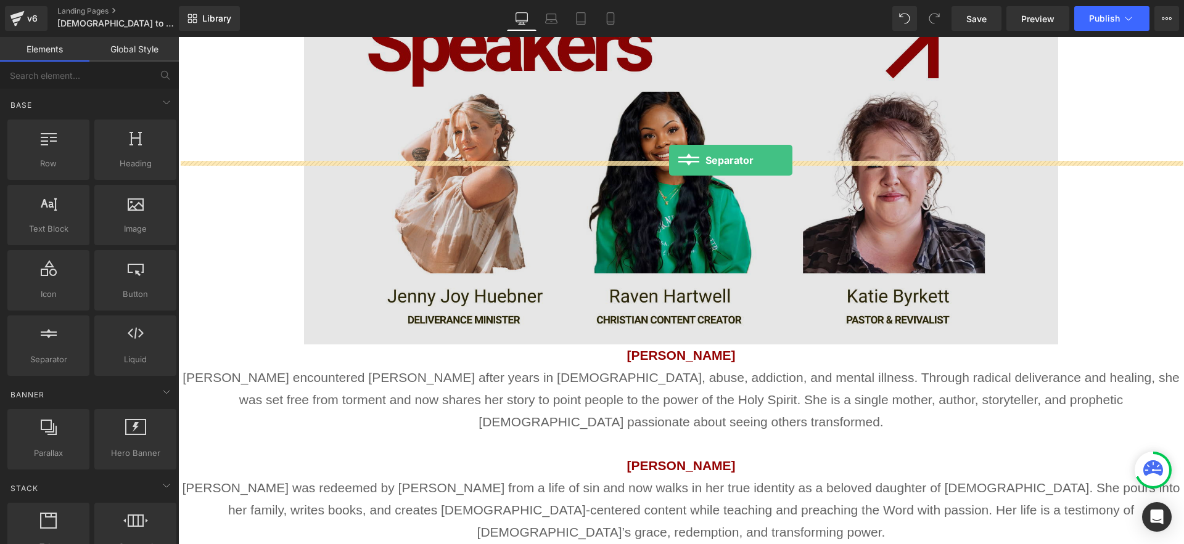
drag, startPoint x: 340, startPoint y: 331, endPoint x: 669, endPoint y: 160, distance: 370.3
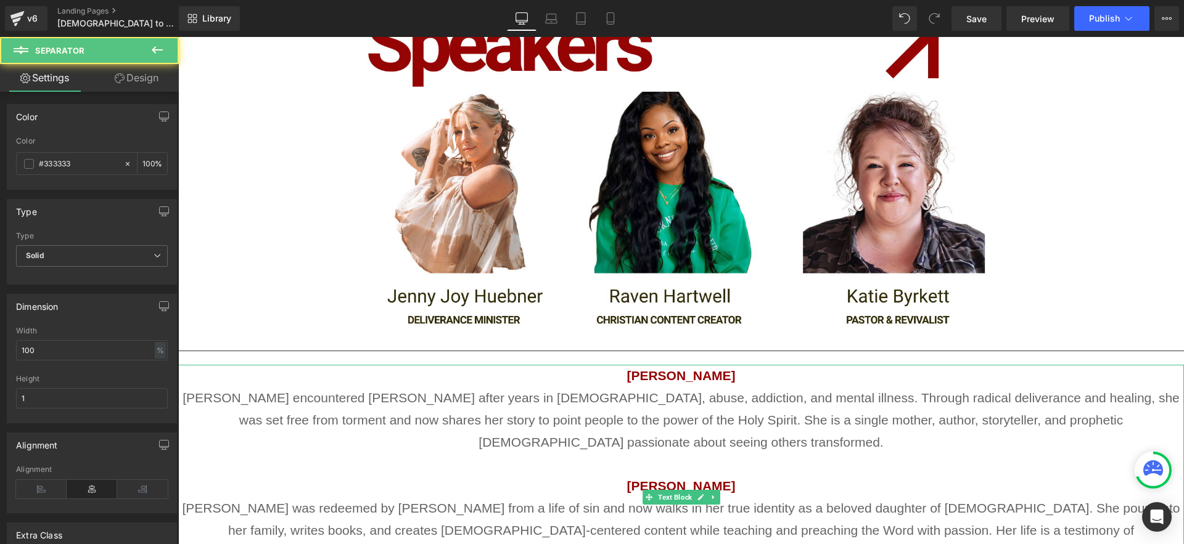
click at [933, 365] on p "[PERSON_NAME] [PERSON_NAME] encountered [PERSON_NAME] after years in witchcraft…" at bounding box center [680, 409] width 1005 height 89
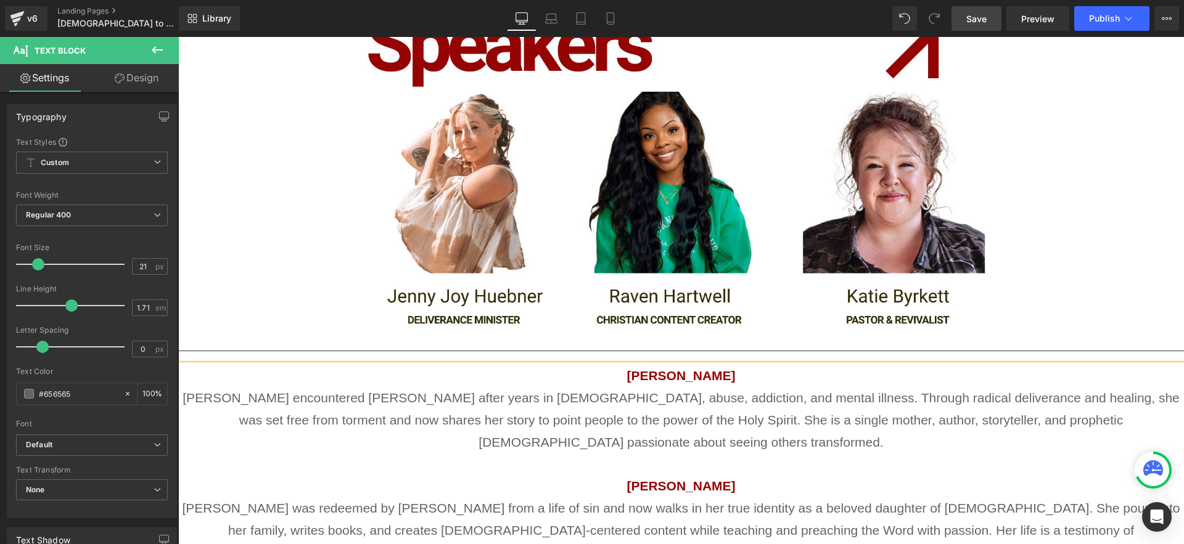
click at [977, 15] on span "Save" at bounding box center [976, 18] width 20 height 13
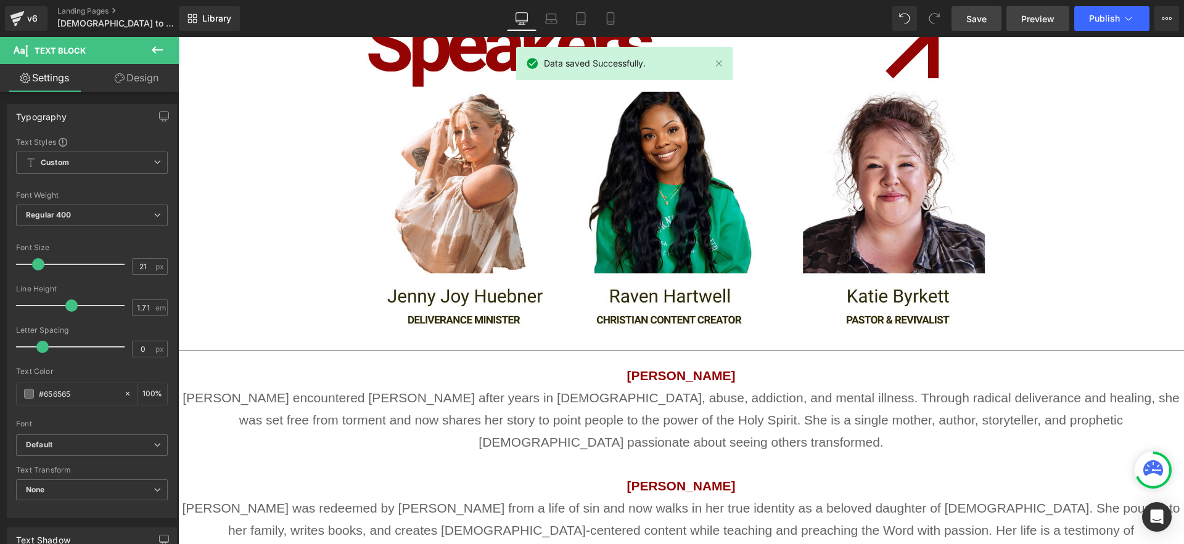
click at [1051, 20] on span "Preview" at bounding box center [1037, 18] width 33 height 13
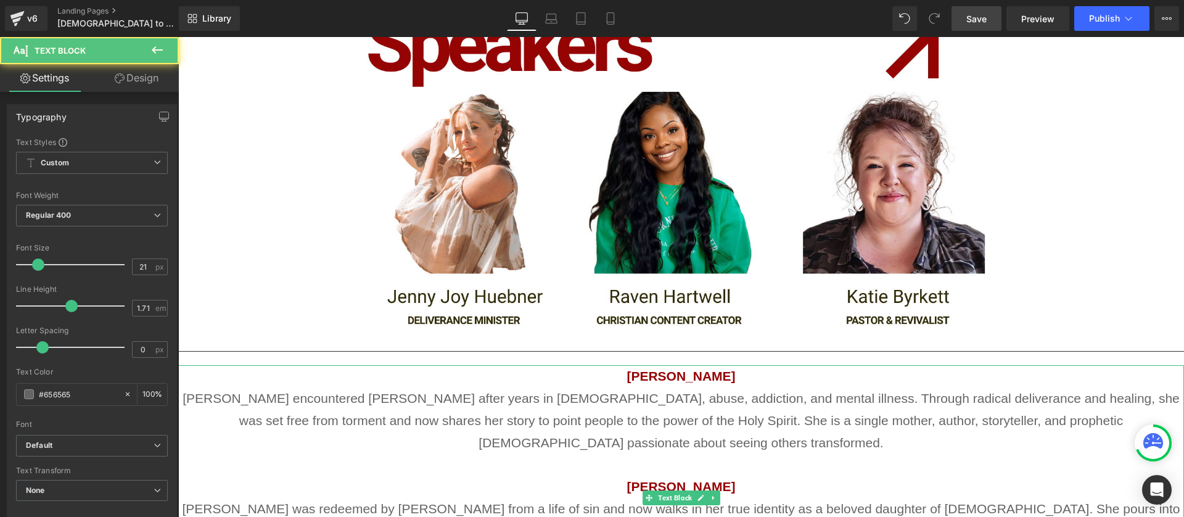
click at [712, 365] on p "[PERSON_NAME] [PERSON_NAME] encountered [PERSON_NAME] after years in witchcraft…" at bounding box center [680, 409] width 1005 height 89
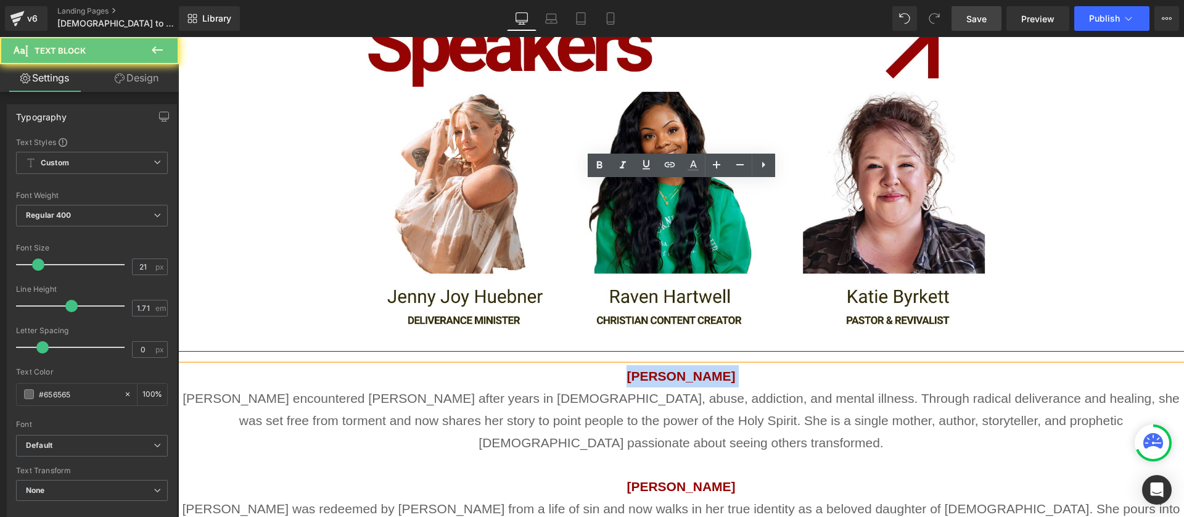
click at [722, 365] on p "[PERSON_NAME] [PERSON_NAME] encountered [PERSON_NAME] after years in witchcraft…" at bounding box center [680, 409] width 1005 height 89
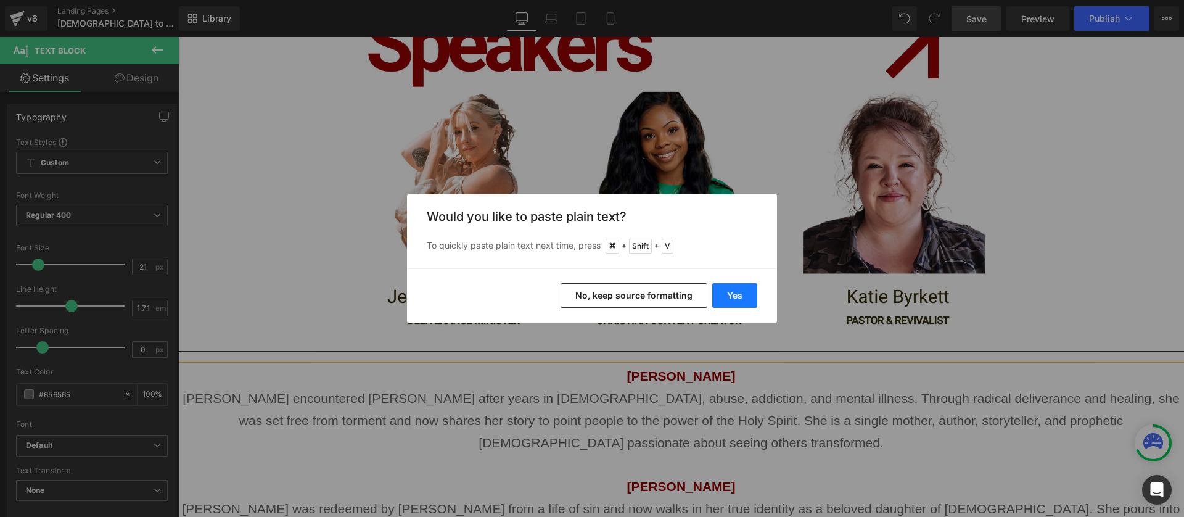
click at [735, 298] on button "Yes" at bounding box center [734, 295] width 45 height 25
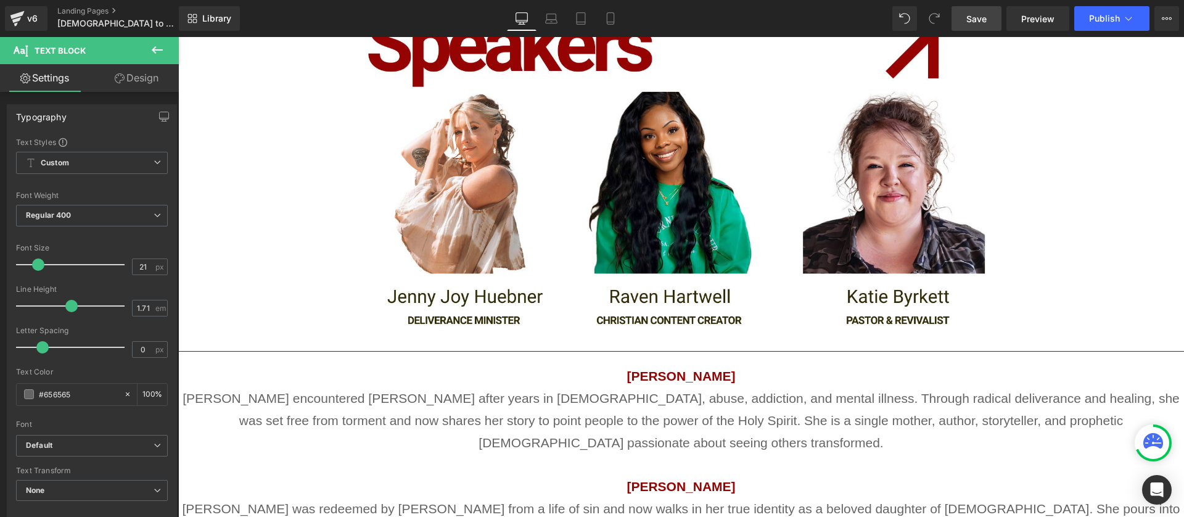
click at [978, 18] on span "Save" at bounding box center [976, 18] width 20 height 13
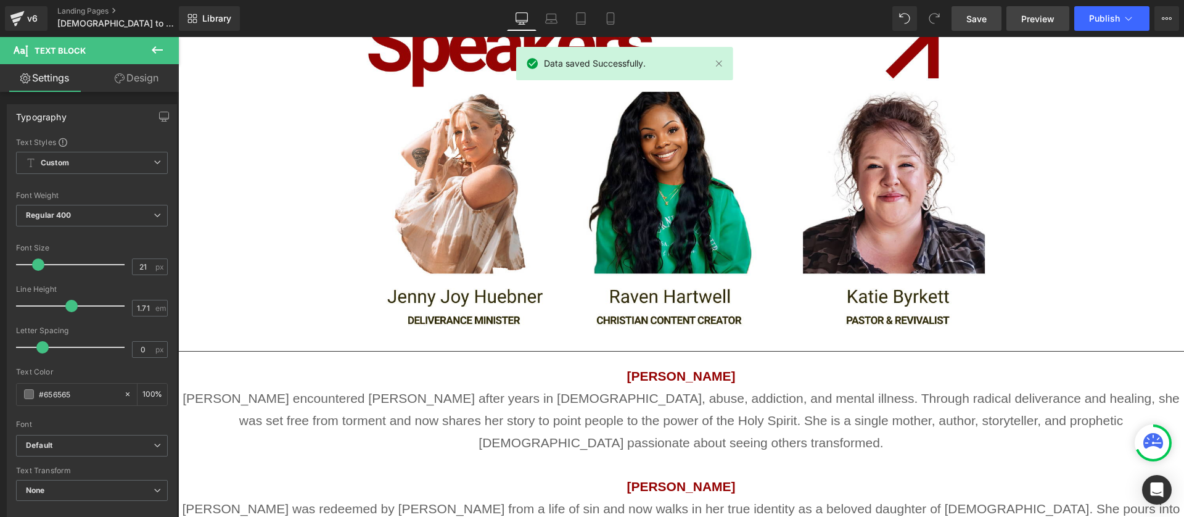
click at [1034, 21] on span "Preview" at bounding box center [1037, 18] width 33 height 13
click at [1092, 16] on span "Publish" at bounding box center [1104, 19] width 31 height 10
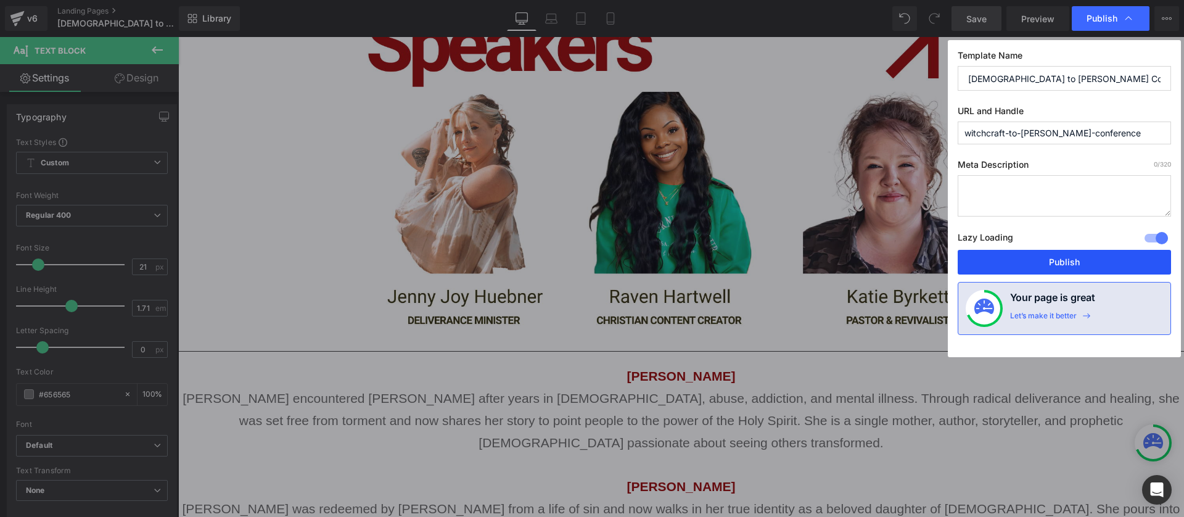
click at [1062, 268] on button "Publish" at bounding box center [1063, 262] width 213 height 25
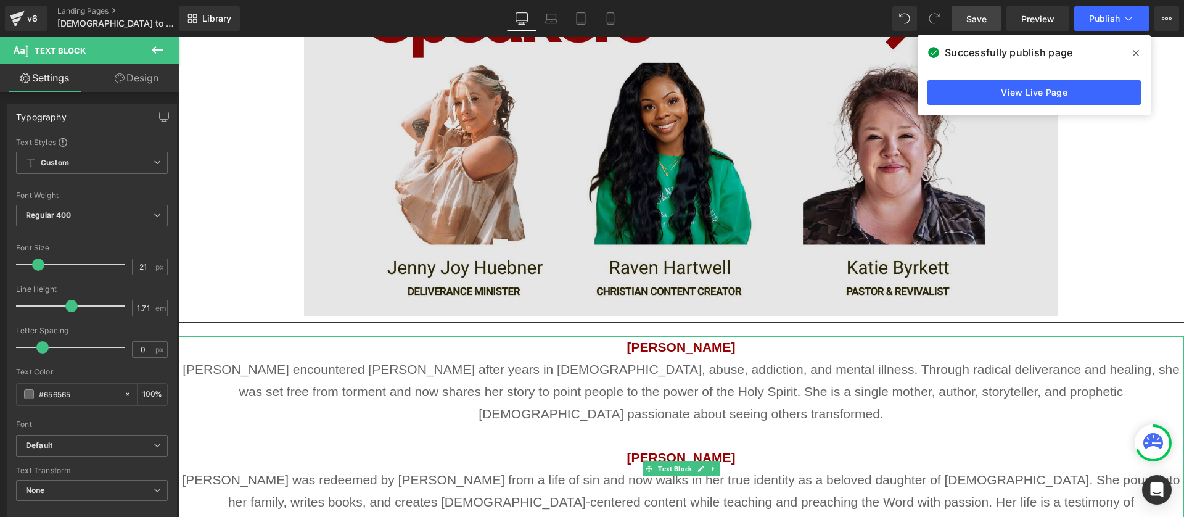
scroll to position [1545, 0]
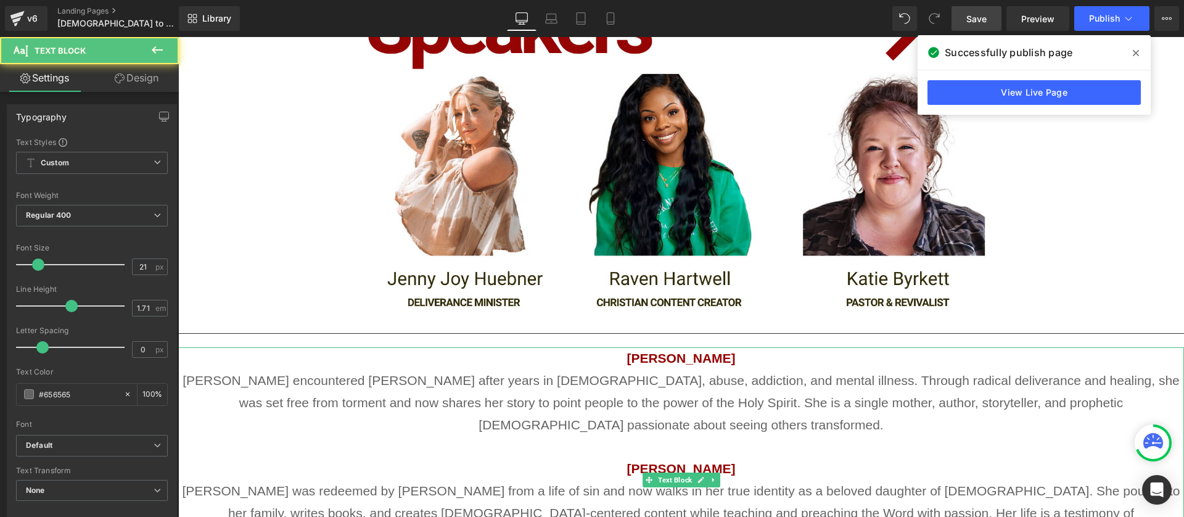
click at [747, 435] on p at bounding box center [680, 446] width 1005 height 22
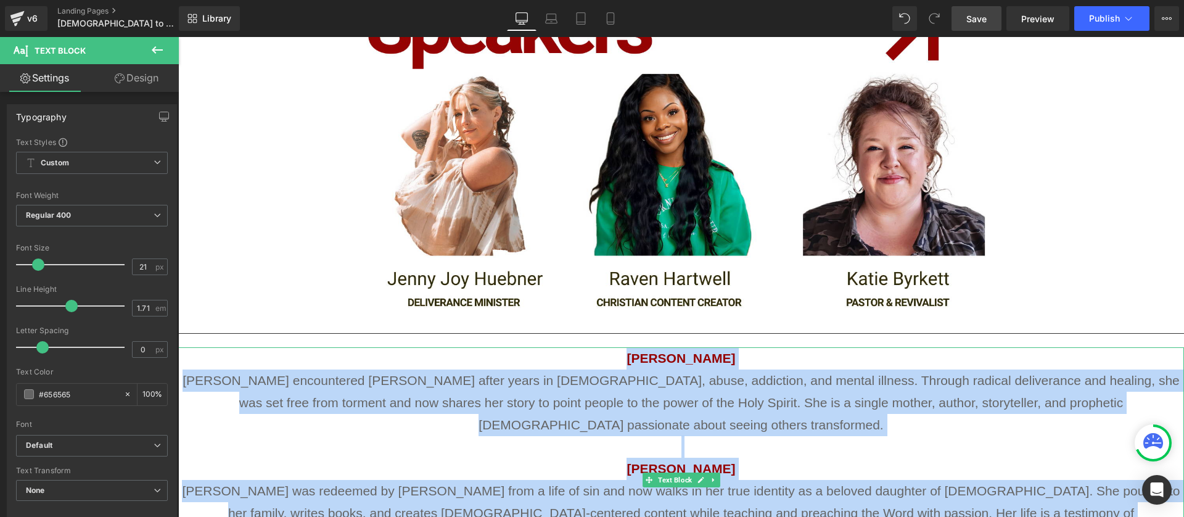
drag, startPoint x: 755, startPoint y: 215, endPoint x: 721, endPoint y: 227, distance: 36.1
click at [755, 347] on p "[PERSON_NAME] [PERSON_NAME] encountered [PERSON_NAME] after years in witchcraft…" at bounding box center [680, 391] width 1005 height 89
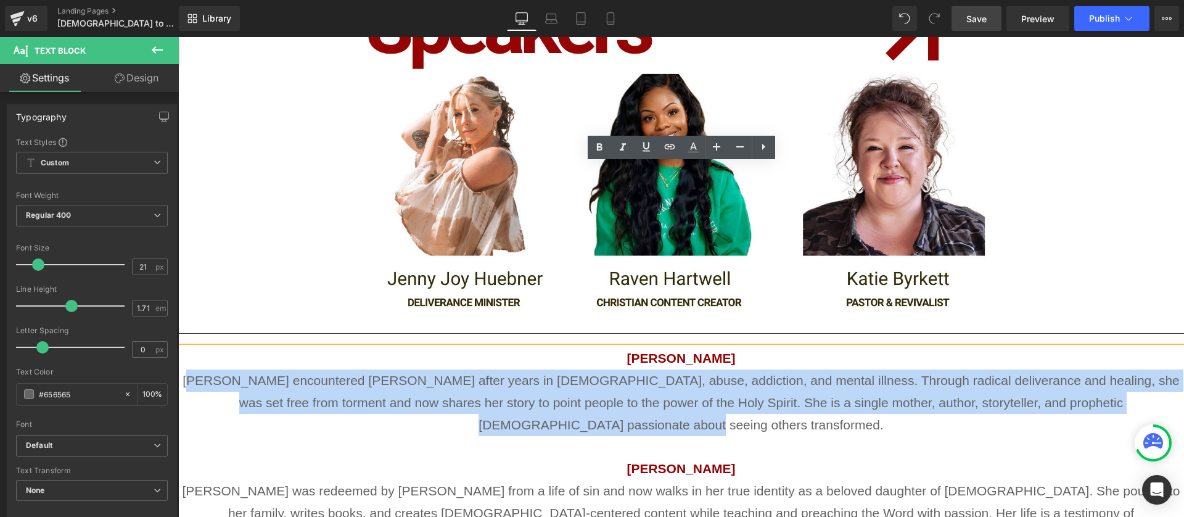
drag, startPoint x: 543, startPoint y: 231, endPoint x: 279, endPoint y: 179, distance: 269.0
click at [181, 347] on p "[PERSON_NAME] [PERSON_NAME] encountered [PERSON_NAME] after years in witchcraft…" at bounding box center [680, 391] width 1005 height 89
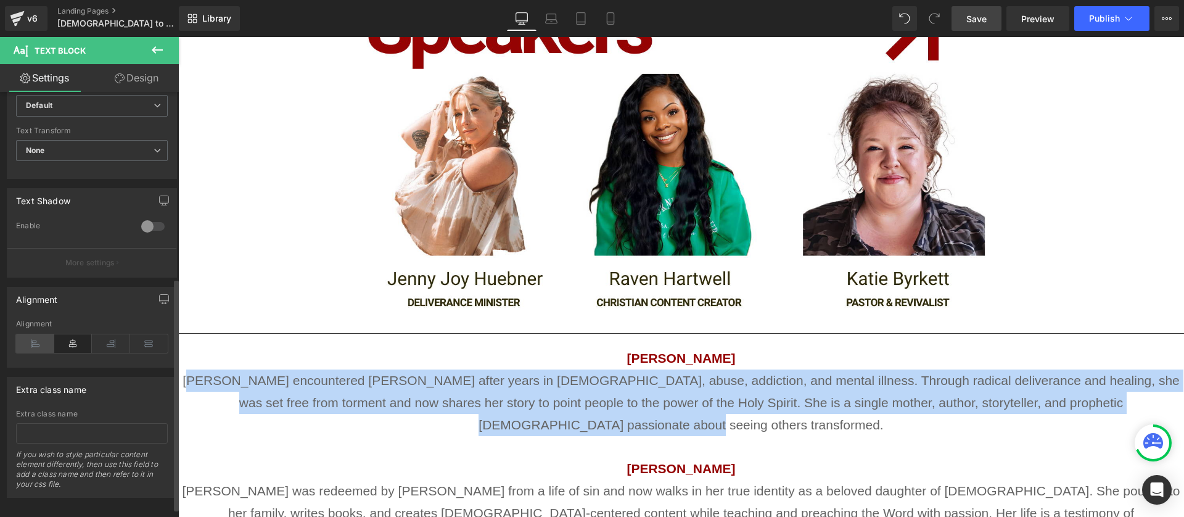
scroll to position [341, 0]
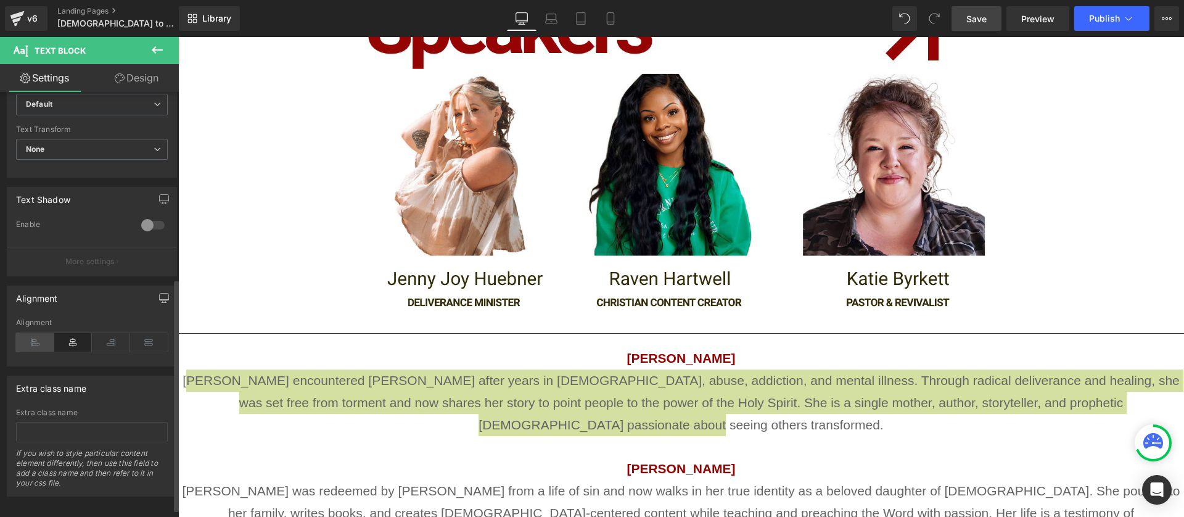
click at [34, 348] on icon at bounding box center [35, 342] width 38 height 18
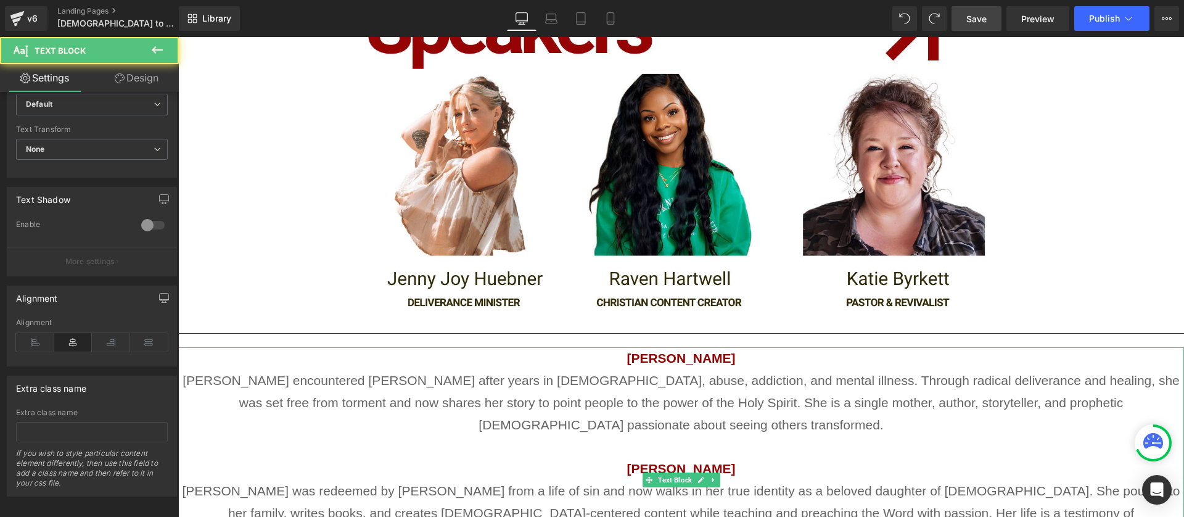
click at [493, 457] on p "[PERSON_NAME]" at bounding box center [680, 468] width 1005 height 22
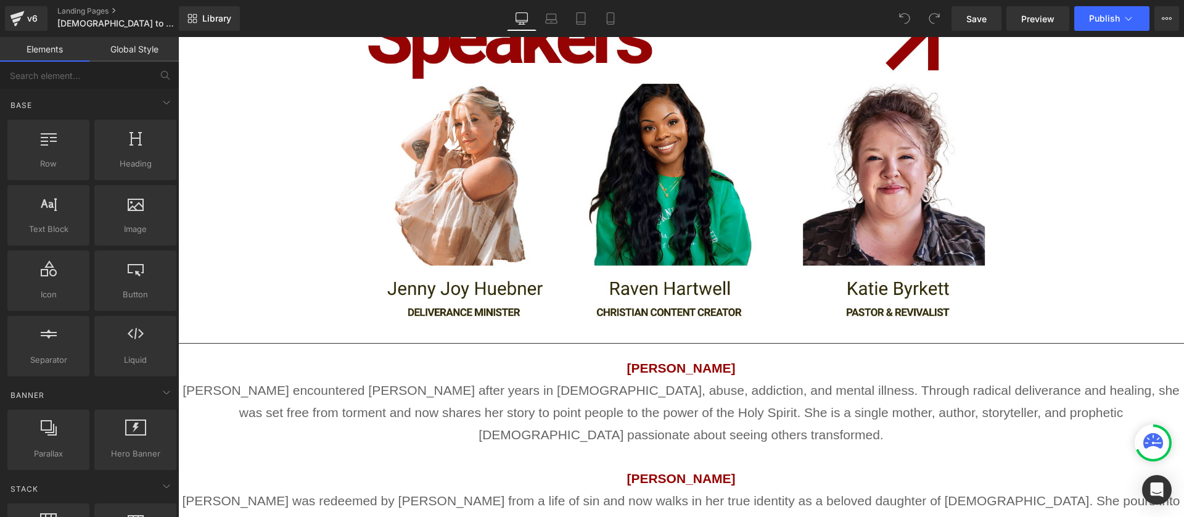
scroll to position [1536, 0]
click at [602, 493] on span "[PERSON_NAME] was redeemed by [PERSON_NAME] from a life of sin and now walks in…" at bounding box center [680, 522] width 997 height 59
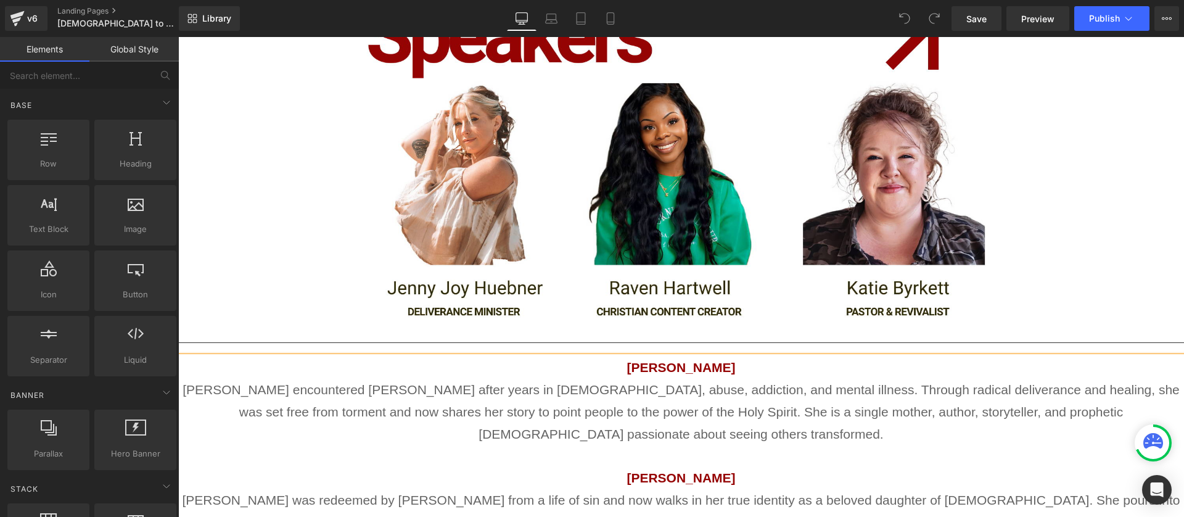
click at [602, 493] on span "[PERSON_NAME] was redeemed by [PERSON_NAME] from a life of sin and now walks in…" at bounding box center [680, 522] width 997 height 59
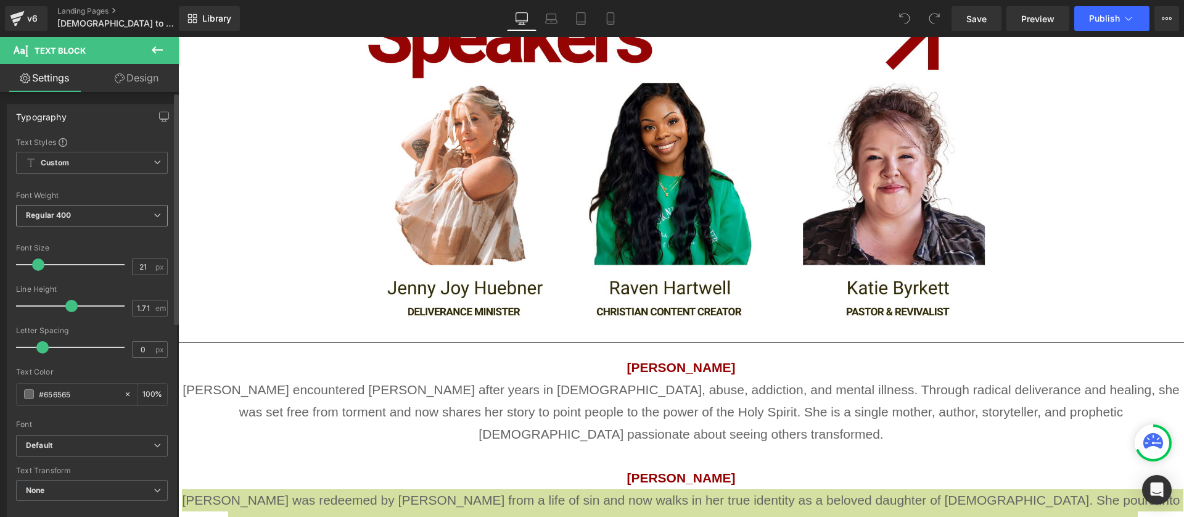
click at [80, 215] on span "Regular 400" at bounding box center [92, 216] width 152 height 22
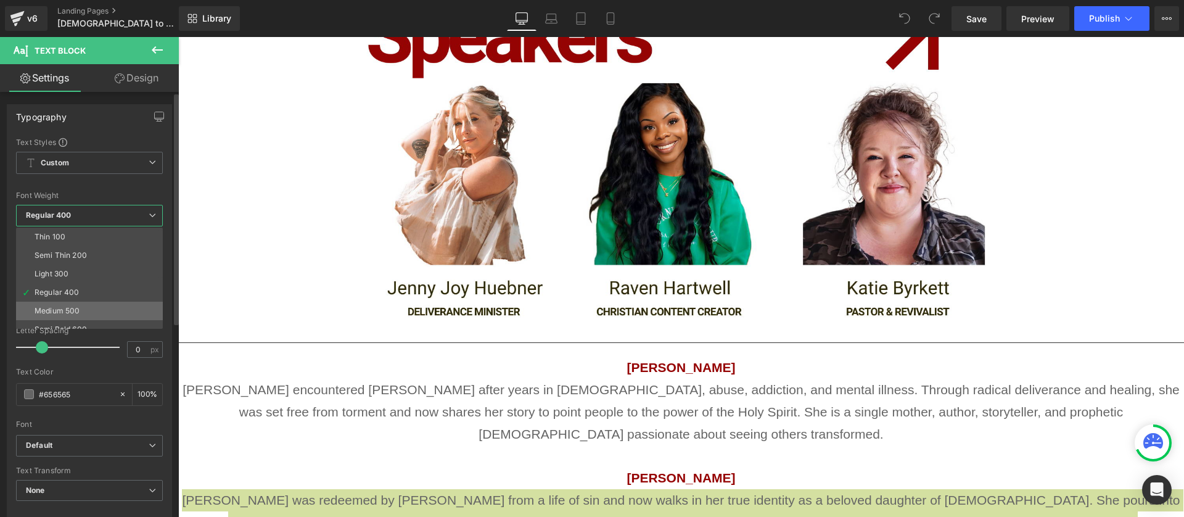
click at [81, 309] on li "Medium 500" at bounding box center [92, 310] width 152 height 18
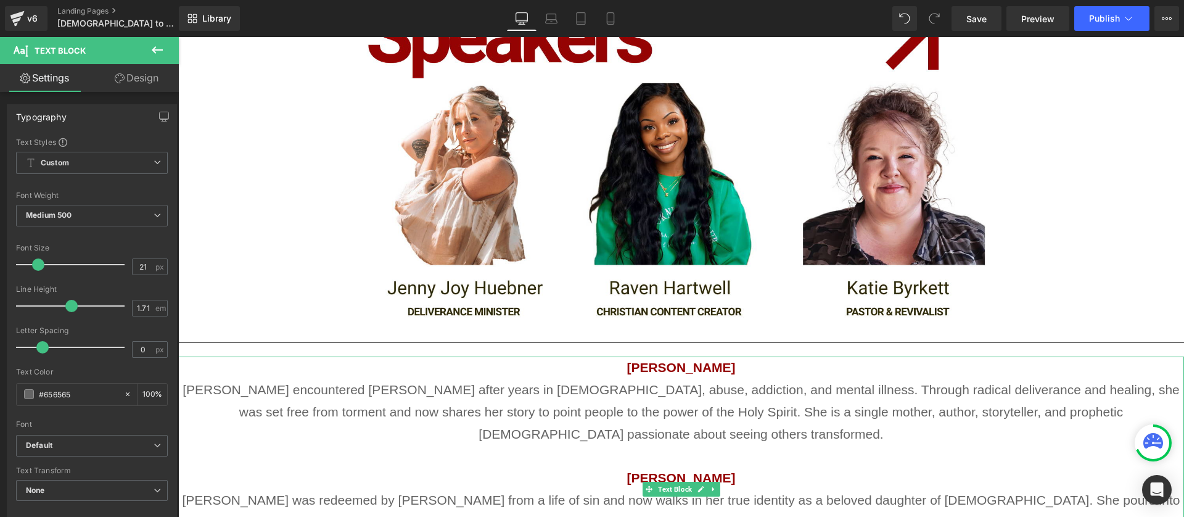
click at [270, 356] on p "Jenny Joy Huebner Jenny Joy encountered Jesus after years in witchcraft, abuse,…" at bounding box center [680, 400] width 1005 height 89
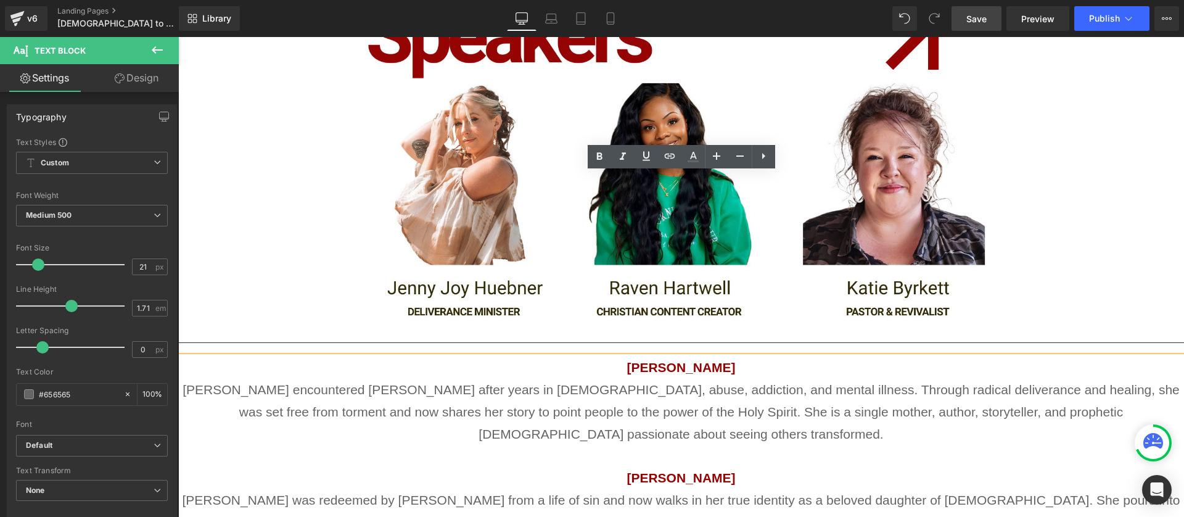
drag, startPoint x: 981, startPoint y: 17, endPoint x: 1014, endPoint y: 18, distance: 32.7
click at [981, 17] on span "Save" at bounding box center [976, 18] width 20 height 13
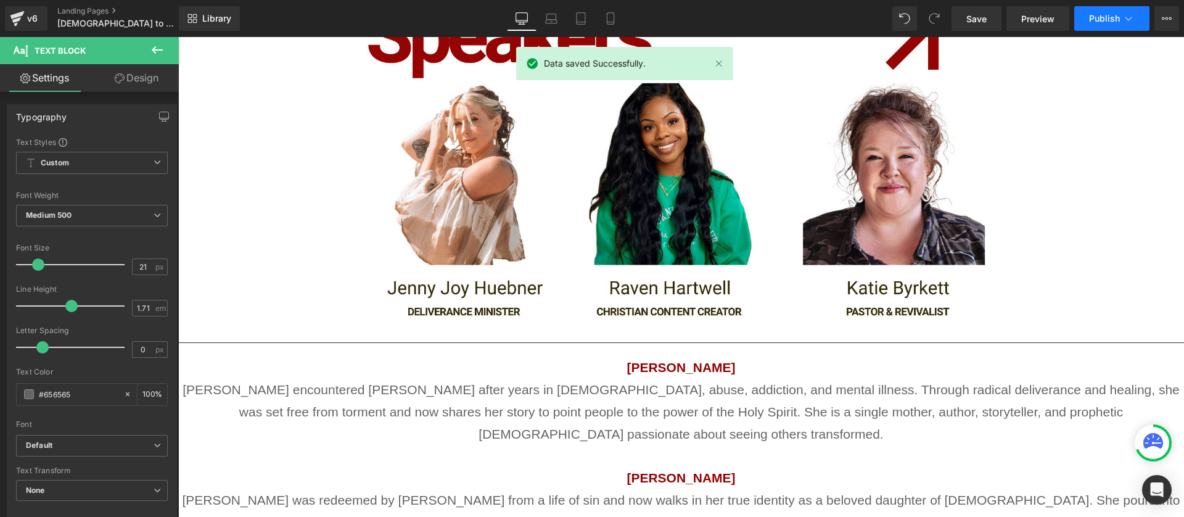
click at [1094, 17] on span "Publish" at bounding box center [1104, 19] width 31 height 10
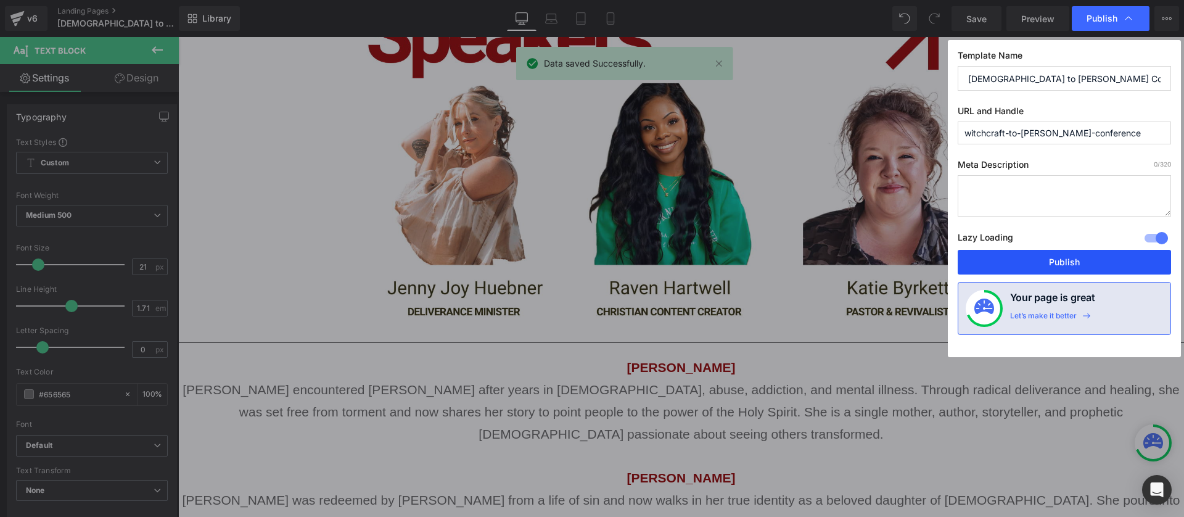
click at [1017, 263] on button "Publish" at bounding box center [1063, 262] width 213 height 25
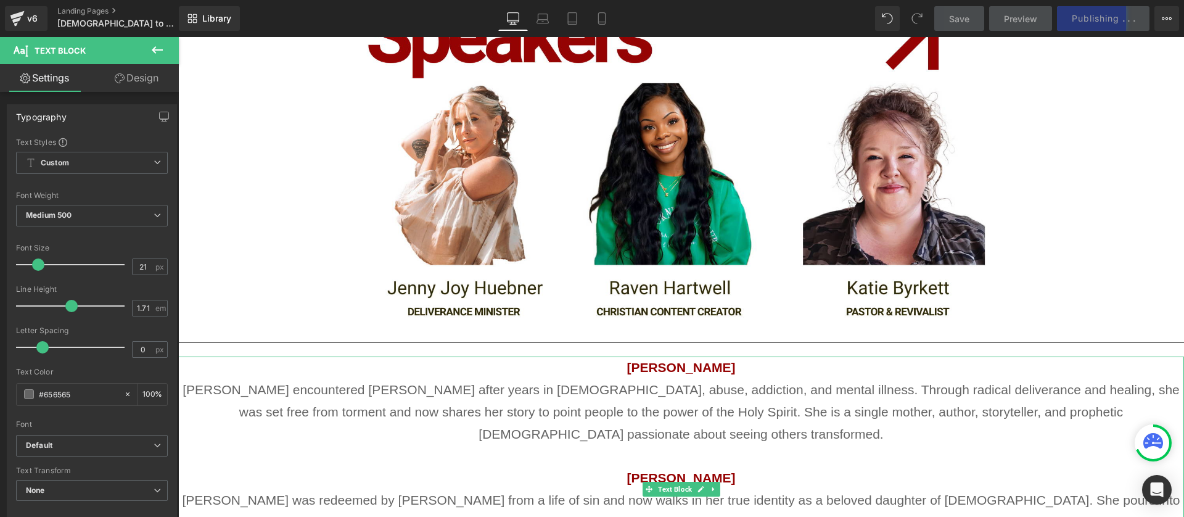
click at [565, 356] on p "Jenny Joy Huebner Jenny Joy encountered Jesus after years in witchcraft, abuse,…" at bounding box center [680, 400] width 1005 height 89
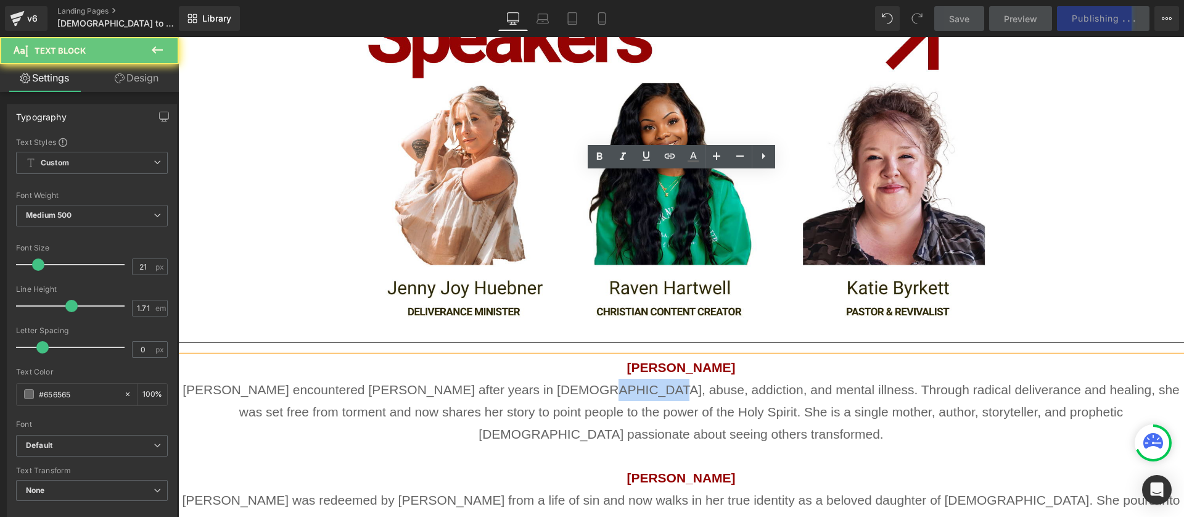
click at [565, 356] on p "Jenny Joy Huebner Jenny Joy encountered Jesus after years in witchcraft, abuse,…" at bounding box center [680, 400] width 1005 height 89
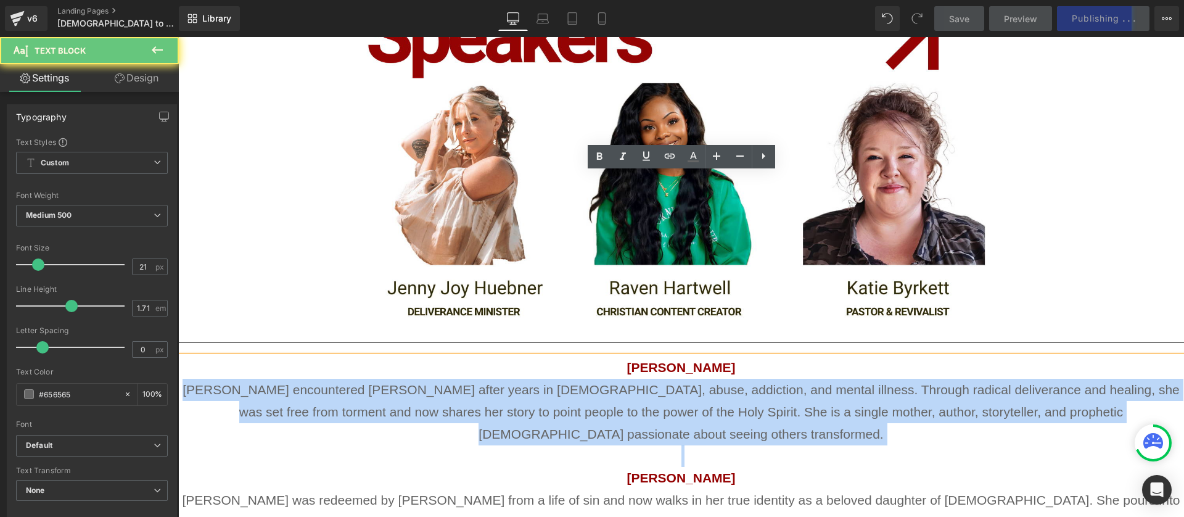
click at [565, 356] on p "Jenny Joy Huebner Jenny Joy encountered Jesus after years in witchcraft, abuse,…" at bounding box center [680, 400] width 1005 height 89
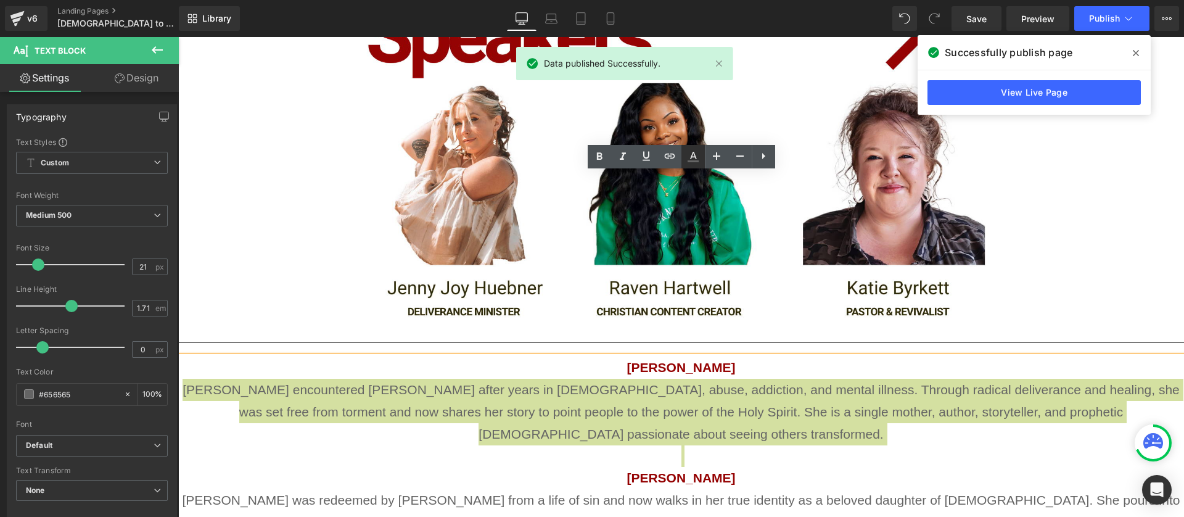
click at [689, 152] on icon at bounding box center [693, 156] width 15 height 15
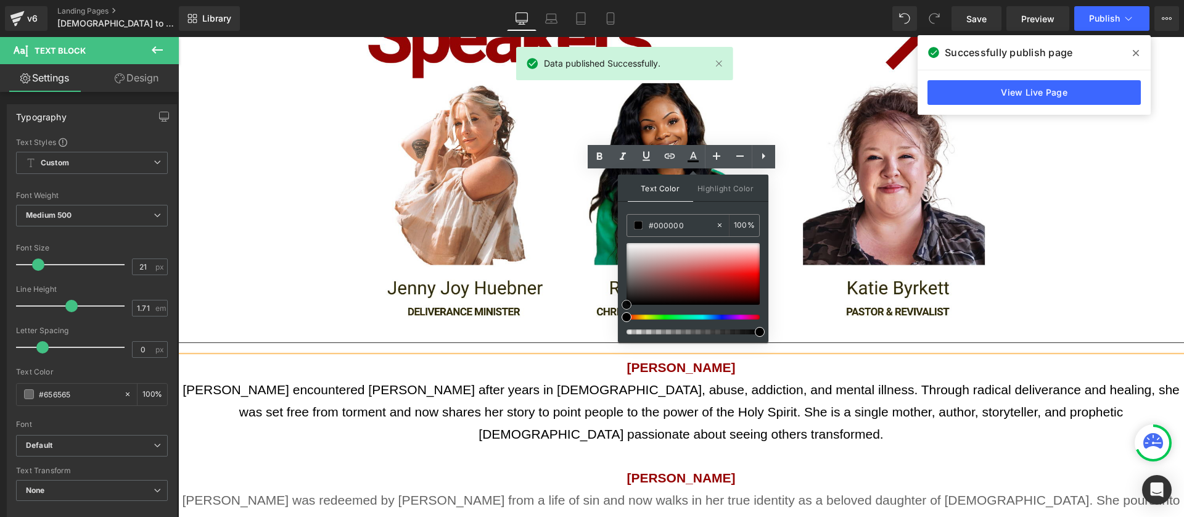
drag, startPoint x: 628, startPoint y: 291, endPoint x: 628, endPoint y: 311, distance: 19.7
click at [628, 311] on div at bounding box center [692, 288] width 133 height 91
click at [498, 489] on p "[PERSON_NAME] was redeemed by [PERSON_NAME] from a life of sin and now walks in…" at bounding box center [680, 522] width 1005 height 67
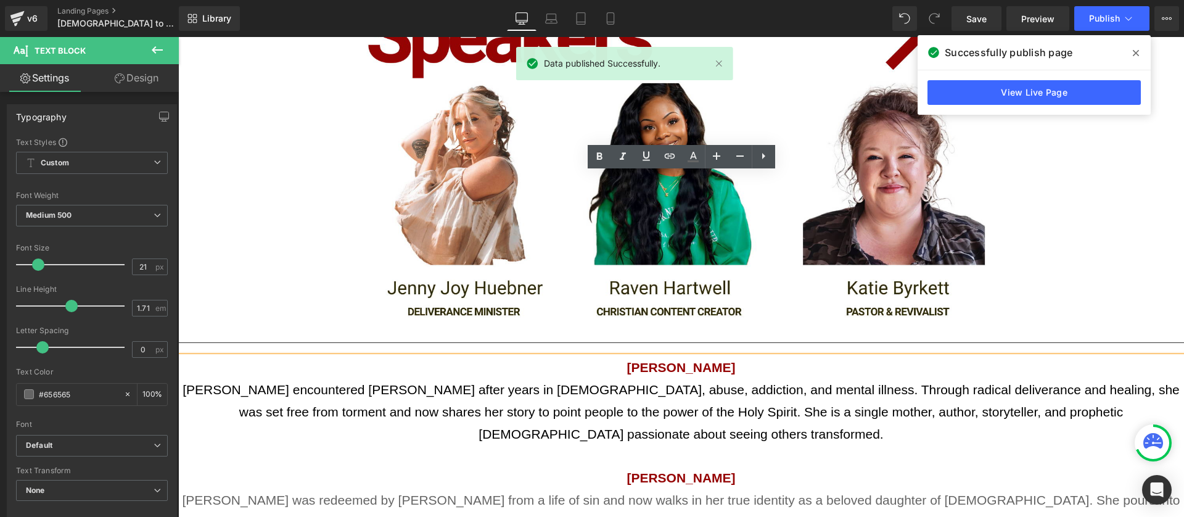
click at [696, 489] on p "[PERSON_NAME] was redeemed by [PERSON_NAME] from a life of sin and now walks in…" at bounding box center [680, 522] width 1005 height 67
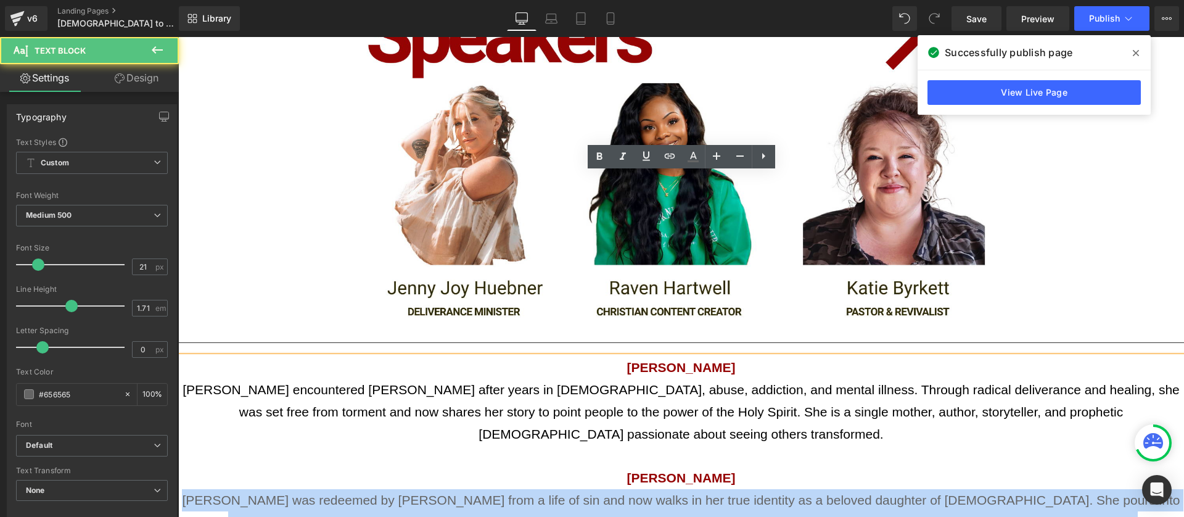
drag, startPoint x: 1167, startPoint y: 341, endPoint x: 161, endPoint y: 321, distance: 1006.3
click at [178, 321] on html "[DEMOGRAPHIC_DATA] to Heading [DEMOGRAPHIC_DATA] conference Heading Come hear t…" at bounding box center [680, 82] width 1005 height 3163
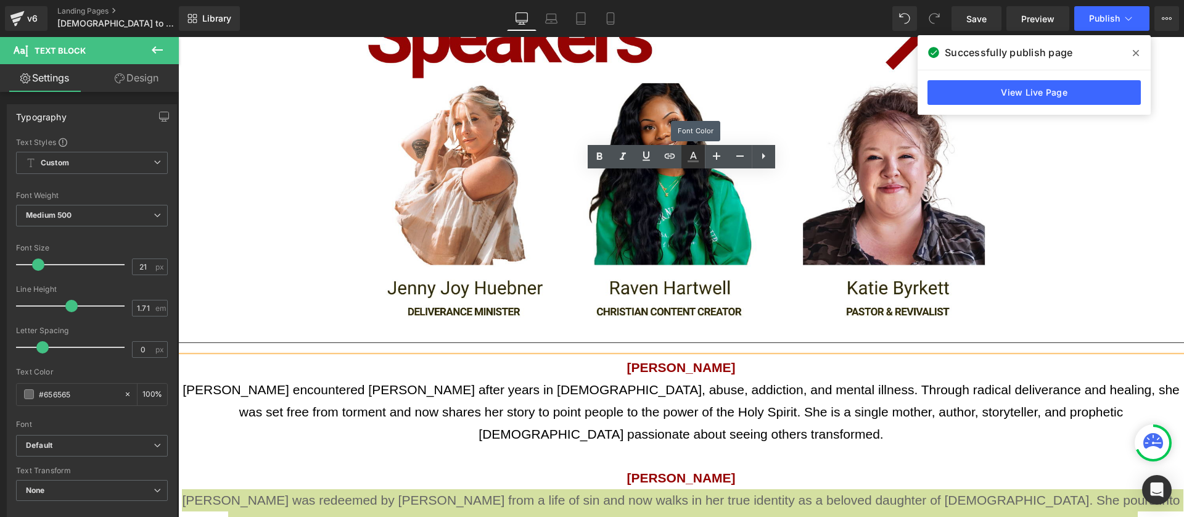
click at [686, 162] on icon at bounding box center [693, 156] width 15 height 15
type input "#656565"
type input "100"
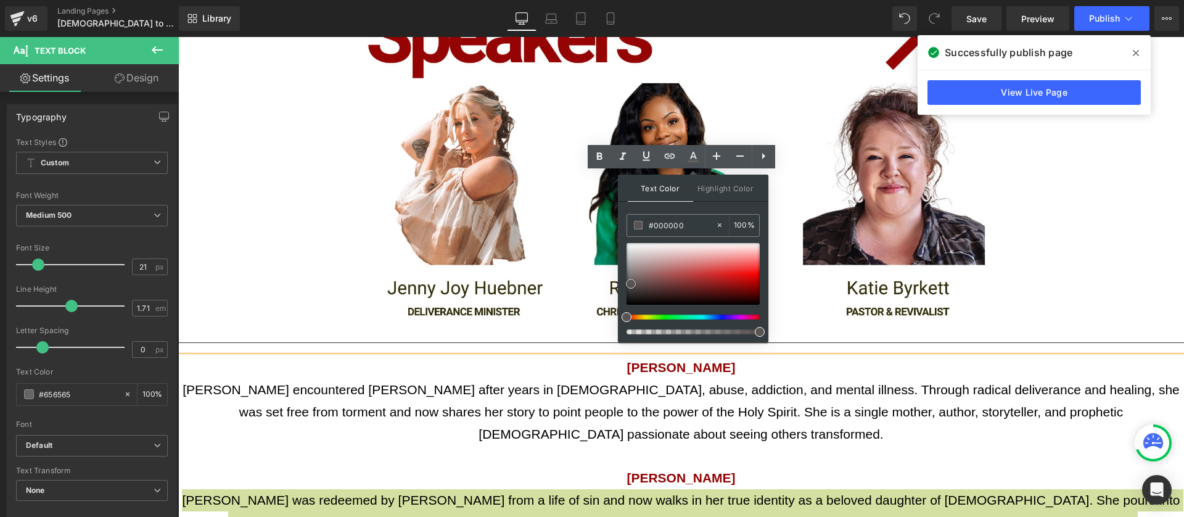
drag, startPoint x: 631, startPoint y: 284, endPoint x: 620, endPoint y: 333, distance: 50.4
click at [626, 333] on div at bounding box center [692, 288] width 133 height 91
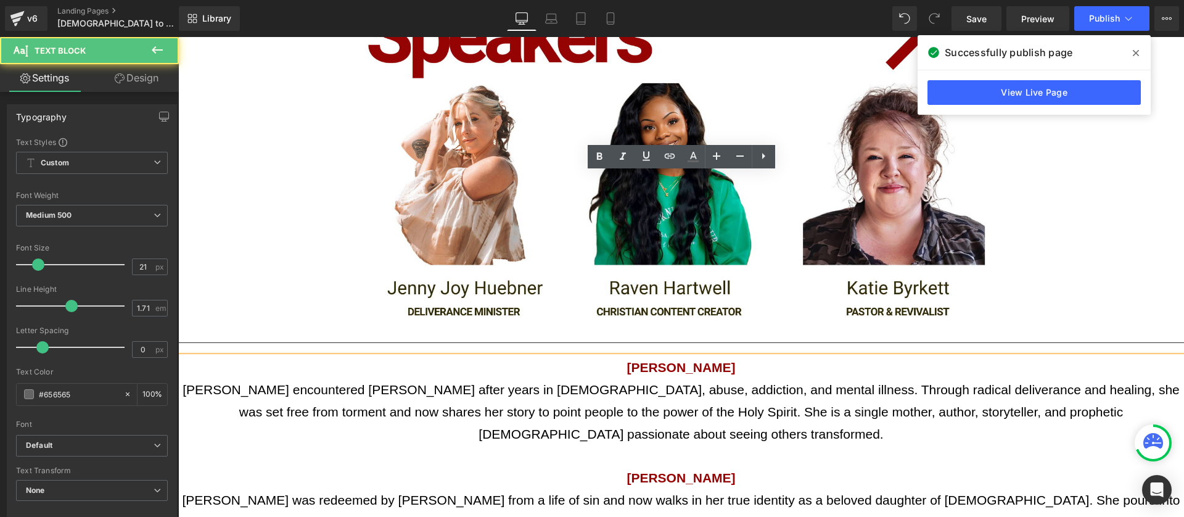
drag, startPoint x: 205, startPoint y: 402, endPoint x: 1221, endPoint y: 451, distance: 1016.5
click at [1183, 451] on html "[DEMOGRAPHIC_DATA] to Heading [DEMOGRAPHIC_DATA] conference Heading Come hear t…" at bounding box center [680, 82] width 1005 height 3163
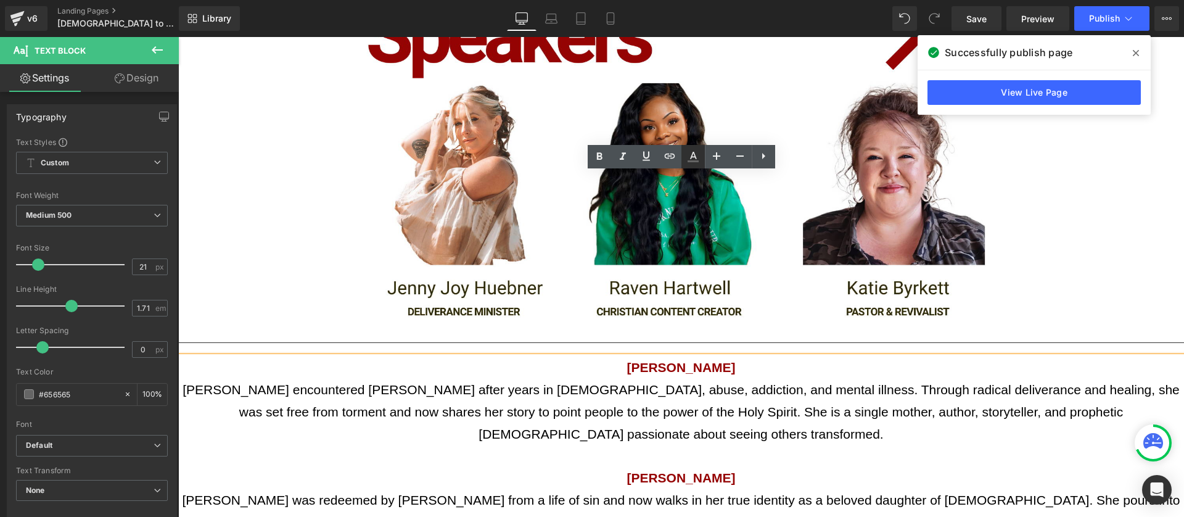
click at [695, 153] on icon at bounding box center [693, 156] width 15 height 15
type input "#656565"
type input "100"
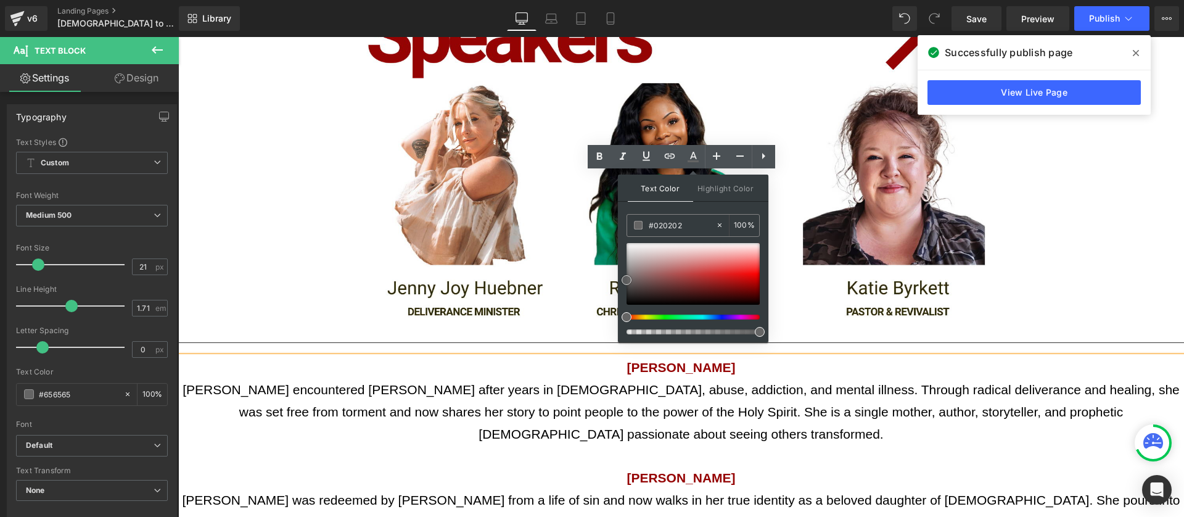
type input "#000000"
drag, startPoint x: 629, startPoint y: 282, endPoint x: 623, endPoint y: 317, distance: 35.6
click at [626, 317] on div at bounding box center [692, 288] width 133 height 91
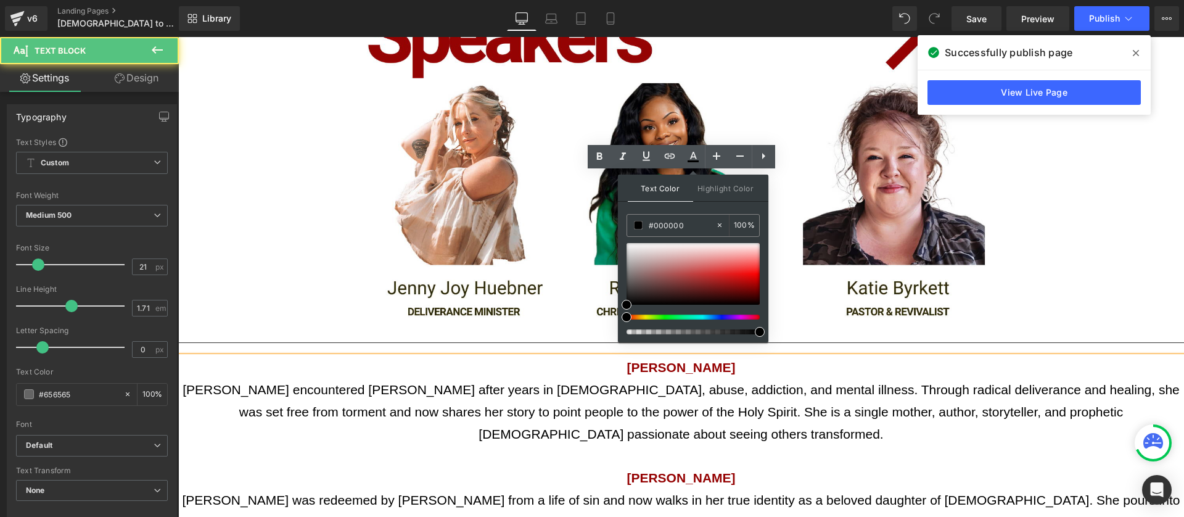
click at [993, 444] on p at bounding box center [680, 455] width 1005 height 22
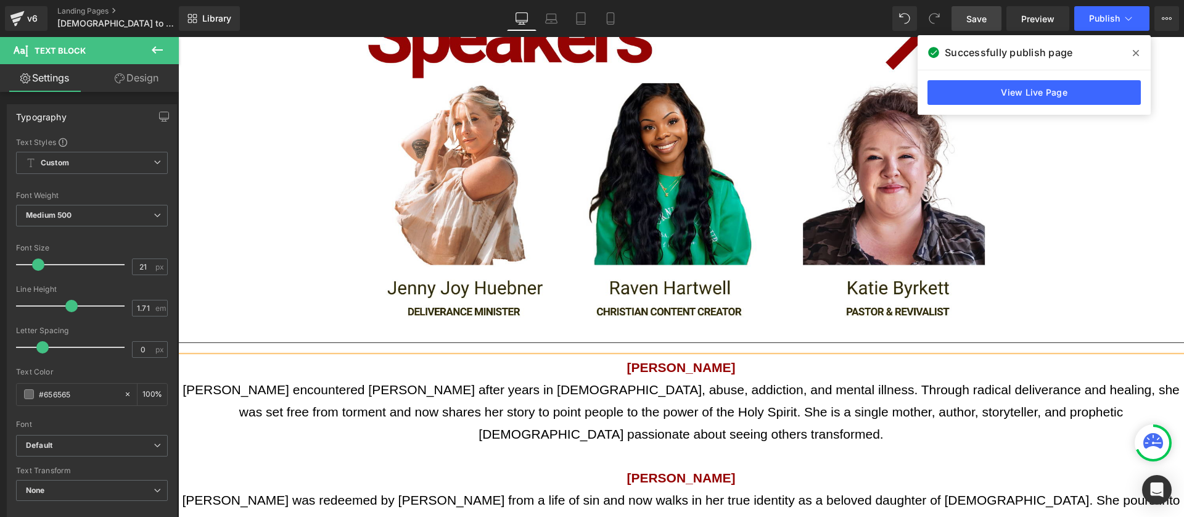
click at [986, 18] on span "Save" at bounding box center [976, 18] width 20 height 13
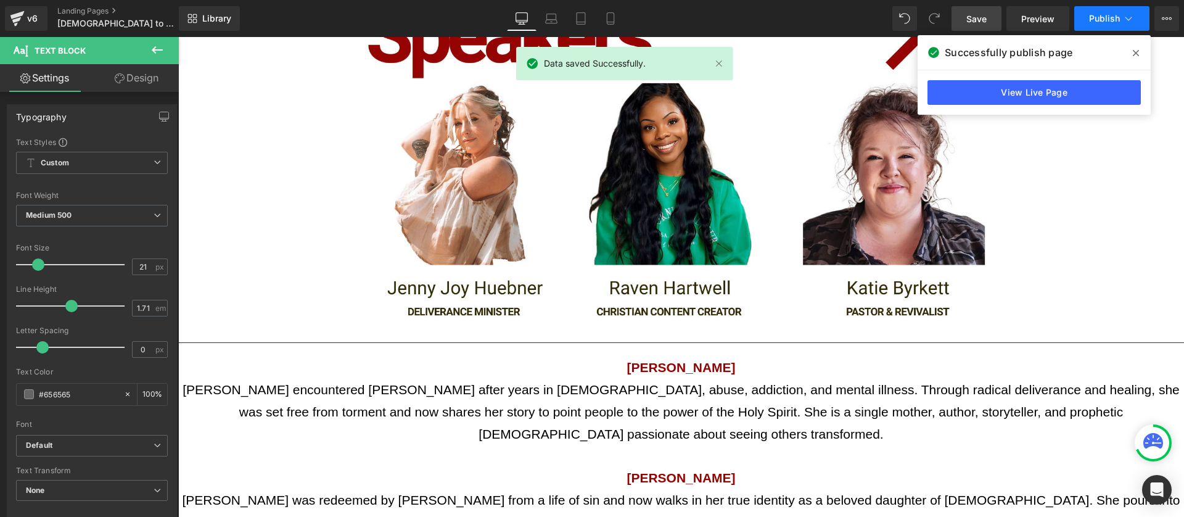
click at [1104, 18] on span "Publish" at bounding box center [1104, 19] width 31 height 10
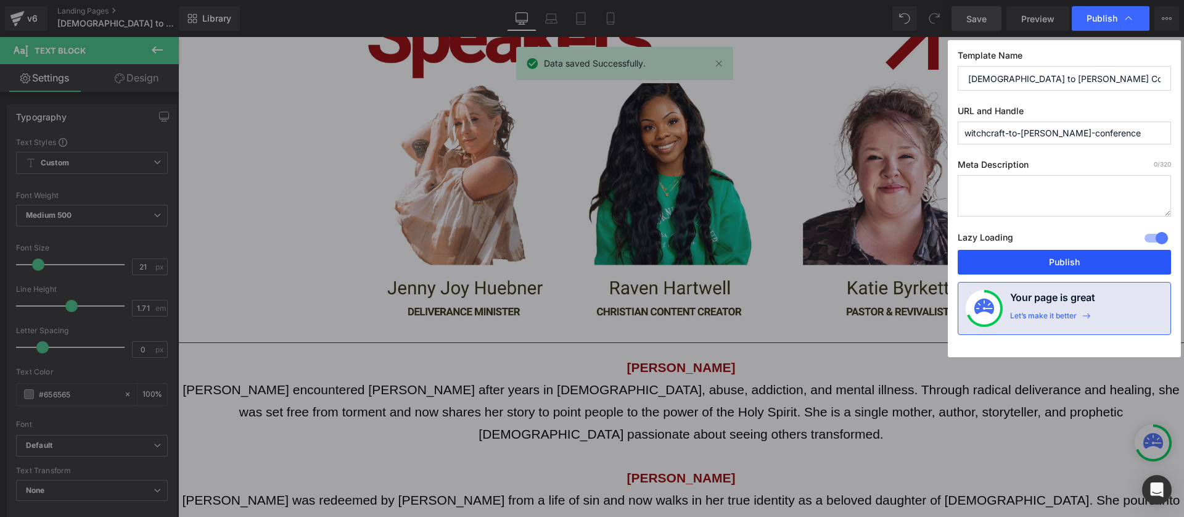
drag, startPoint x: 1042, startPoint y: 263, endPoint x: 864, endPoint y: 226, distance: 182.0
click at [1042, 263] on button "Publish" at bounding box center [1063, 262] width 213 height 25
